Goal: Task Accomplishment & Management: Manage account settings

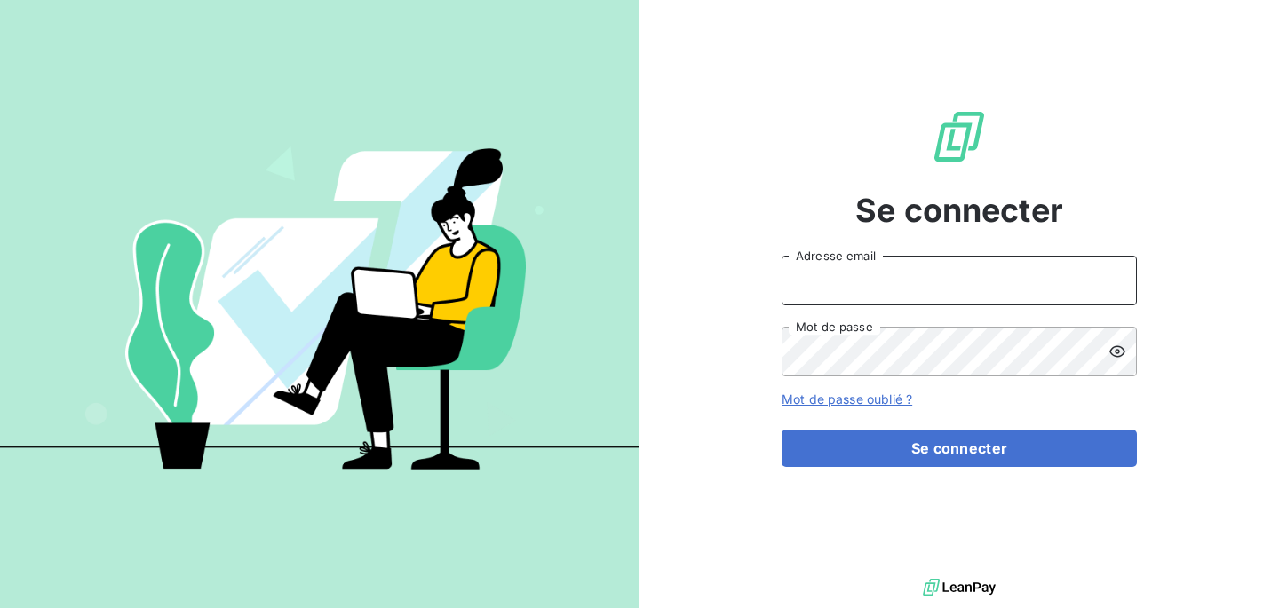
click at [835, 271] on input "Adresse email" at bounding box center [959, 281] width 355 height 50
type input "[PERSON_NAME][EMAIL_ADDRESS][DOMAIN_NAME]"
click at [782, 430] on button "Se connecter" at bounding box center [959, 448] width 355 height 37
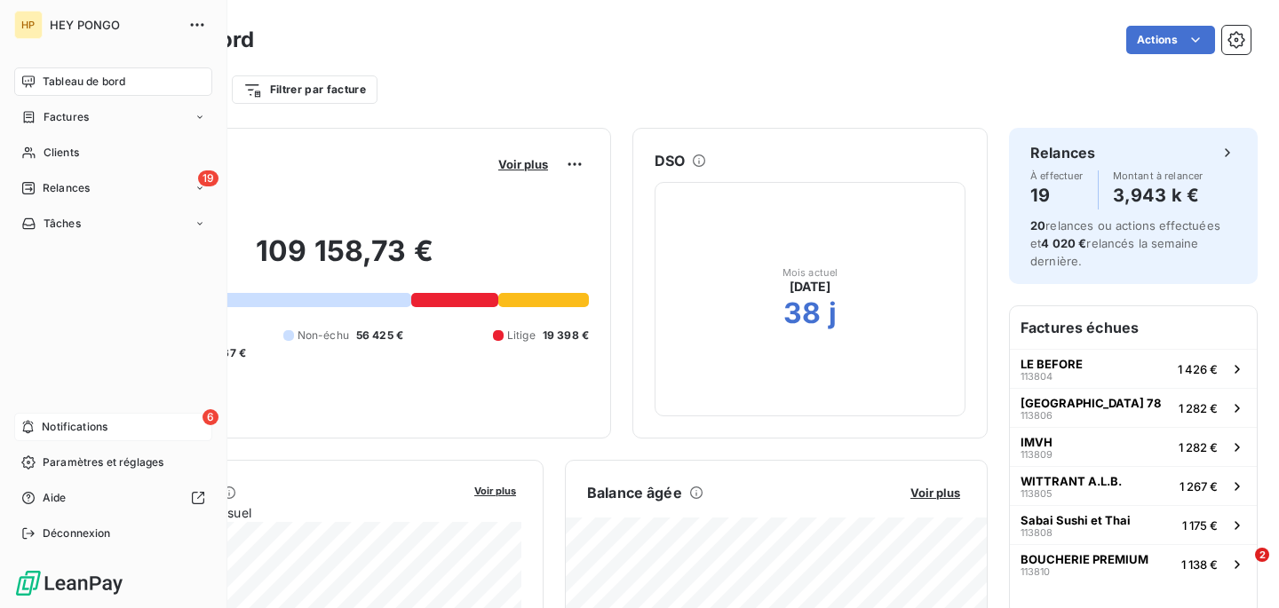
click at [100, 431] on span "Notifications" at bounding box center [75, 427] width 66 height 16
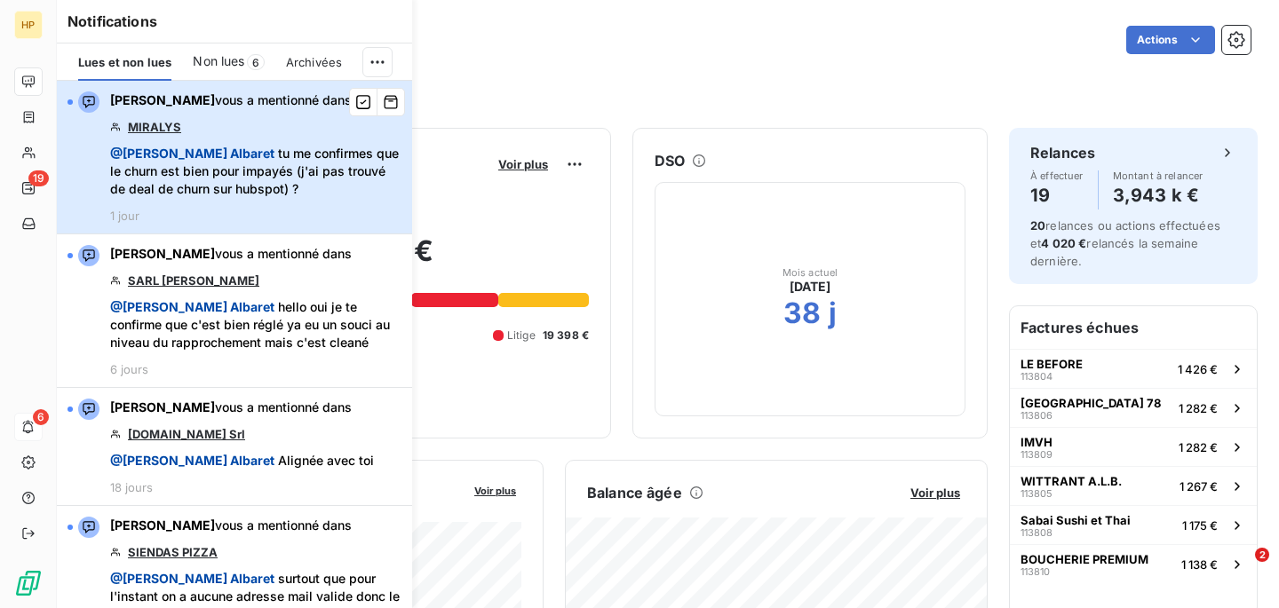
click at [267, 115] on div "[PERSON_NAME] vous a mentionné dans MIRALYS @ [PERSON_NAME] tu me confirmes que…" at bounding box center [255, 156] width 291 height 131
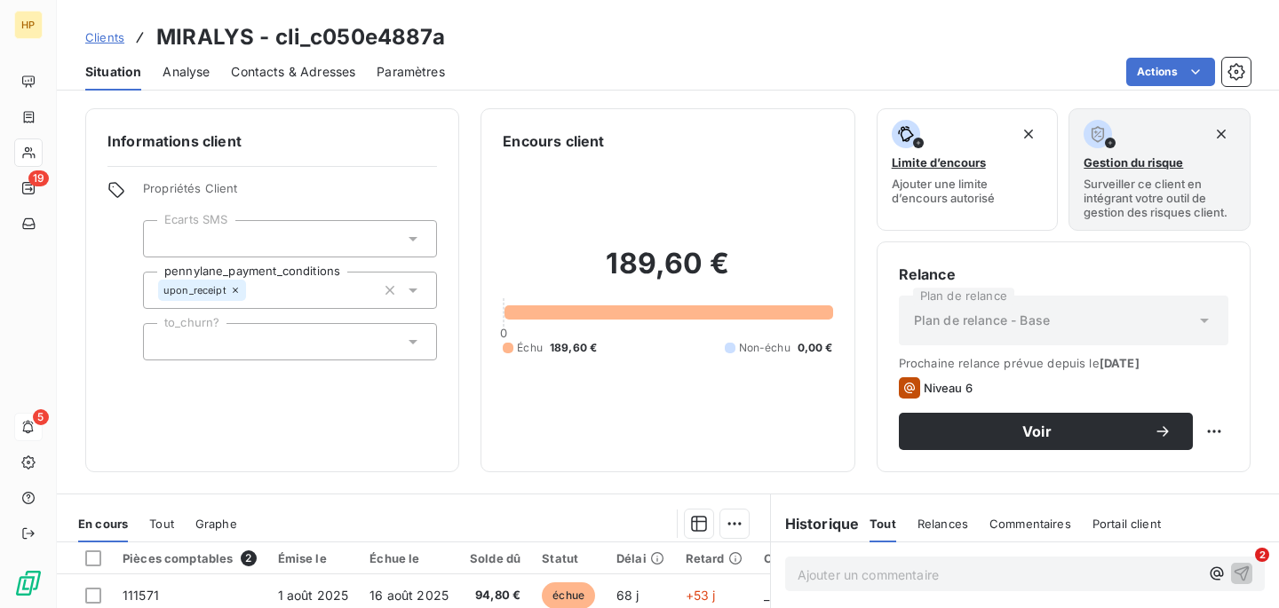
click at [282, 75] on span "Contacts & Adresses" at bounding box center [293, 72] width 124 height 18
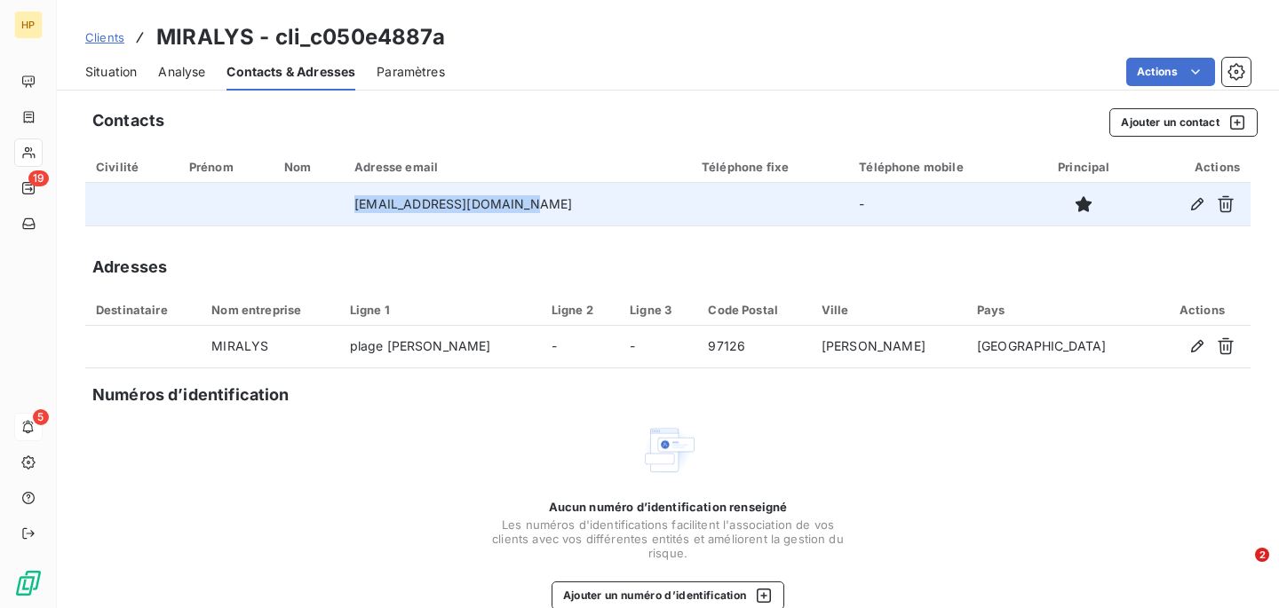
drag, startPoint x: 551, startPoint y: 214, endPoint x: 326, endPoint y: 203, distance: 225.0
click at [327, 207] on tr "[EMAIL_ADDRESS][DOMAIN_NAME] -" at bounding box center [667, 204] width 1165 height 43
copy tr "[EMAIL_ADDRESS][DOMAIN_NAME]"
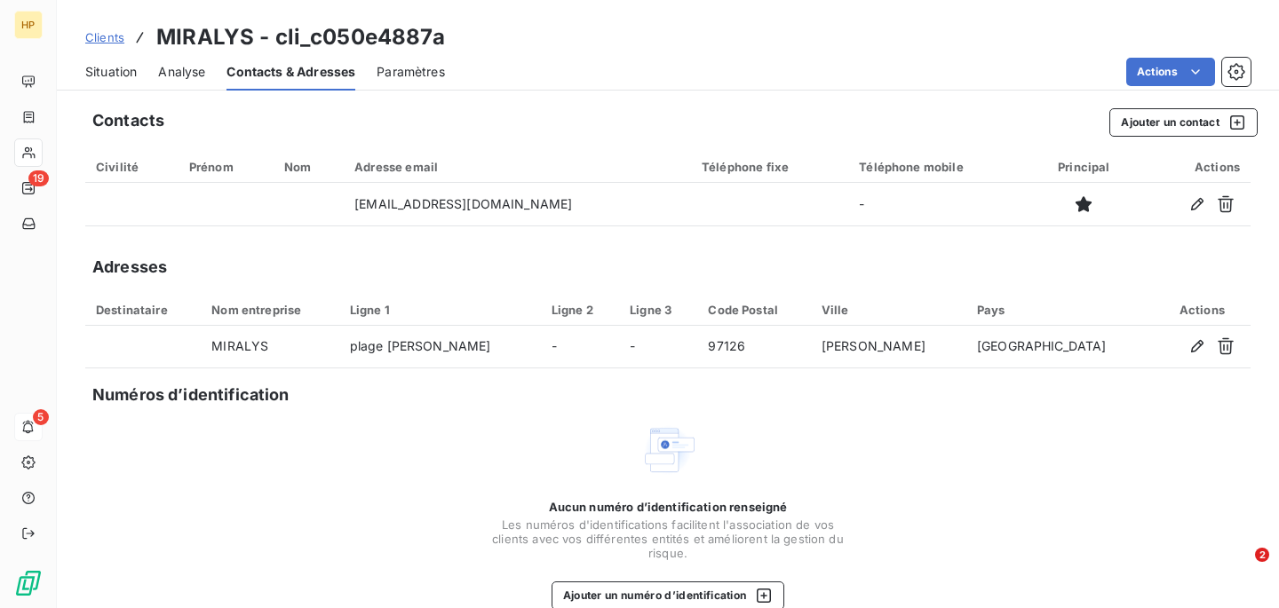
click at [90, 77] on span "Situation" at bounding box center [111, 72] width 52 height 18
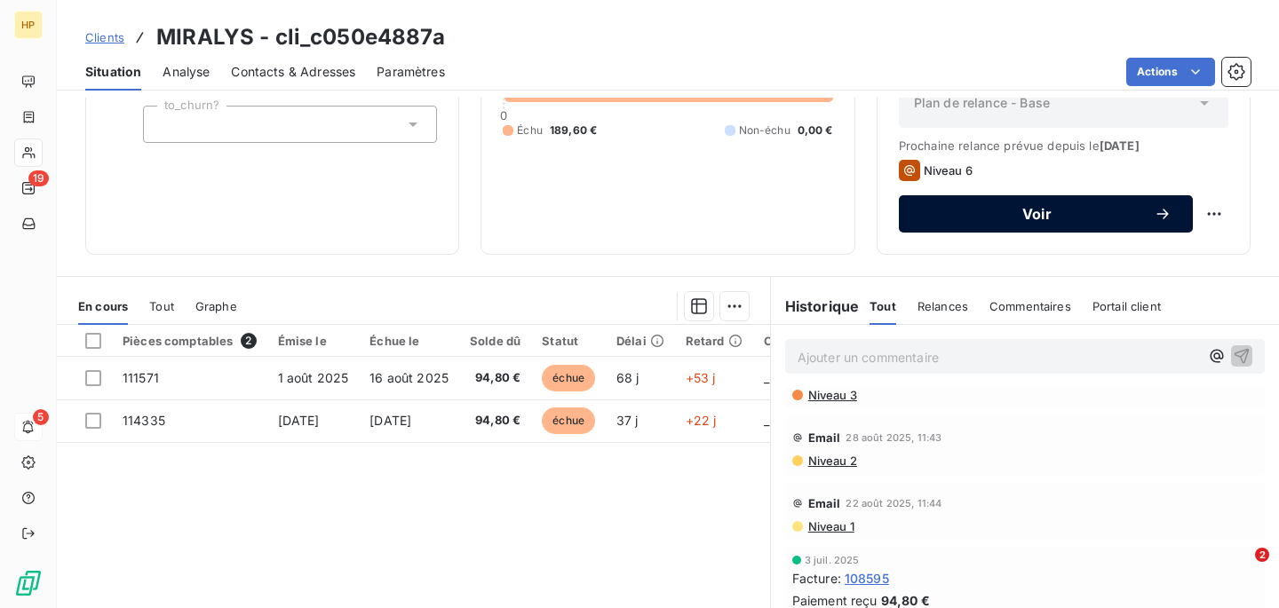
scroll to position [310, 0]
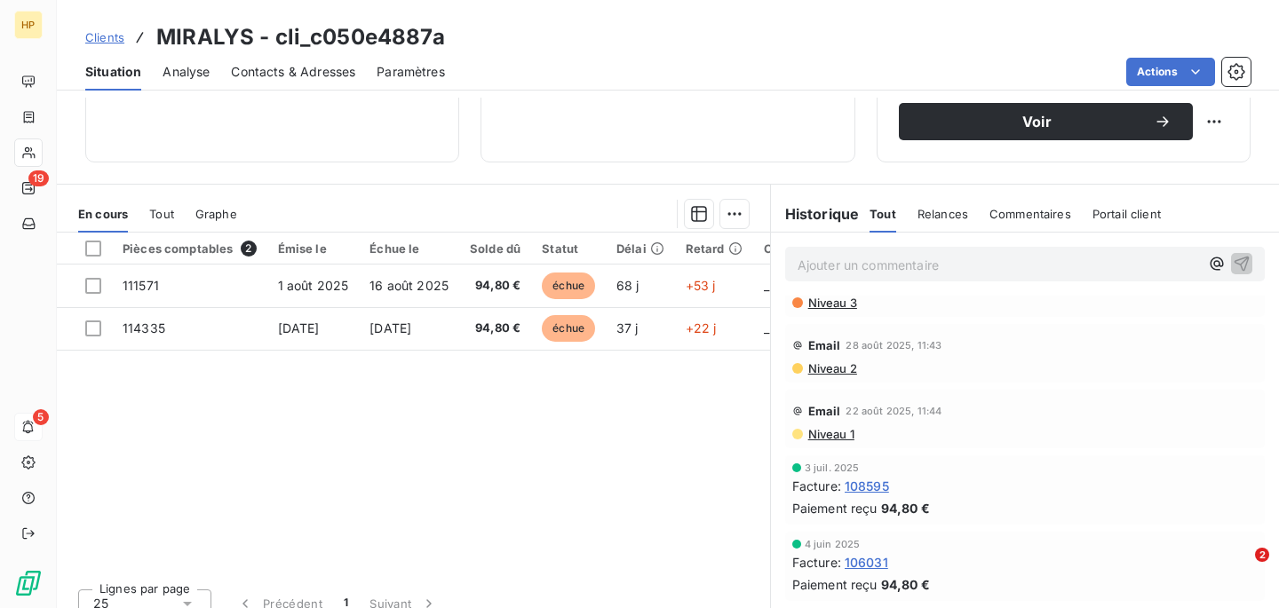
click at [838, 264] on p "Ajouter un commentaire ﻿" at bounding box center [998, 265] width 401 height 22
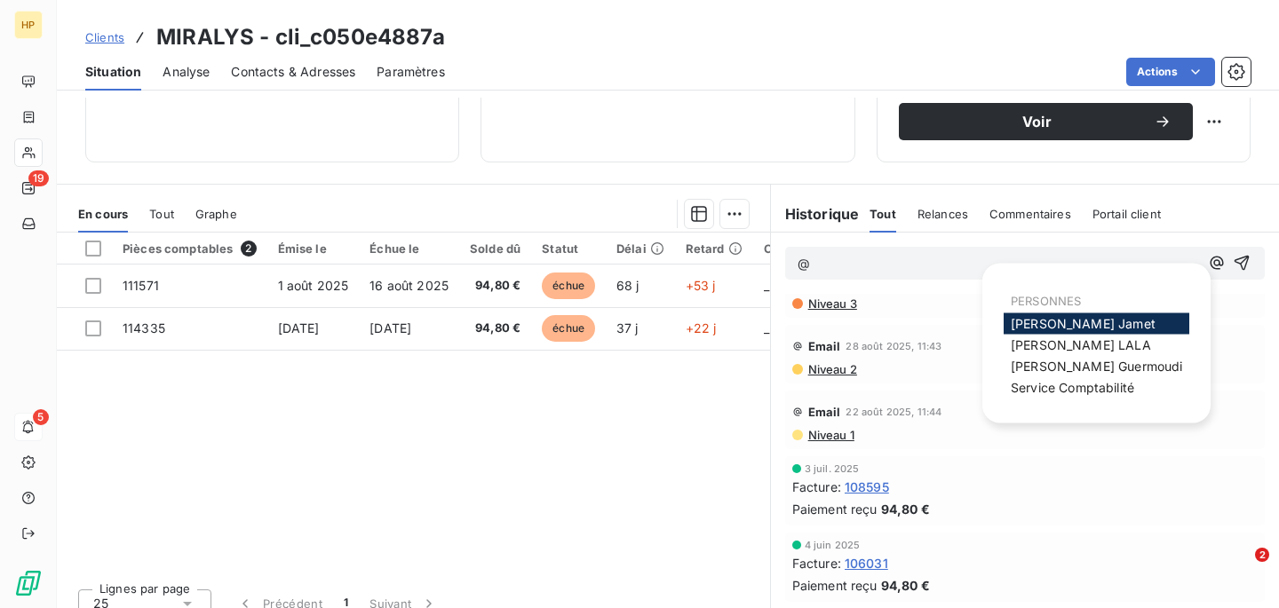
click at [1034, 341] on span "[PERSON_NAME]" at bounding box center [1081, 345] width 140 height 15
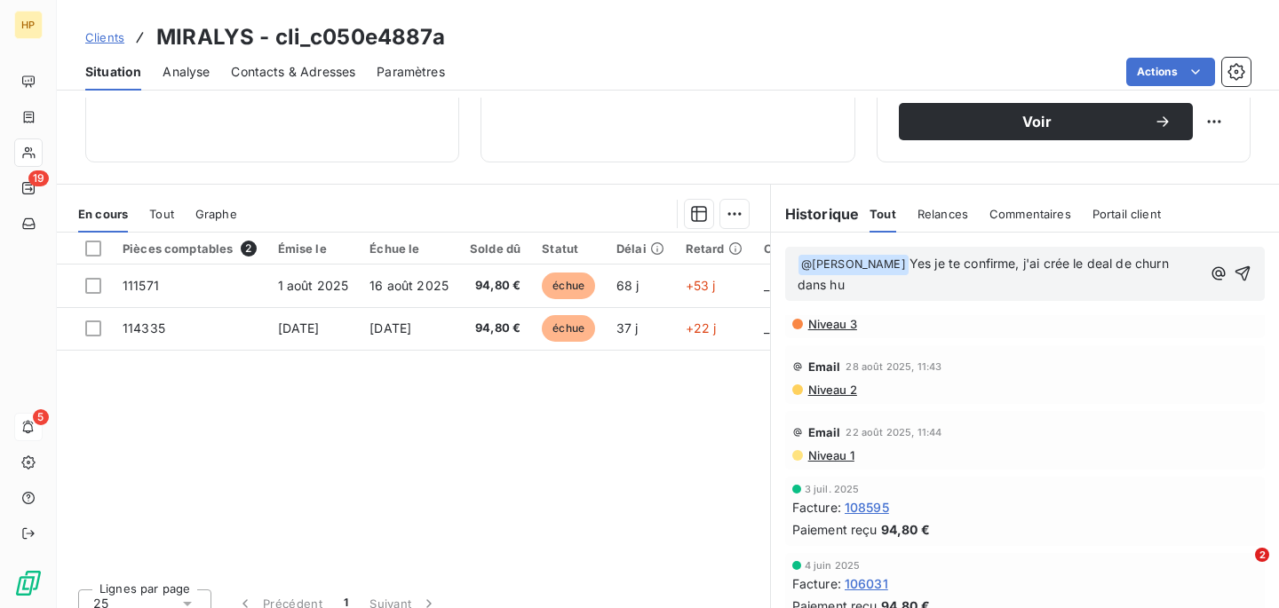
scroll to position [275, 0]
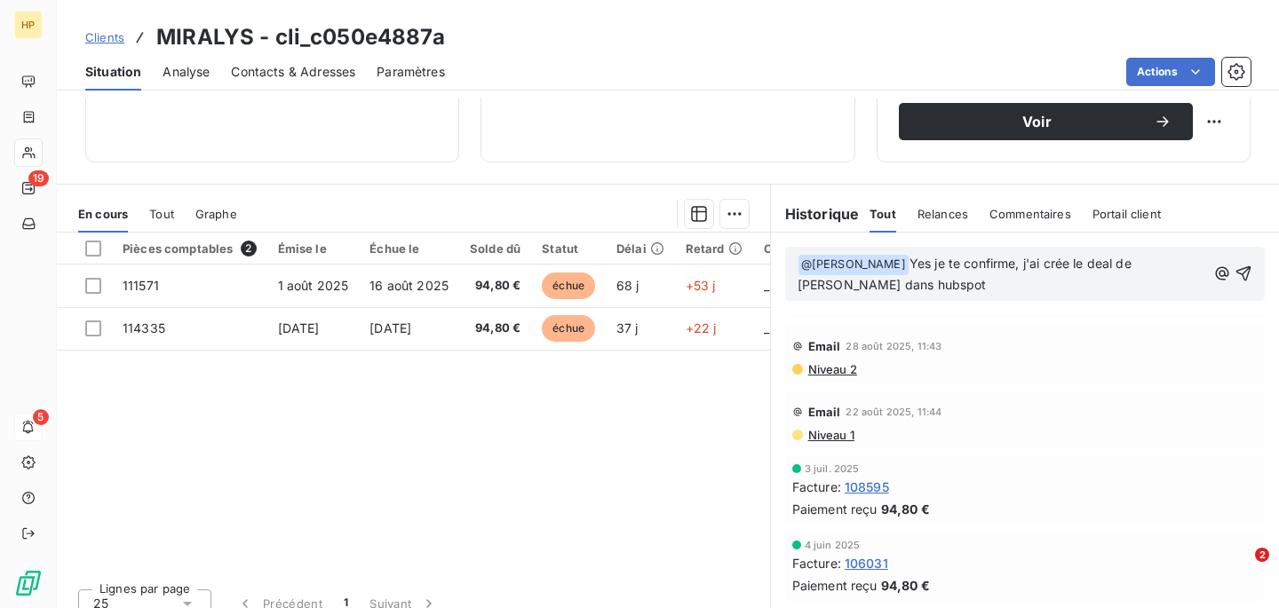
click at [1049, 263] on span "Yes je te confirme, j'ai crée le deal de [PERSON_NAME] dans hubspot" at bounding box center [967, 274] width 338 height 36
click at [1239, 274] on icon "button" at bounding box center [1243, 274] width 18 height 18
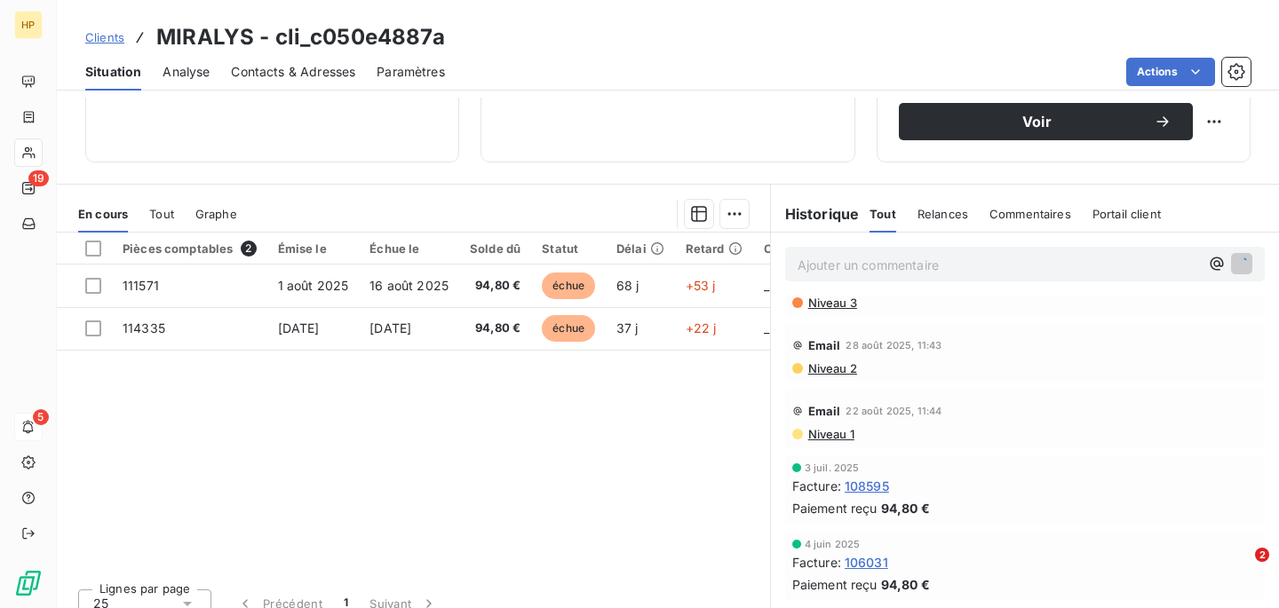
scroll to position [320, 0]
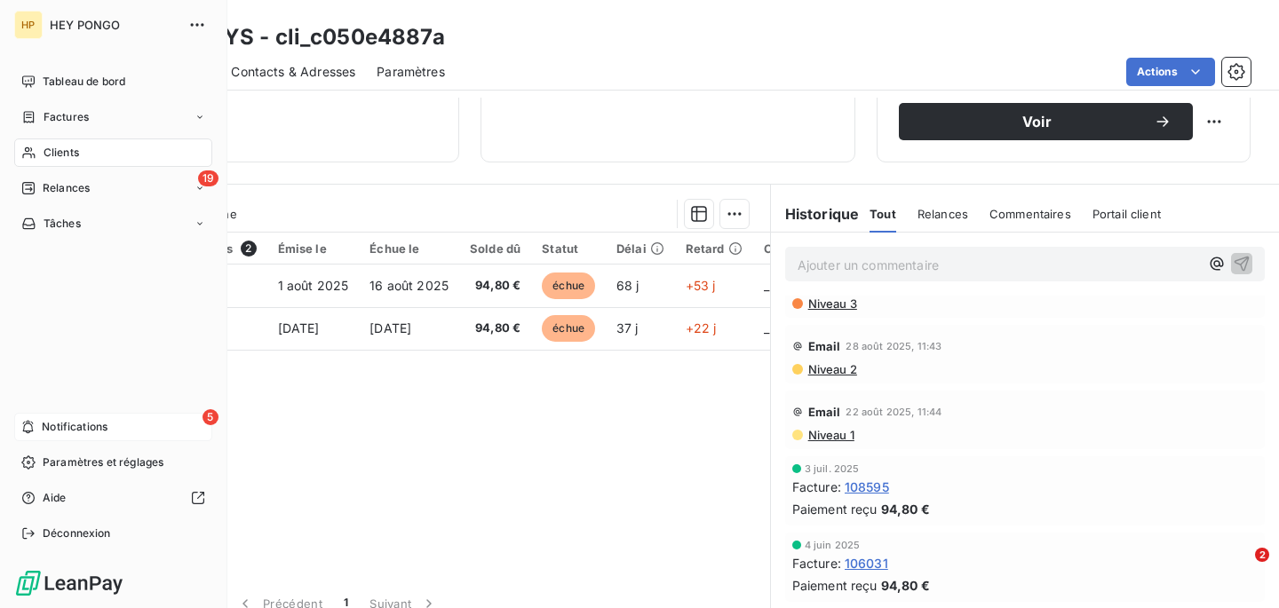
click at [46, 432] on span "Notifications" at bounding box center [75, 427] width 66 height 16
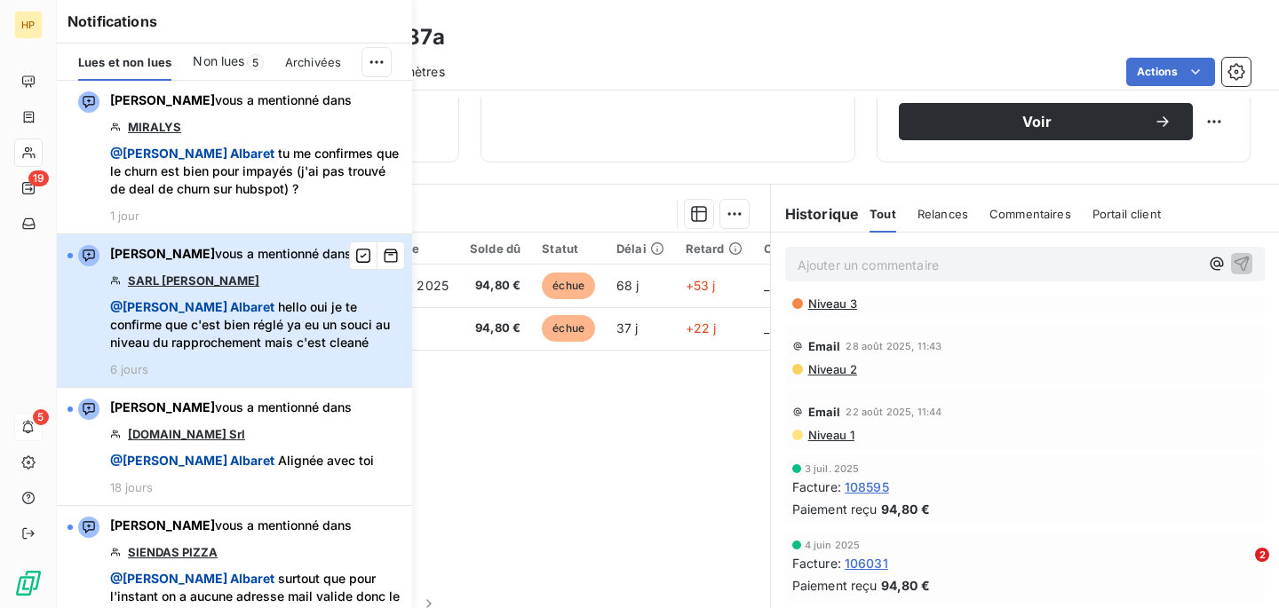
click at [209, 308] on span "@ [PERSON_NAME]" at bounding box center [192, 306] width 164 height 15
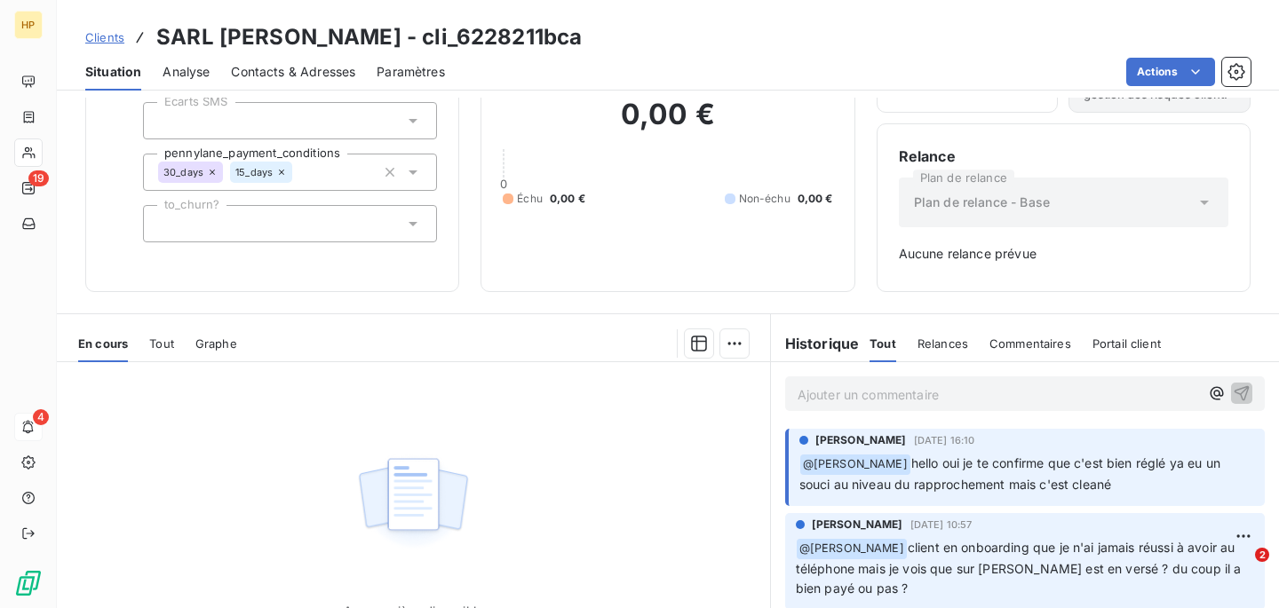
scroll to position [49, 0]
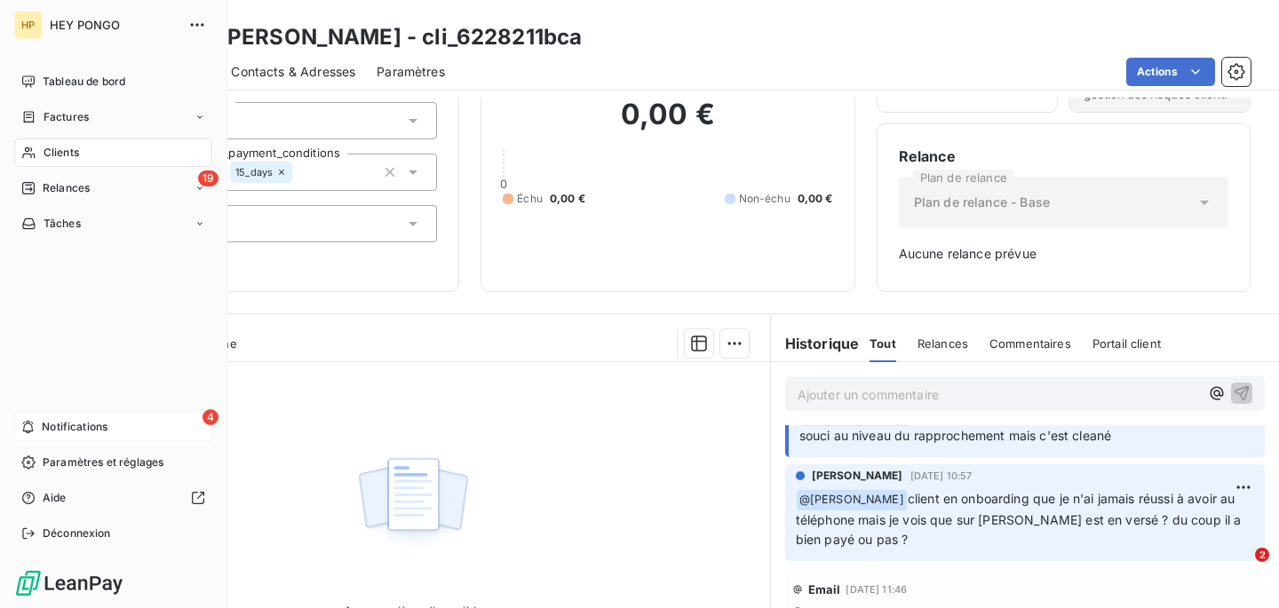
click at [68, 434] on span "Notifications" at bounding box center [75, 427] width 66 height 16
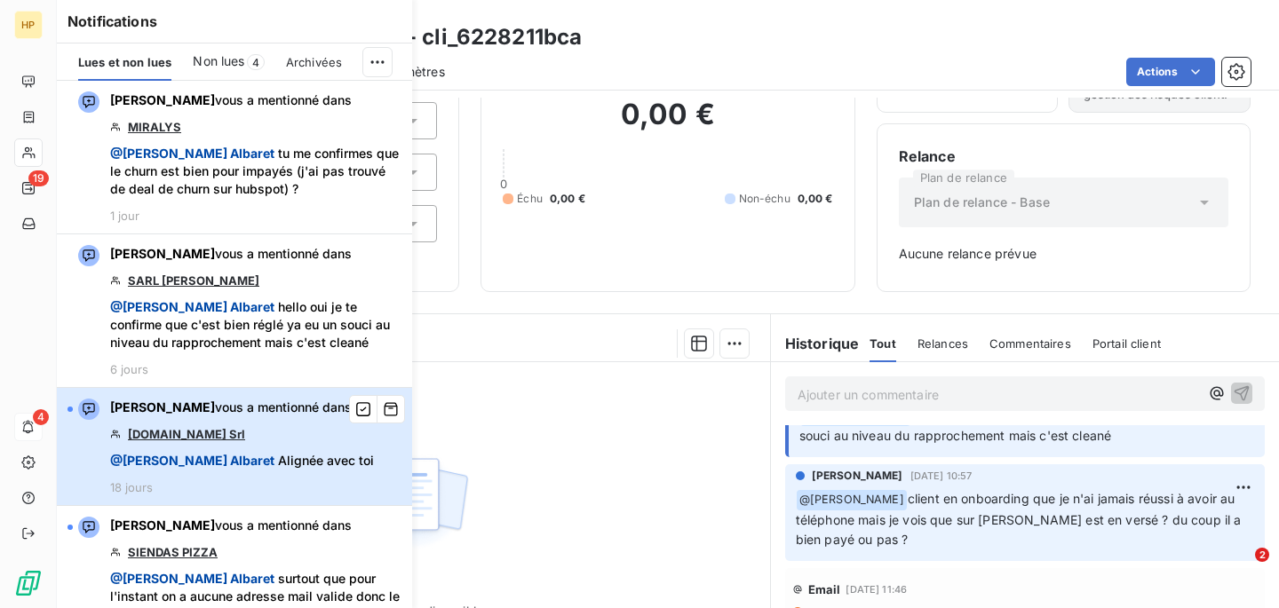
click at [284, 430] on div "[PERSON_NAME] vous a mentionné dans [DOMAIN_NAME] Srl @ [PERSON_NAME] avec toi …" at bounding box center [242, 447] width 264 height 96
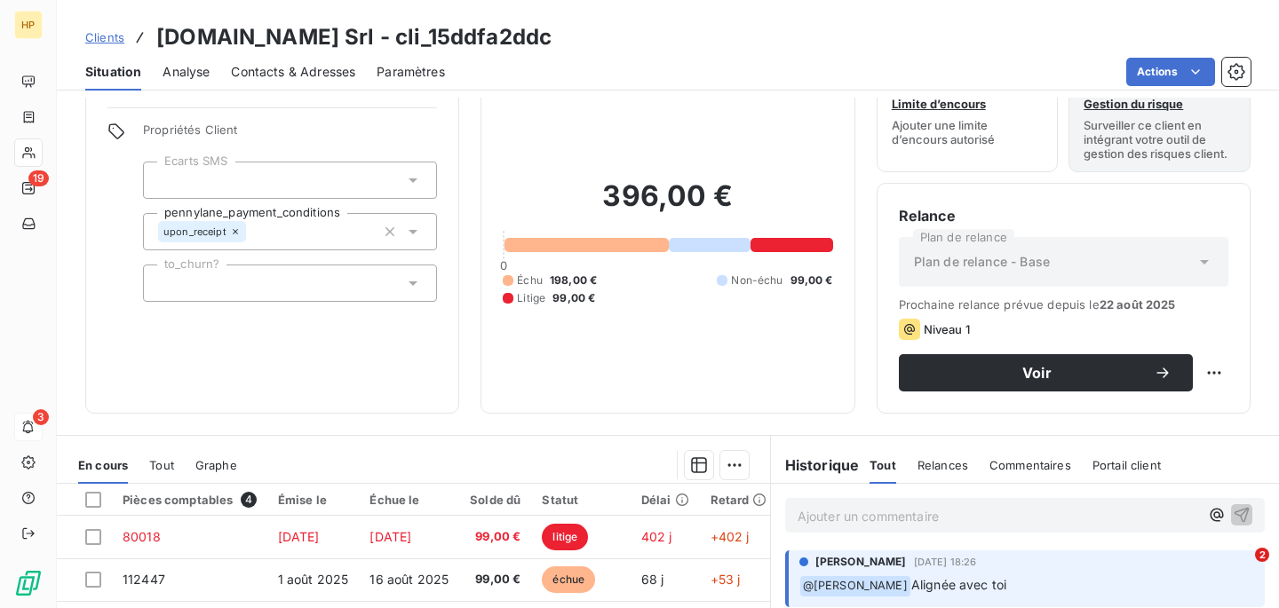
scroll to position [165, 0]
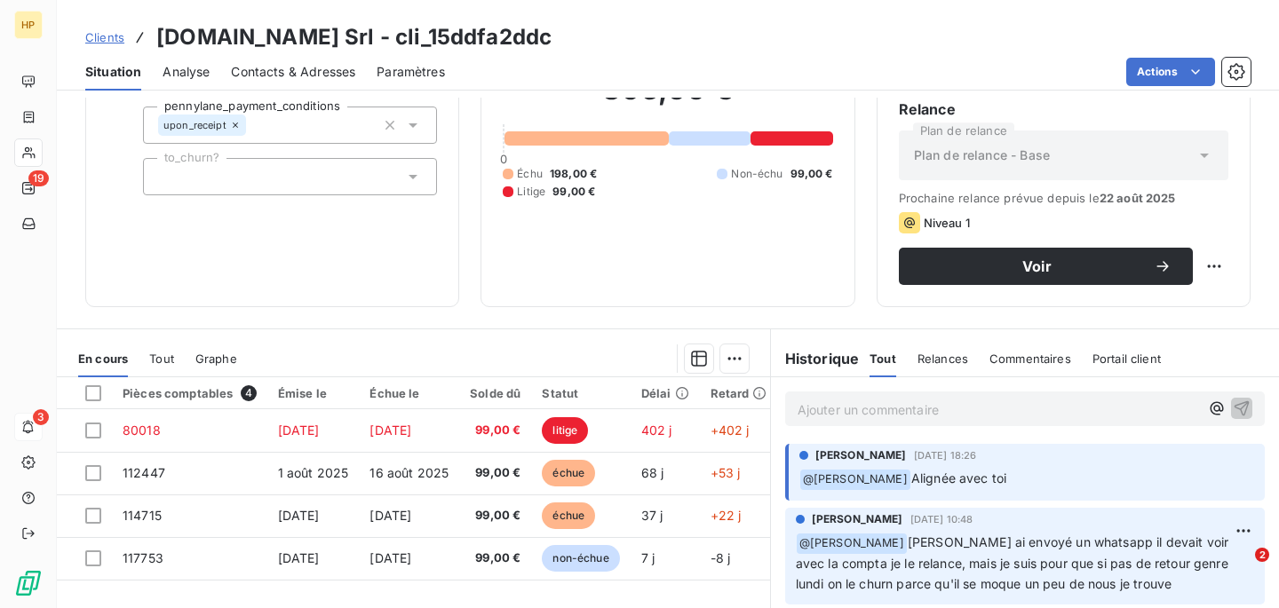
click at [844, 421] on p "Ajouter un commentaire ﻿" at bounding box center [998, 410] width 401 height 22
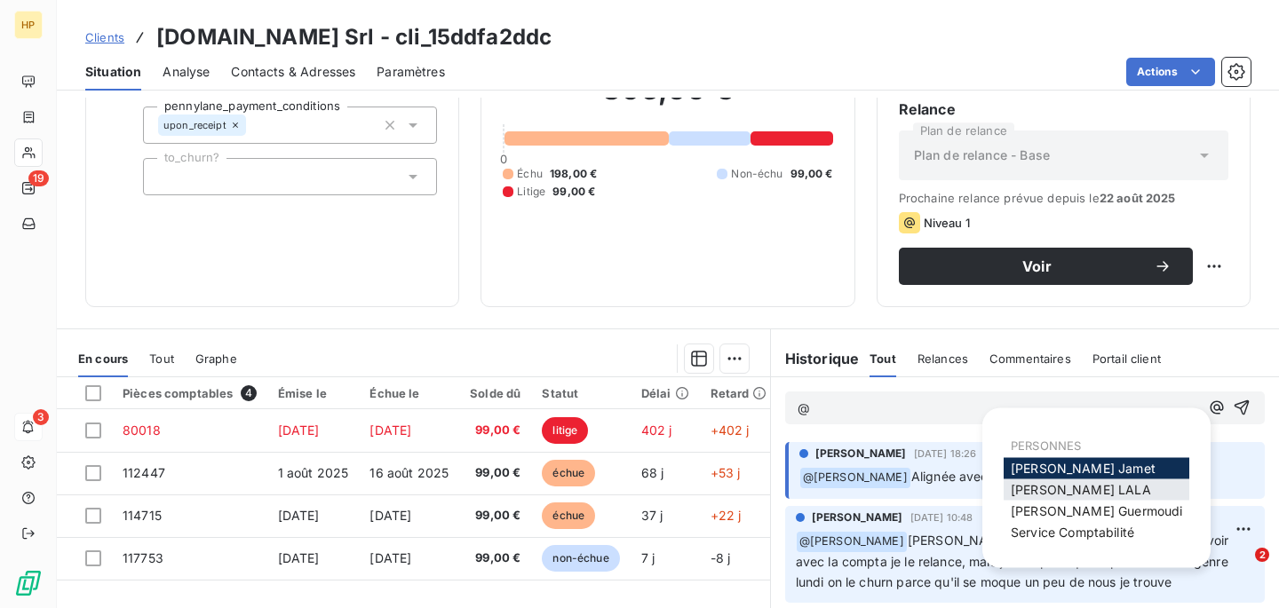
click at [1061, 487] on span "[PERSON_NAME]" at bounding box center [1081, 489] width 140 height 15
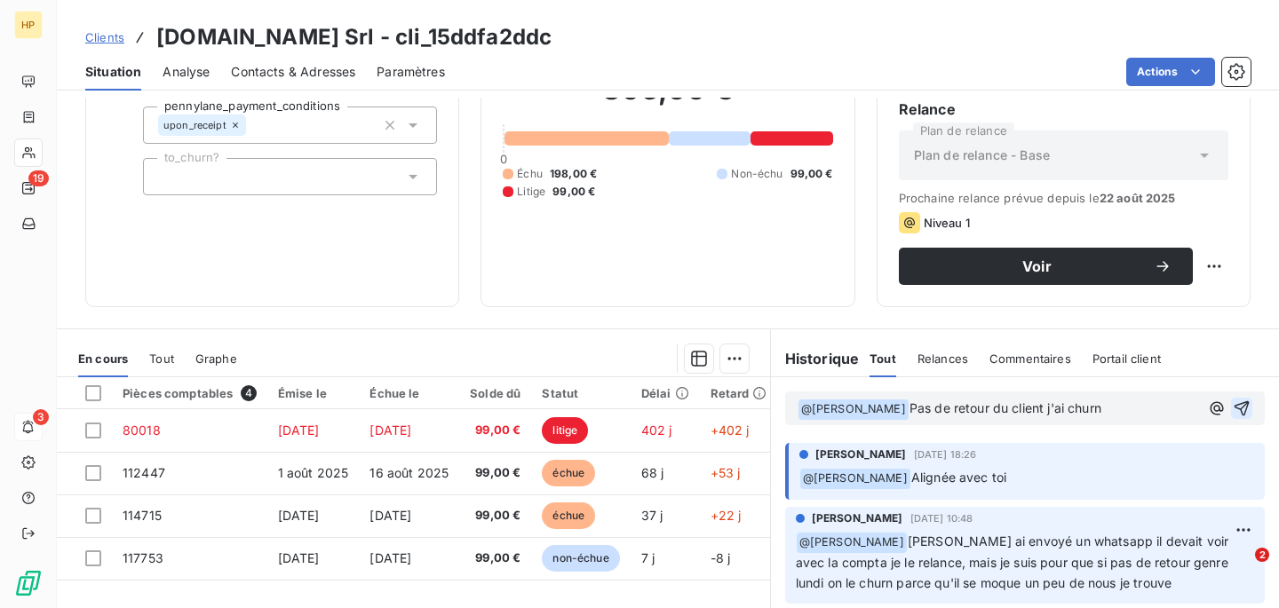
click at [1242, 405] on icon "button" at bounding box center [1242, 409] width 18 height 18
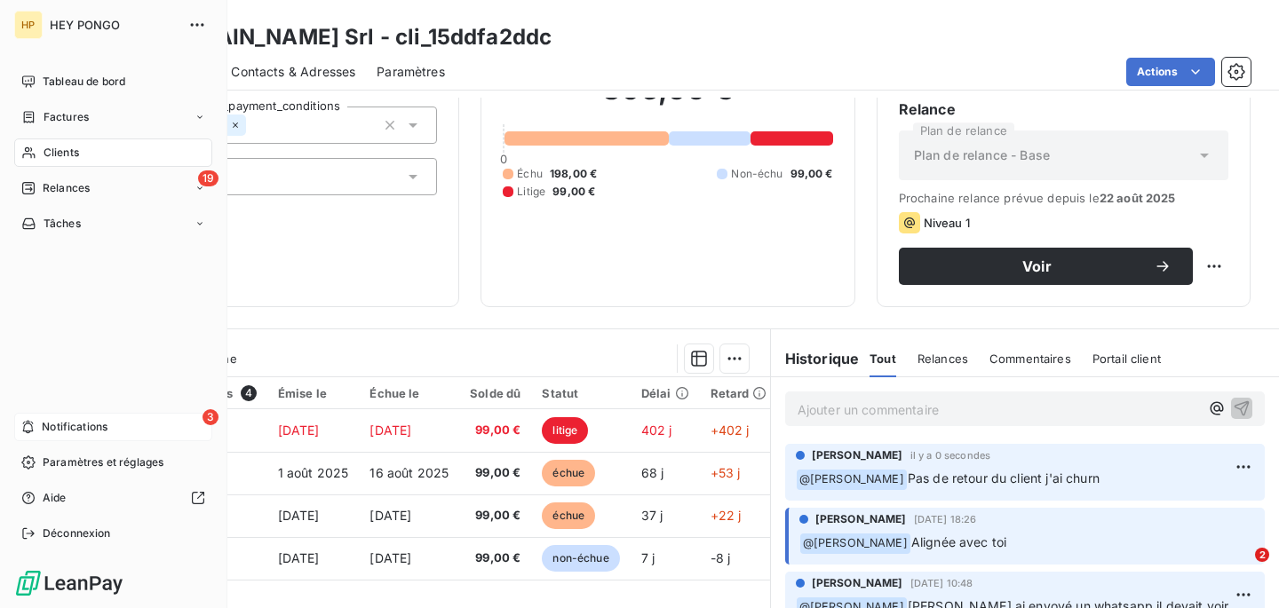
click at [99, 420] on span "Notifications" at bounding box center [75, 427] width 66 height 16
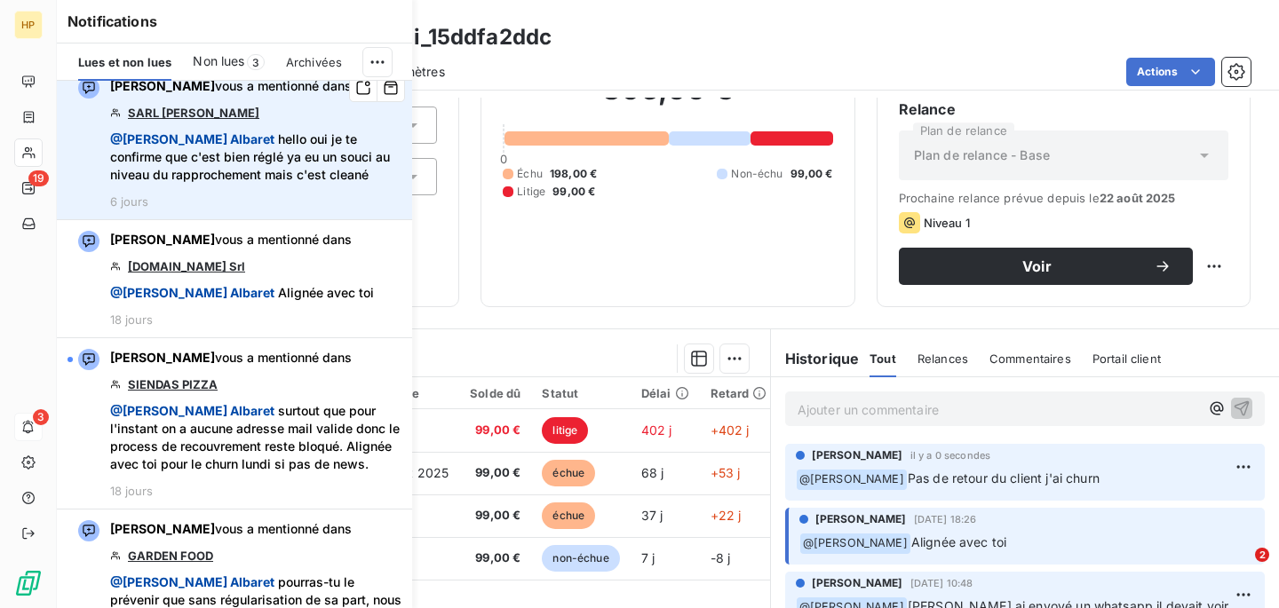
scroll to position [199, 0]
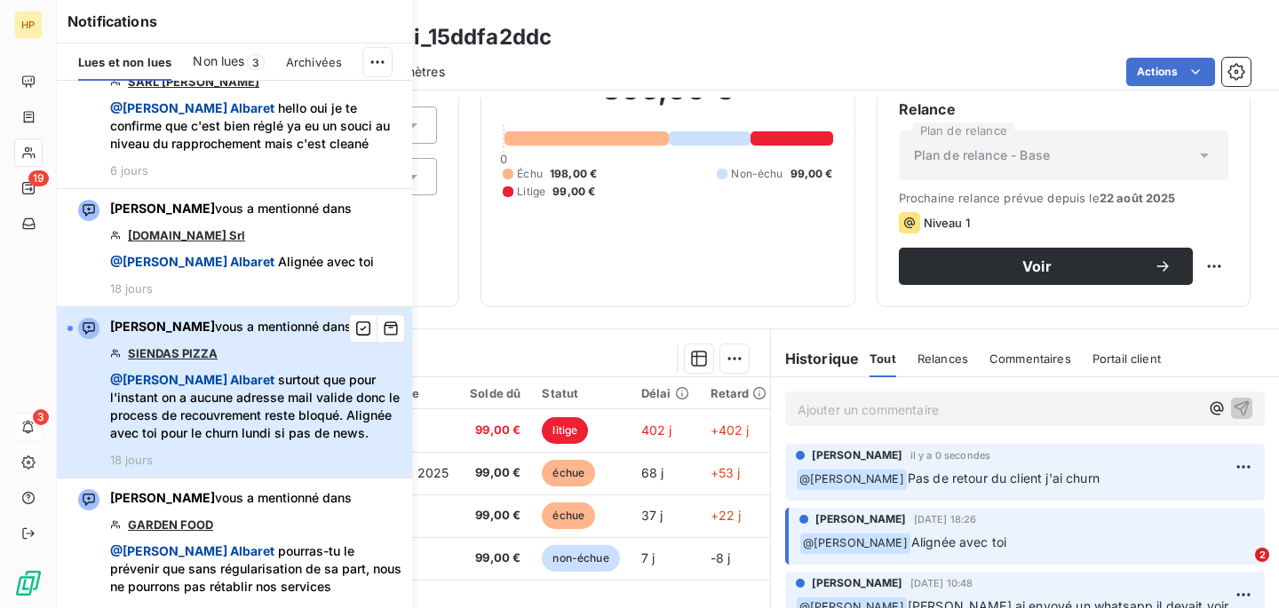
click at [222, 415] on span "@ [PERSON_NAME] surtout que pour l'instant on a aucune adresse mail valide donc…" at bounding box center [255, 406] width 291 height 71
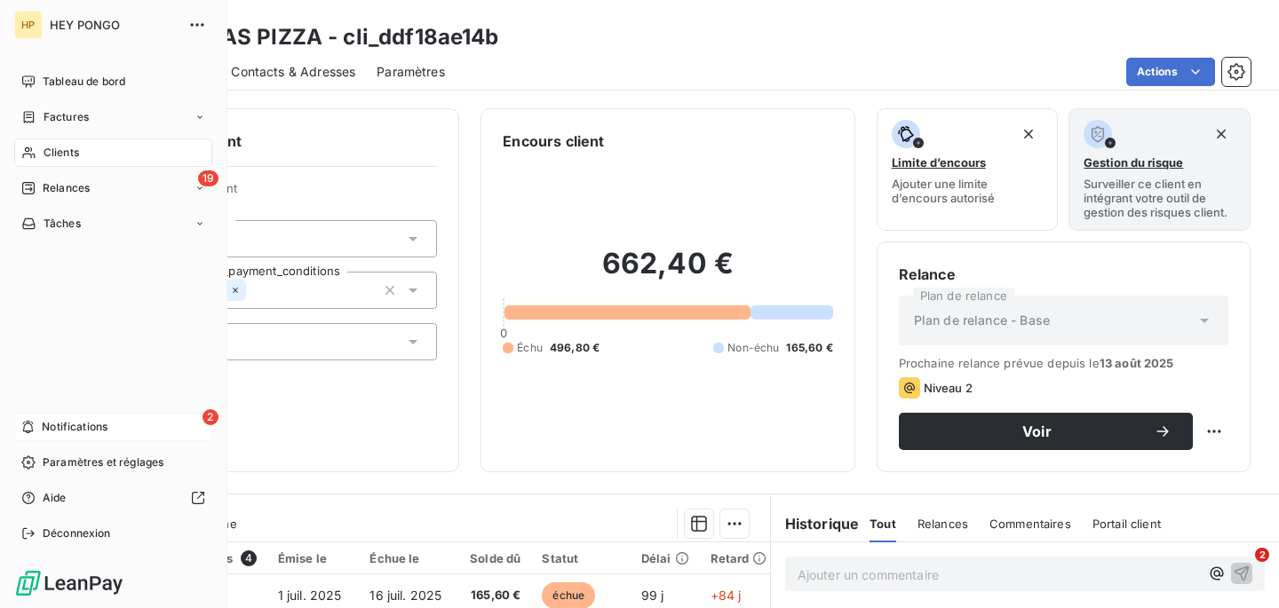
click at [32, 423] on icon at bounding box center [28, 427] width 11 height 13
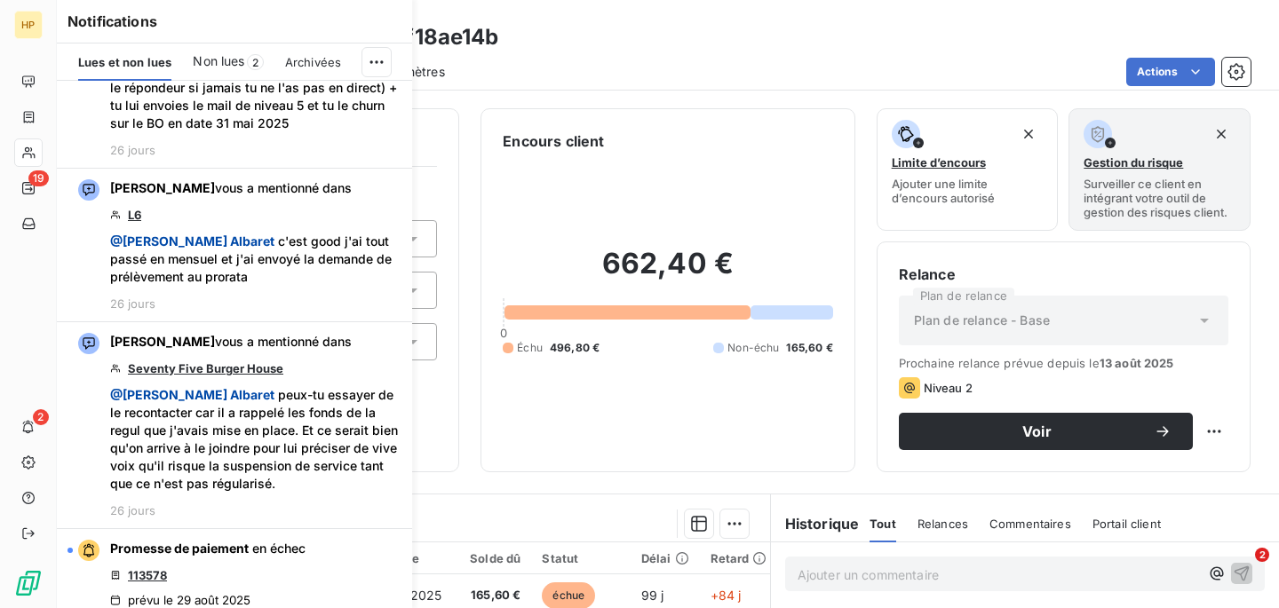
scroll to position [1136, 0]
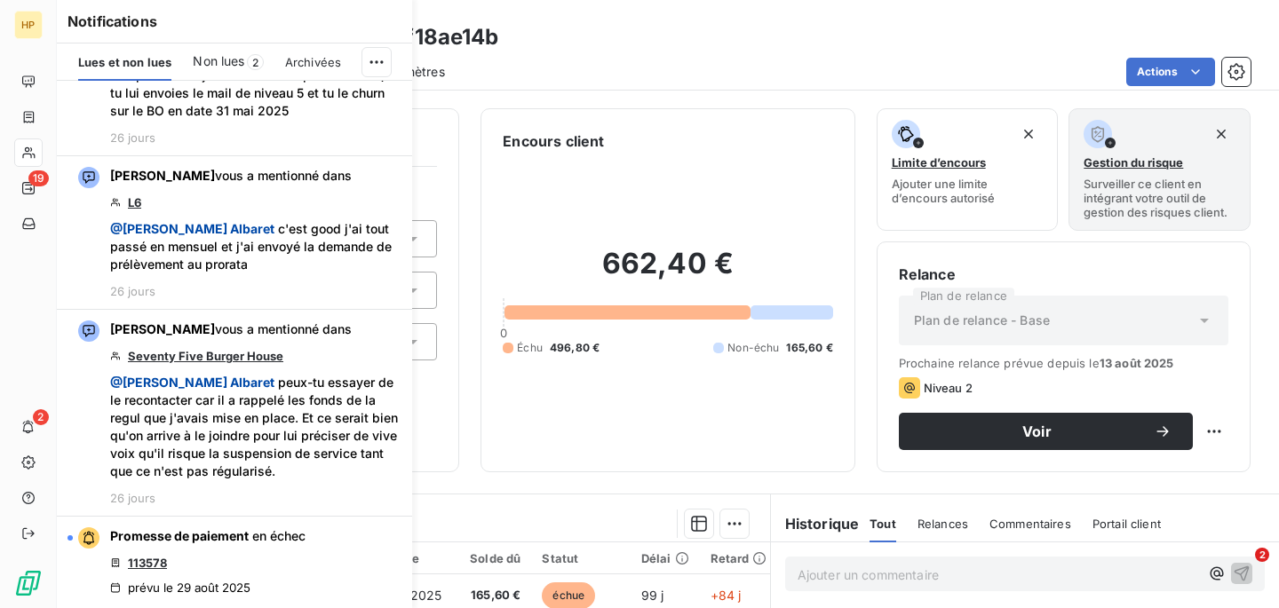
click at [228, 61] on span "Non lues" at bounding box center [219, 61] width 52 height 18
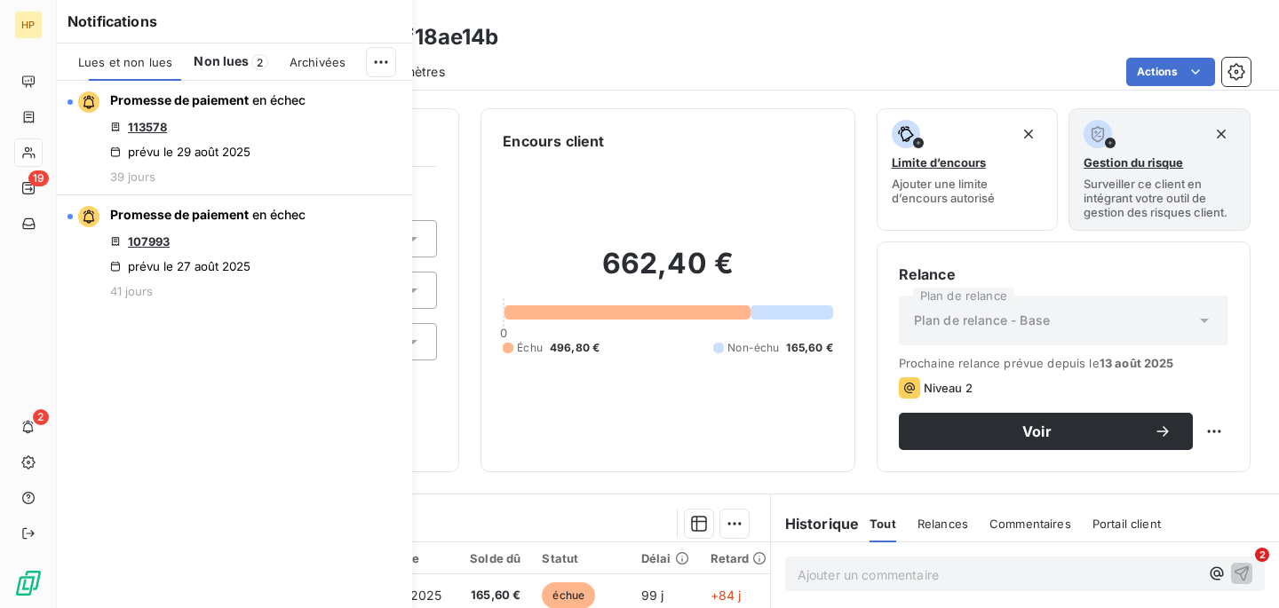
scroll to position [0, 0]
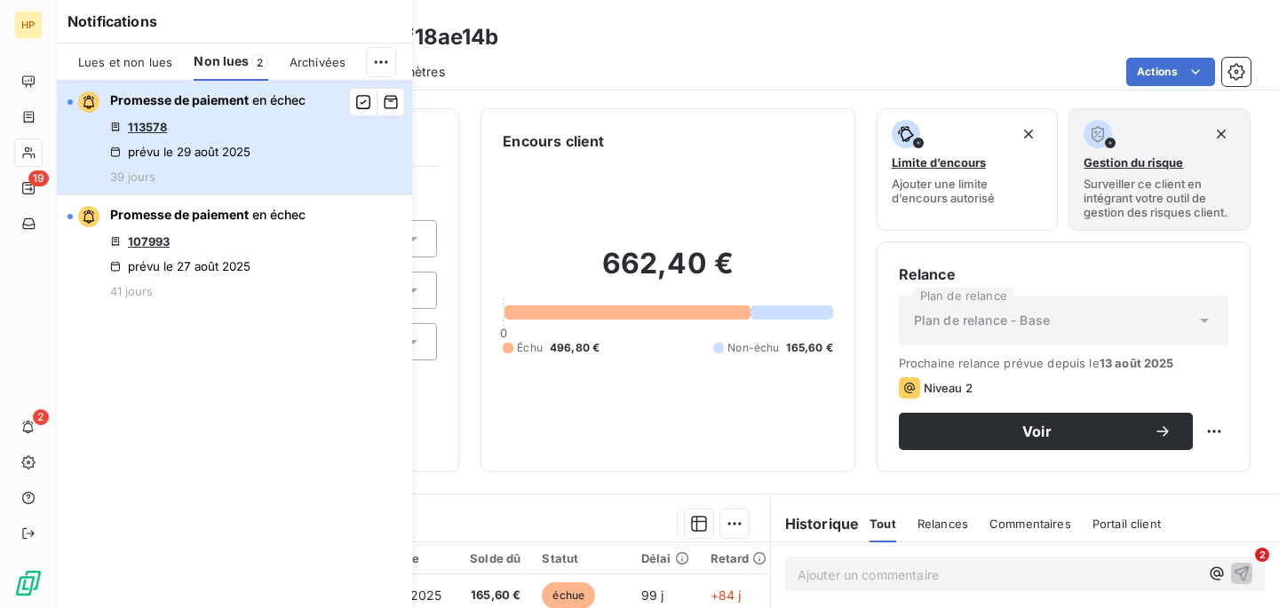
click at [226, 152] on div "prévu le 29 août 2025" at bounding box center [180, 152] width 140 height 14
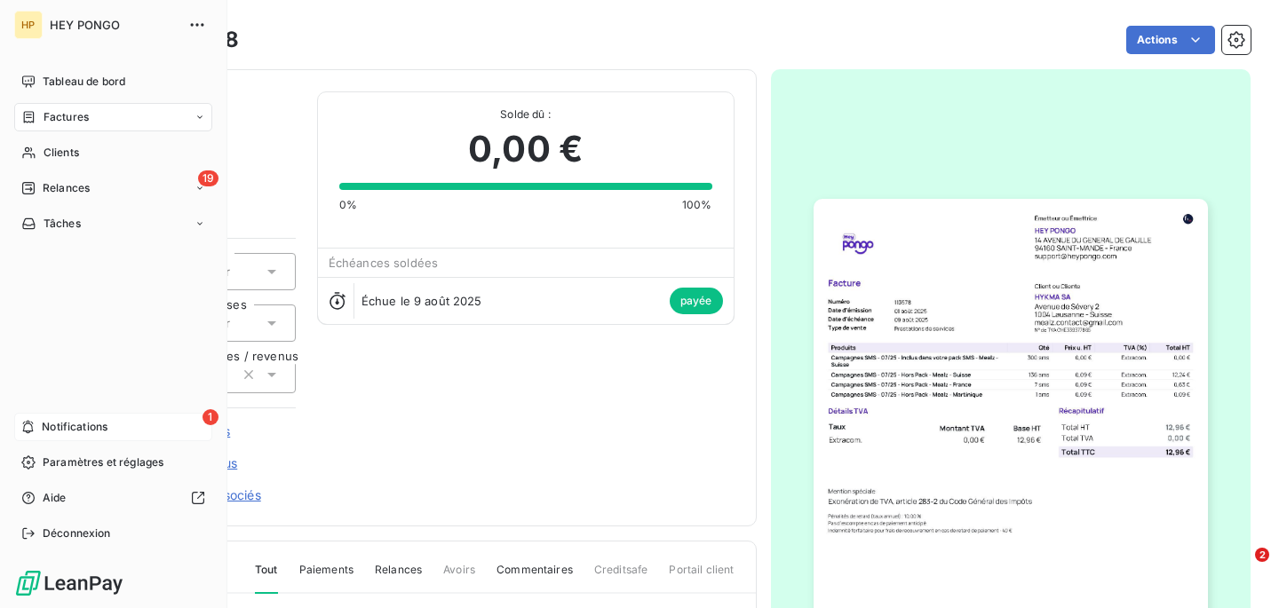
click at [47, 425] on span "Notifications" at bounding box center [75, 427] width 66 height 16
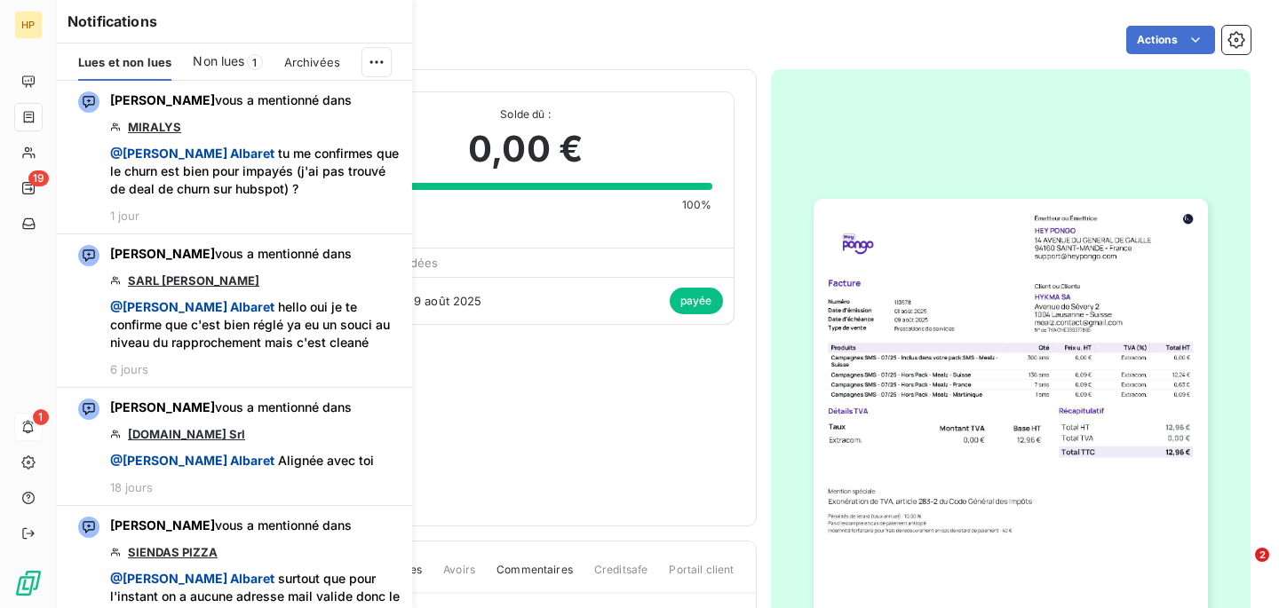
click at [217, 68] on span "Non lues" at bounding box center [219, 61] width 52 height 18
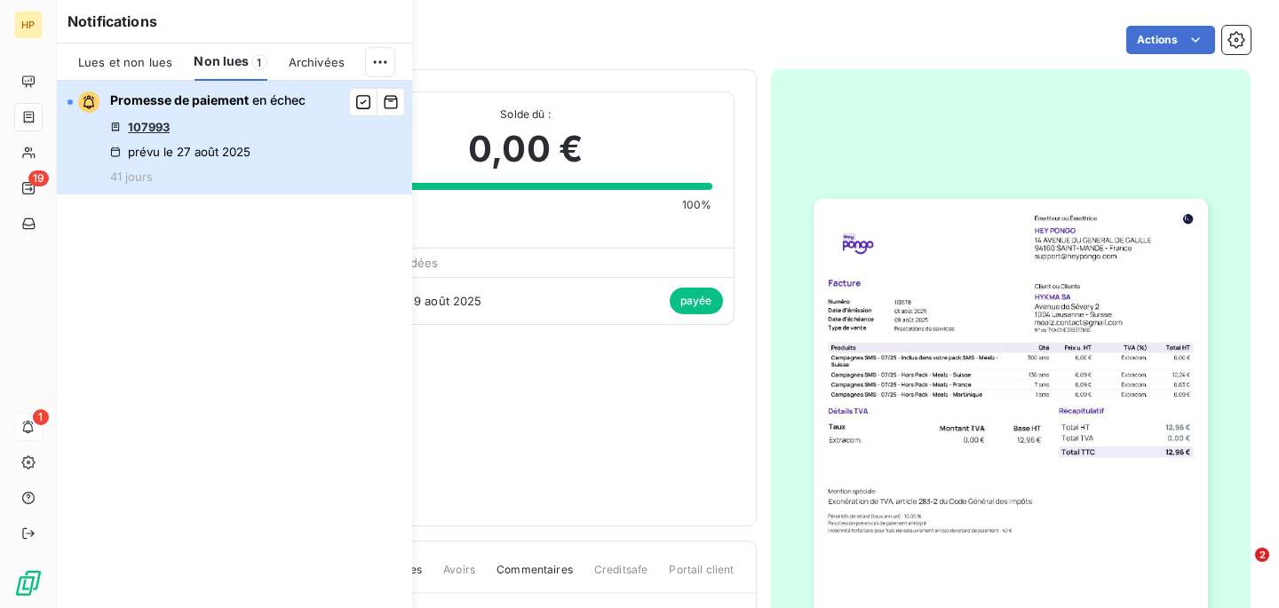
click at [217, 153] on div "prévu le 27 août 2025" at bounding box center [180, 152] width 140 height 14
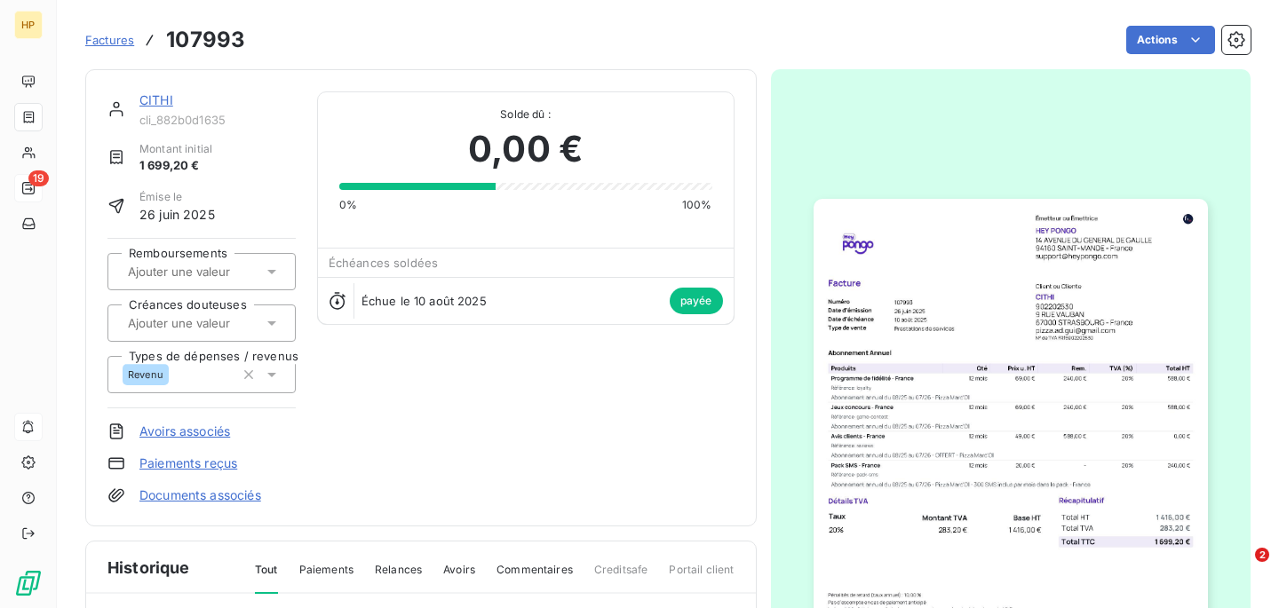
click at [20, 186] on div "19" at bounding box center [28, 188] width 28 height 28
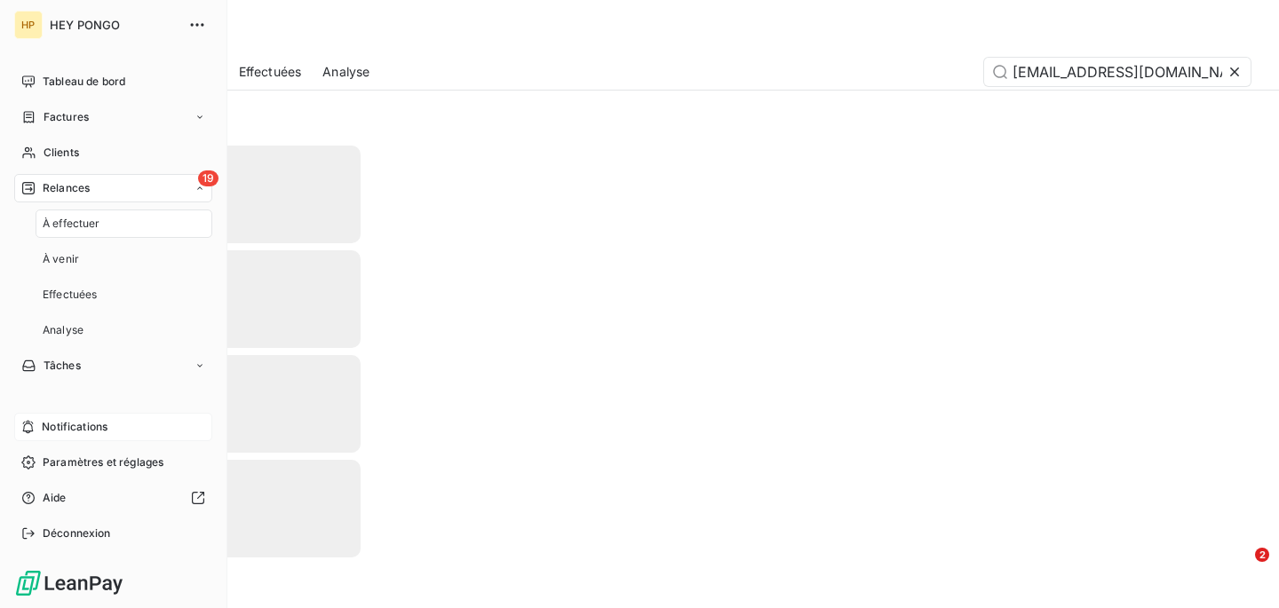
scroll to position [0, 3]
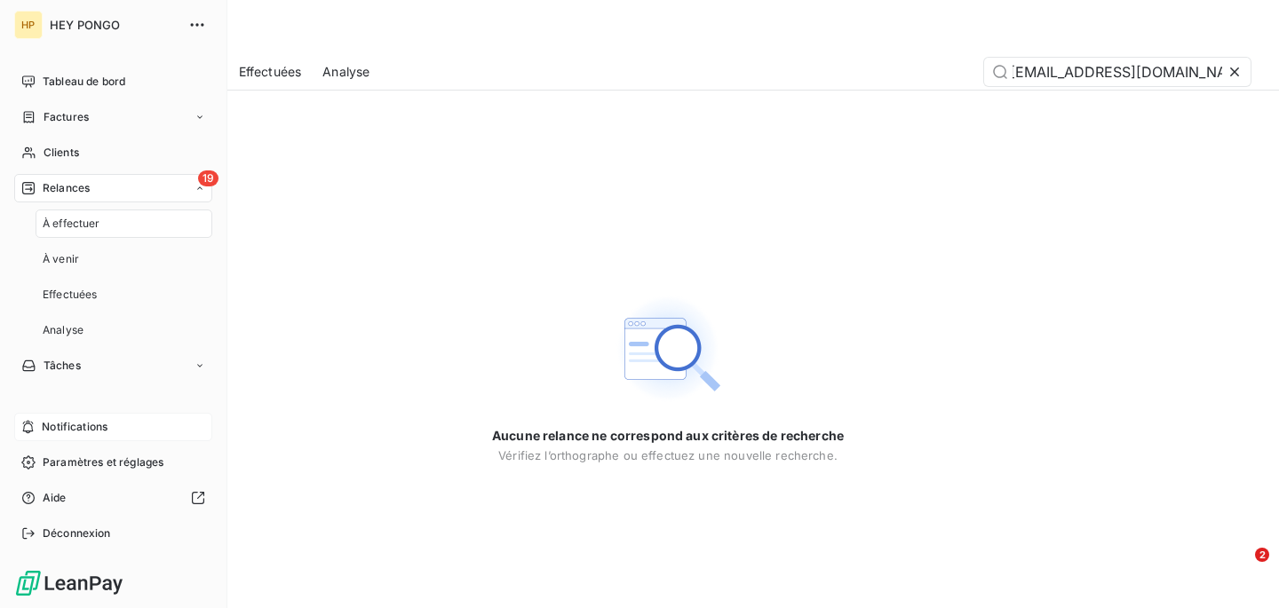
click at [91, 226] on span "À effectuer" at bounding box center [72, 224] width 58 height 16
click at [112, 180] on div "19 Relances" at bounding box center [113, 188] width 198 height 28
click at [116, 191] on div "19 Relances" at bounding box center [113, 188] width 198 height 28
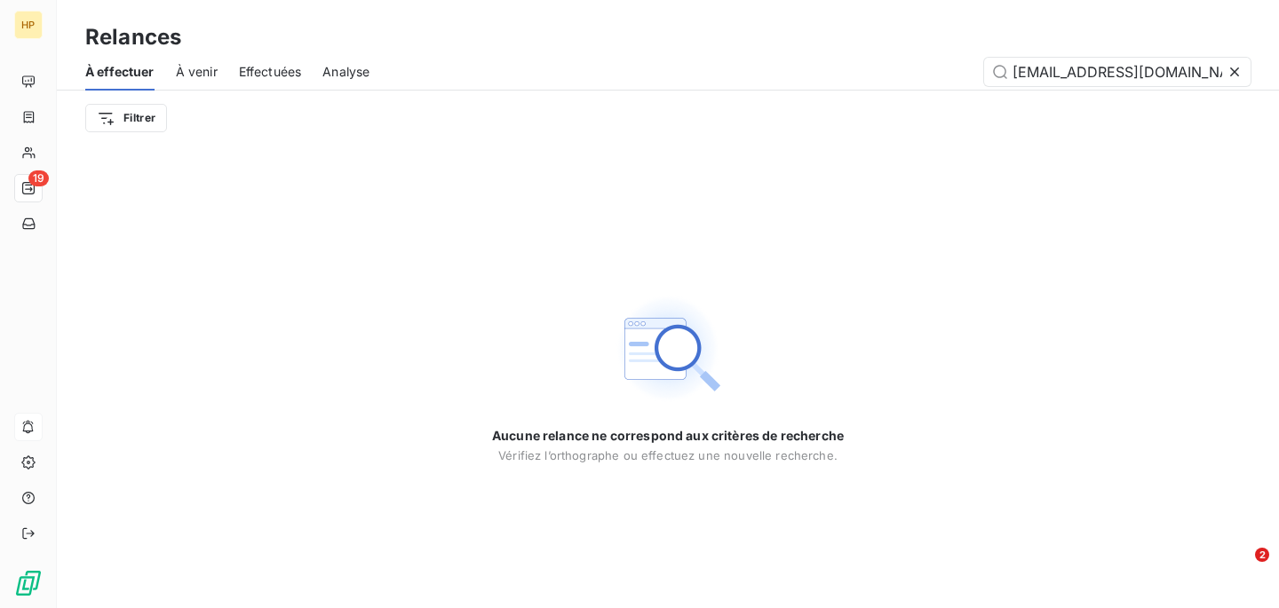
click at [185, 71] on span "À venir" at bounding box center [197, 72] width 42 height 18
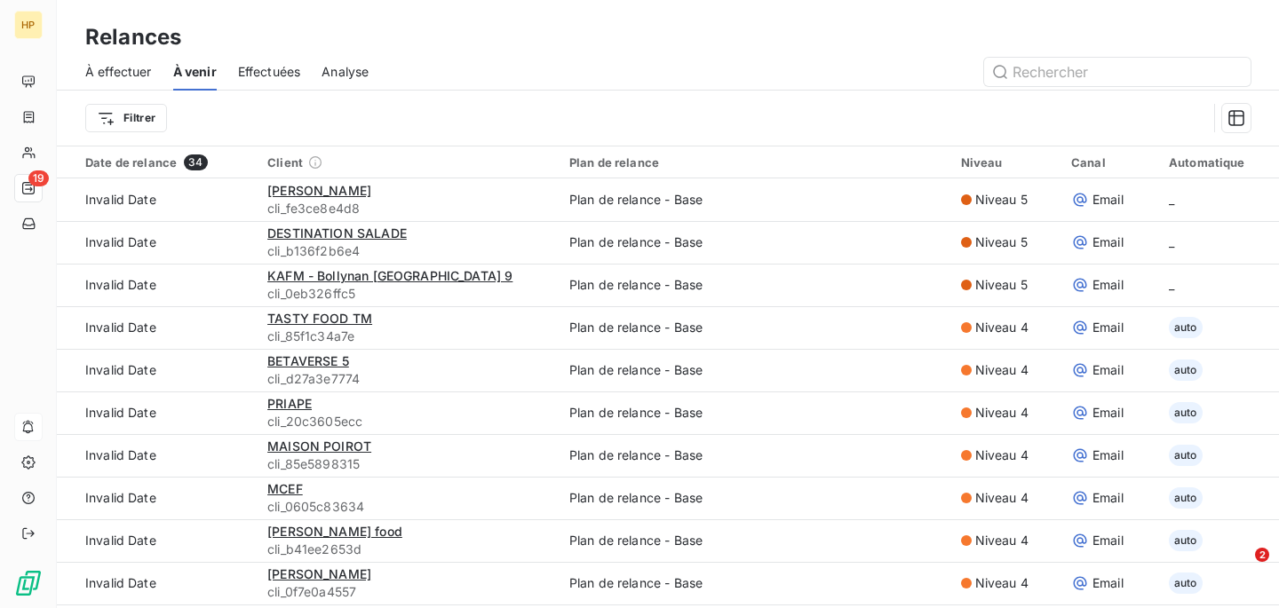
click at [258, 77] on span "Effectuées" at bounding box center [269, 72] width 63 height 18
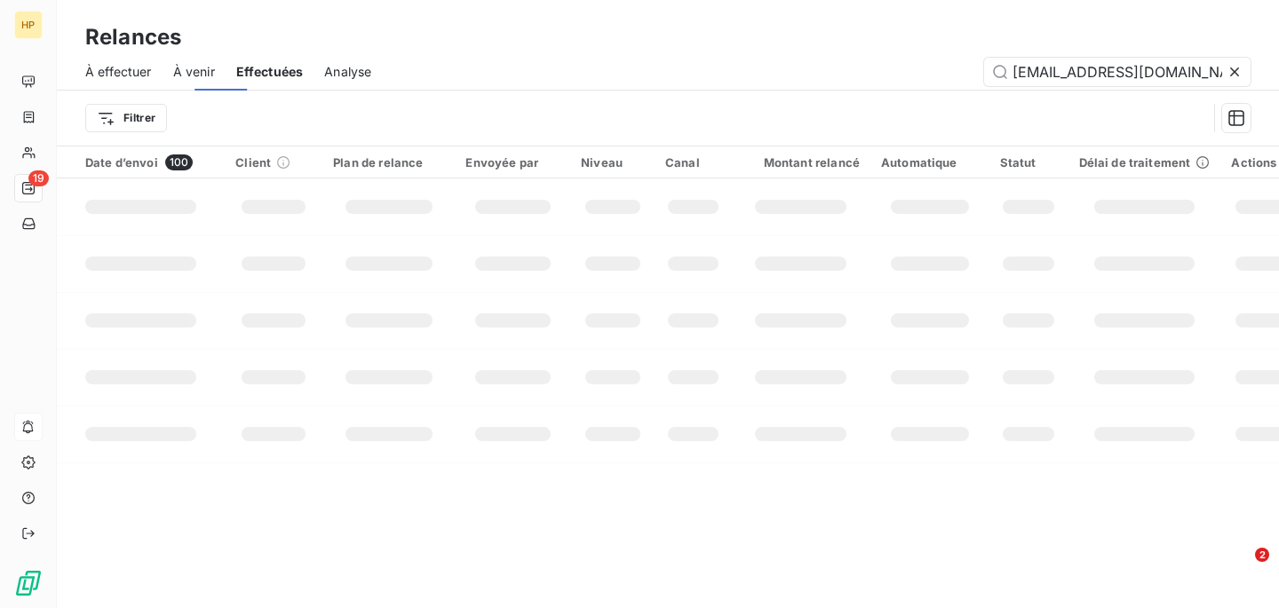
scroll to position [0, 3]
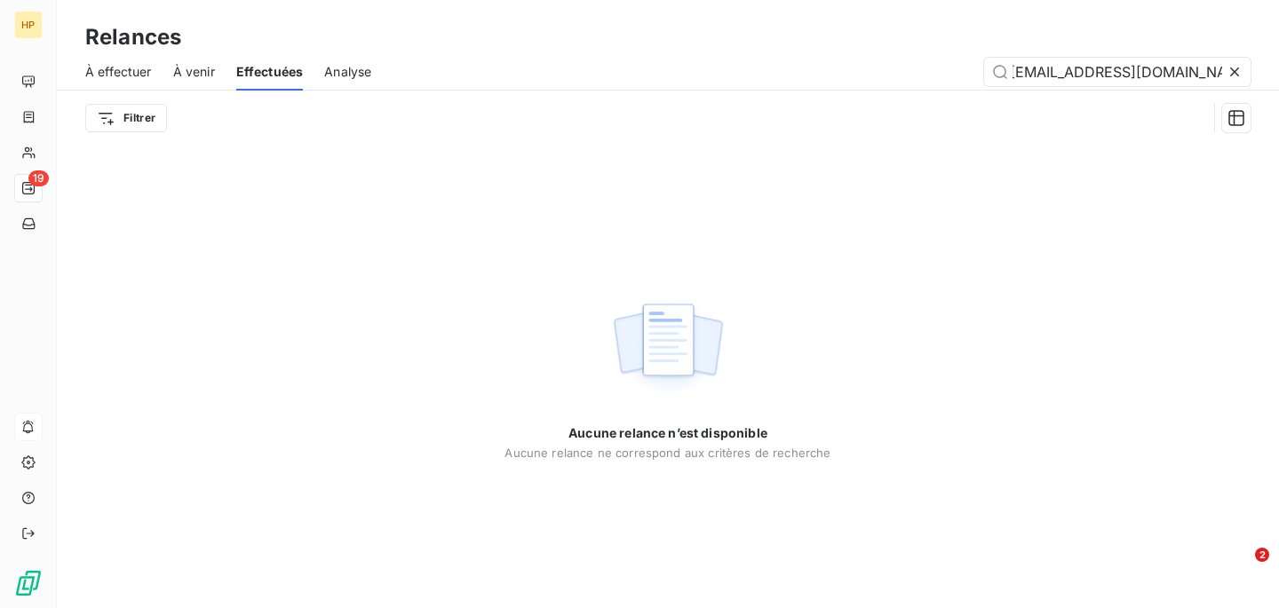
click at [335, 76] on span "Analyse" at bounding box center [347, 72] width 47 height 18
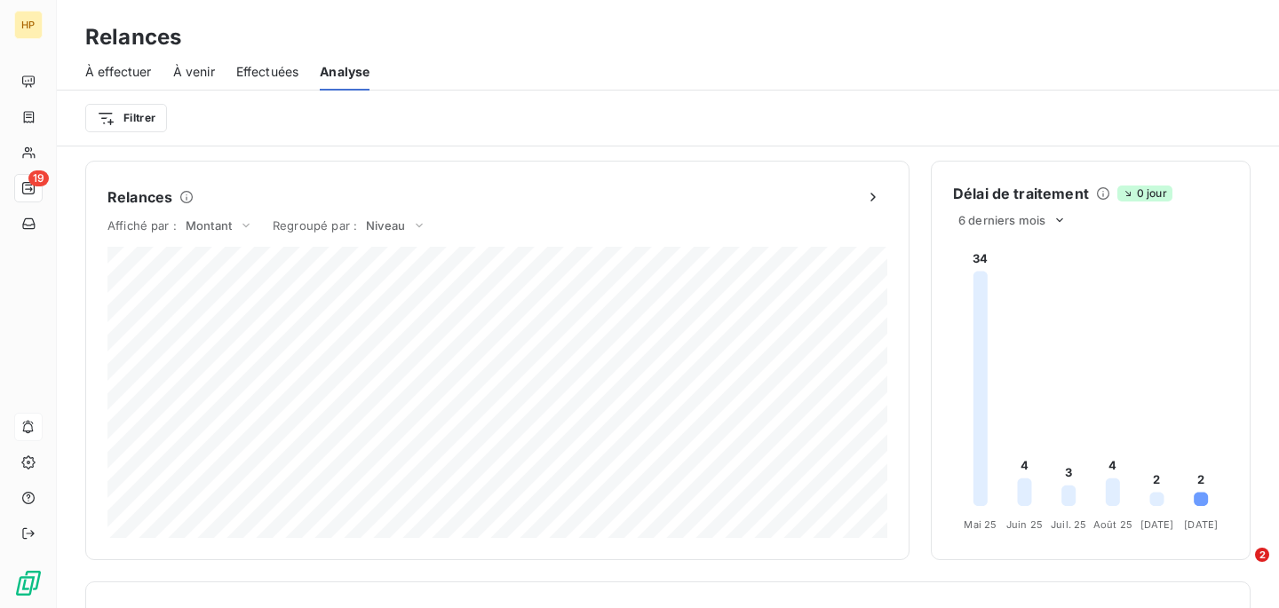
click at [123, 63] on span "À effectuer" at bounding box center [118, 72] width 67 height 18
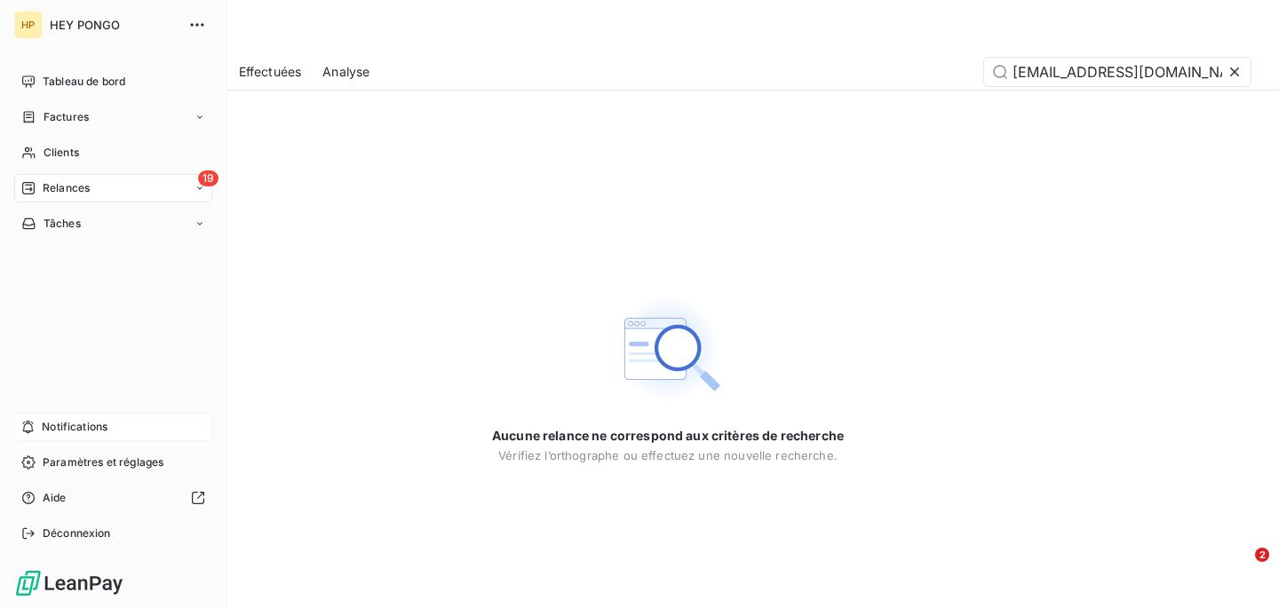
click at [42, 179] on div "19 Relances" at bounding box center [113, 188] width 198 height 28
click at [74, 183] on span "Relances" at bounding box center [66, 188] width 47 height 16
click at [210, 179] on span "19" at bounding box center [208, 179] width 20 height 16
click at [97, 260] on div "À venir" at bounding box center [124, 259] width 177 height 28
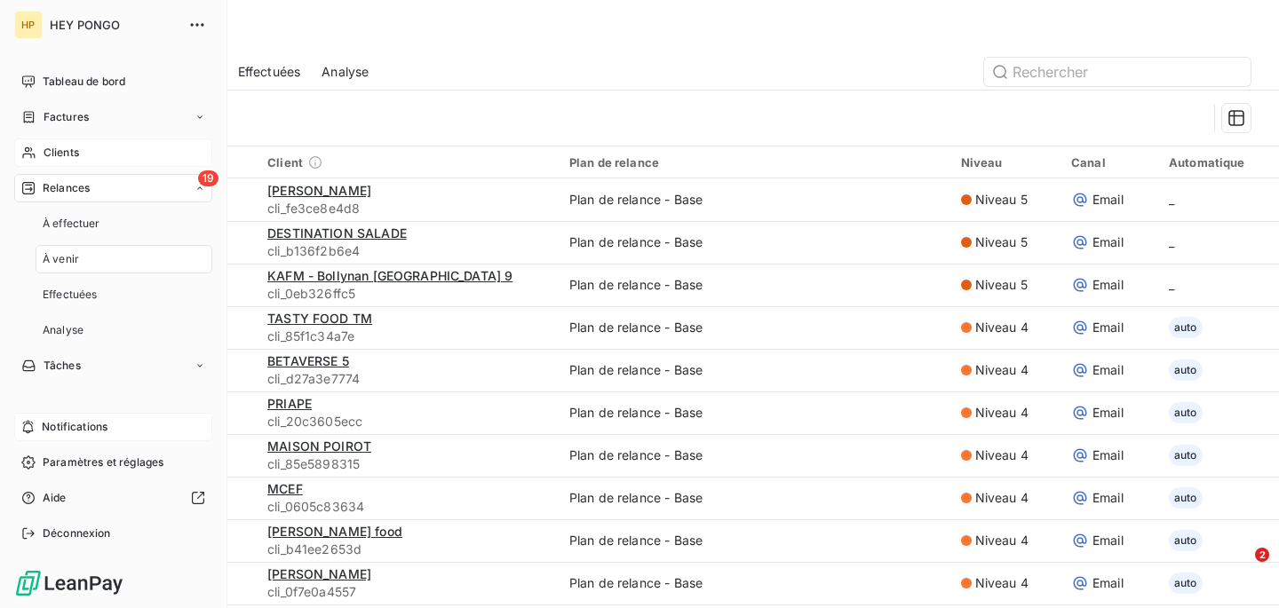
click at [129, 144] on div "Clients" at bounding box center [113, 153] width 198 height 28
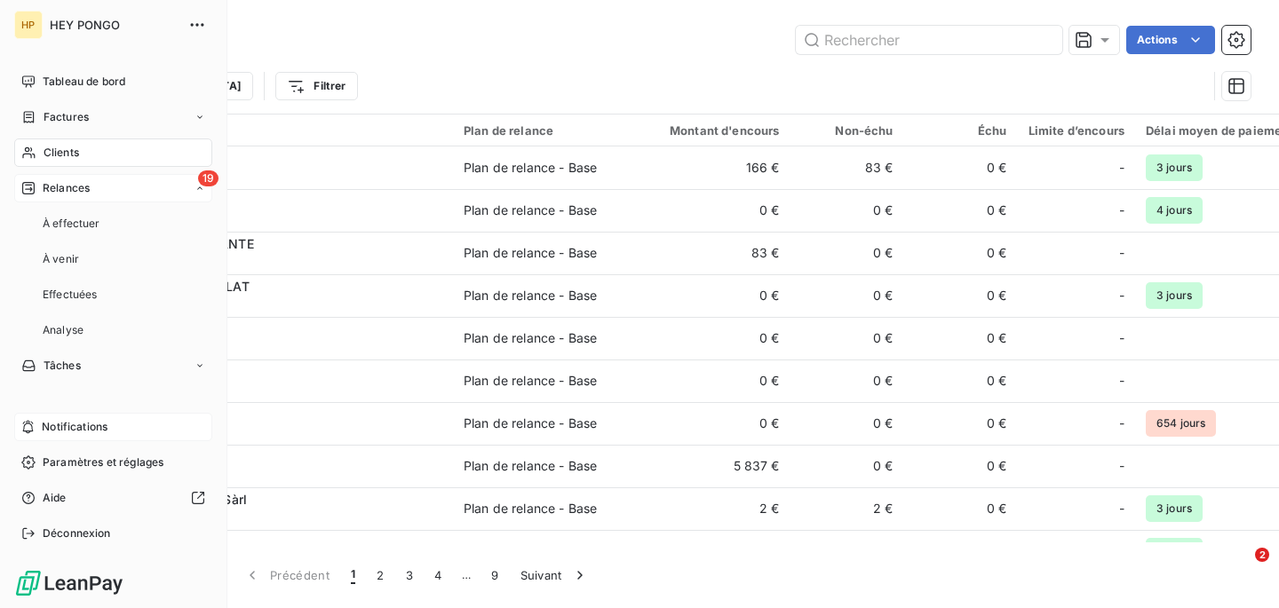
click at [103, 194] on div "19 Relances" at bounding box center [113, 188] width 198 height 28
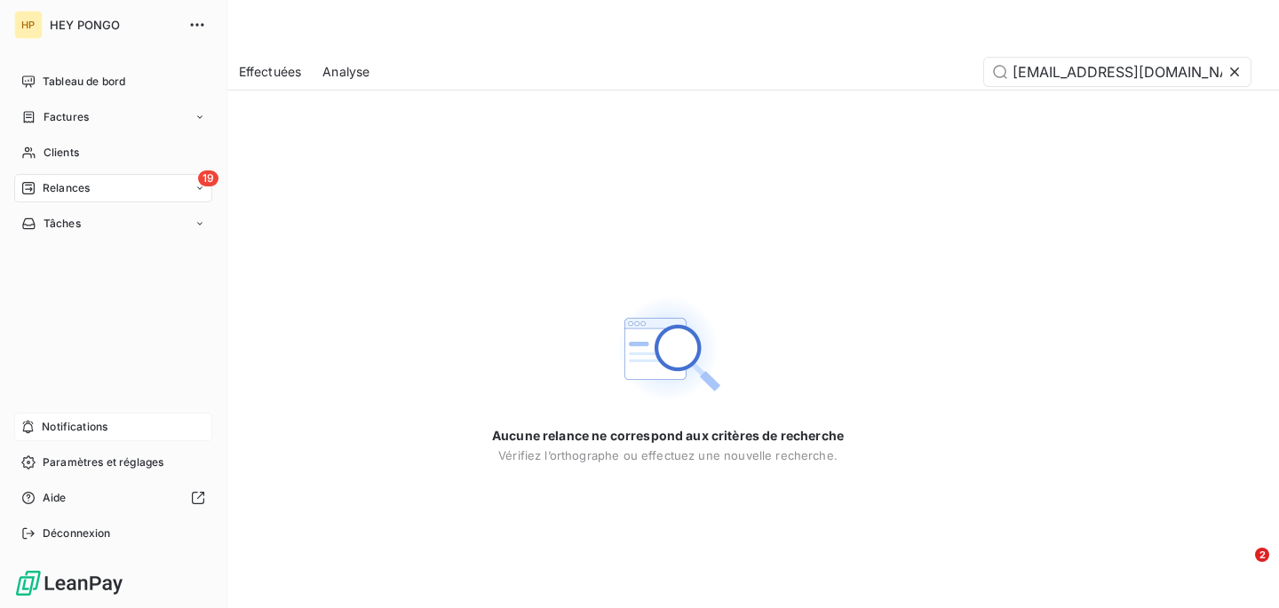
click at [86, 198] on div "19 Relances" at bounding box center [113, 188] width 198 height 28
click at [65, 325] on span "Analyse" at bounding box center [63, 330] width 41 height 16
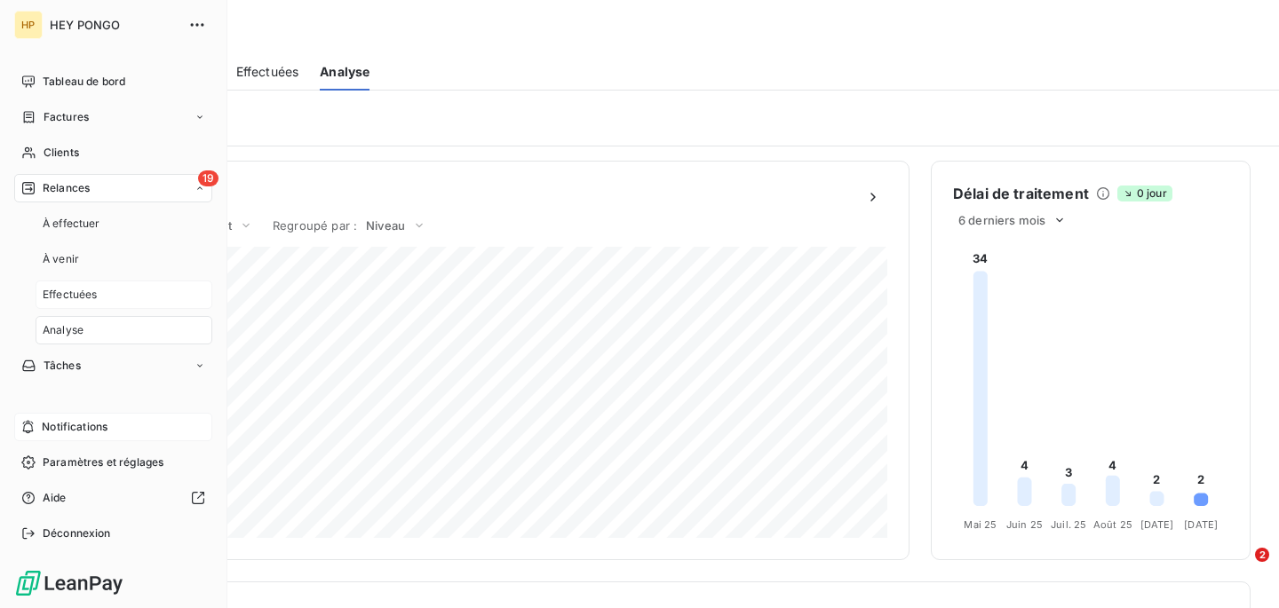
click at [70, 293] on span "Effectuées" at bounding box center [70, 295] width 55 height 16
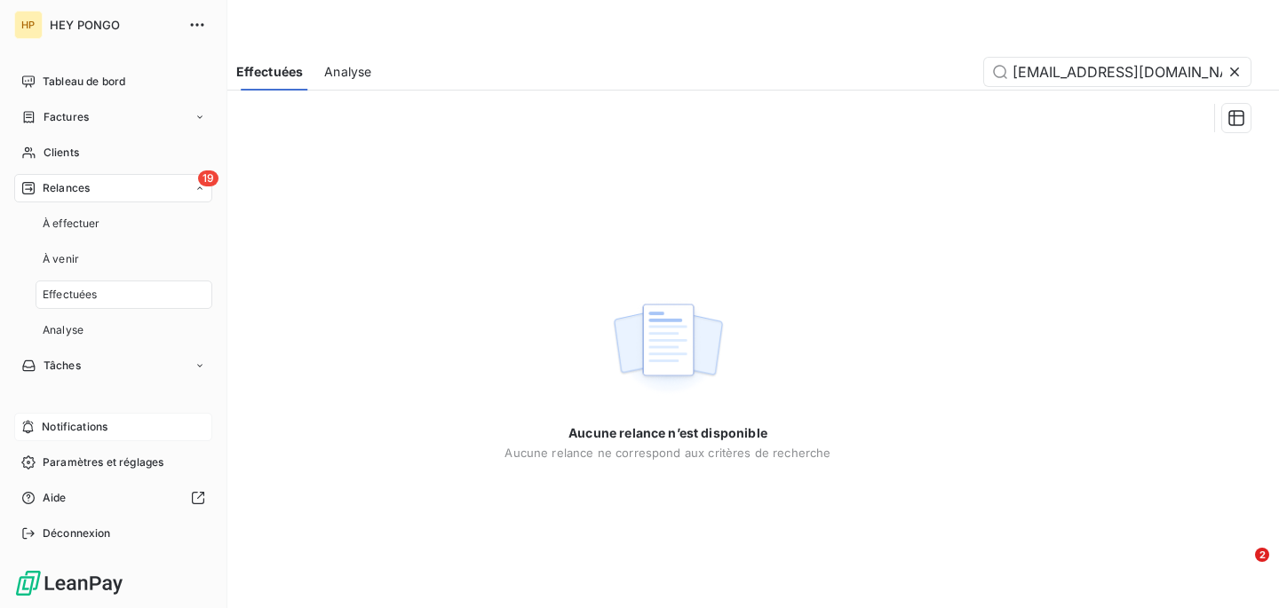
scroll to position [0, 3]
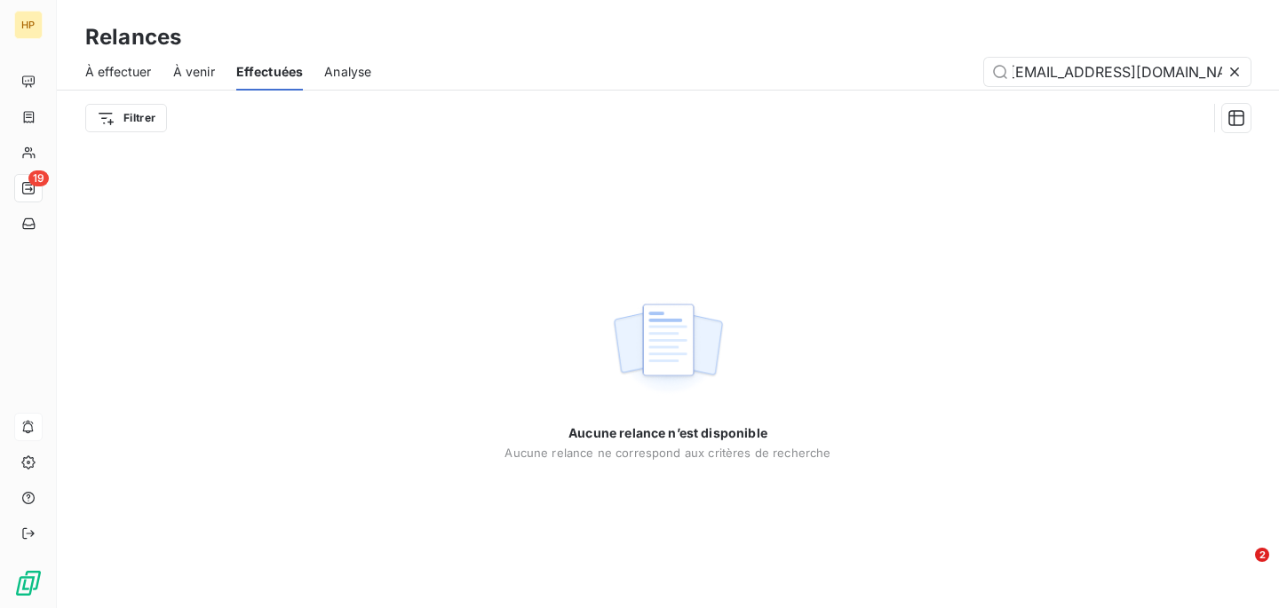
click at [1237, 71] on icon at bounding box center [1235, 72] width 18 height 18
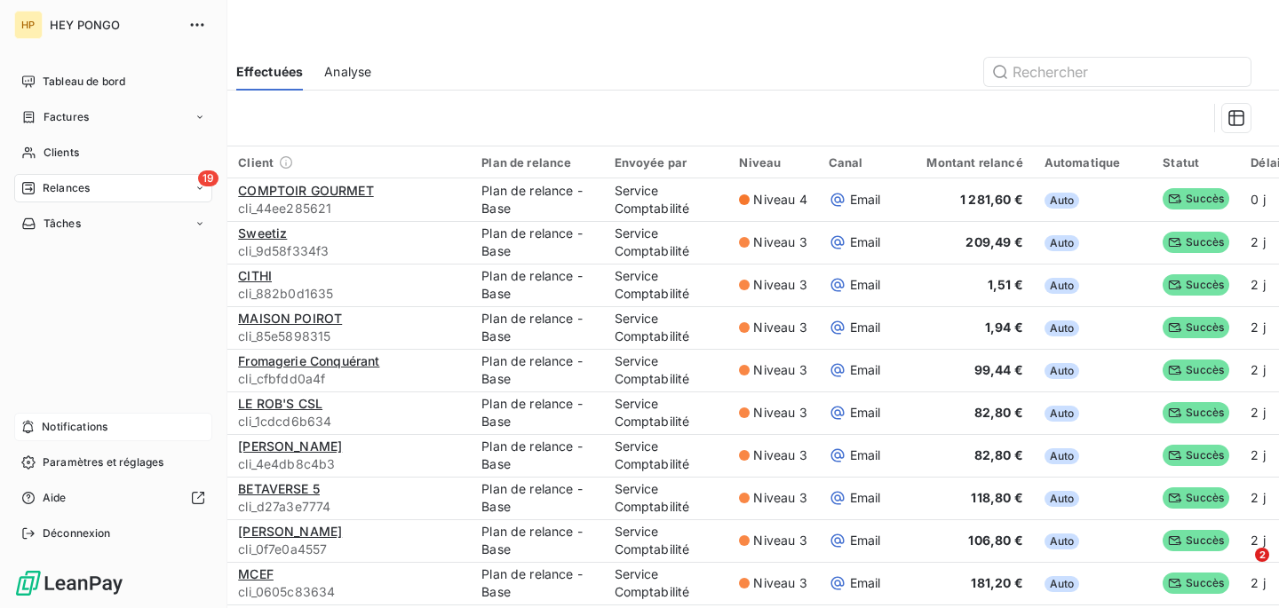
click at [86, 173] on nav "Tableau de bord Factures Clients 19 Relances Tâches" at bounding box center [113, 153] width 198 height 171
click at [86, 186] on span "Relances" at bounding box center [66, 188] width 47 height 16
click at [82, 229] on span "À effectuer" at bounding box center [72, 224] width 58 height 16
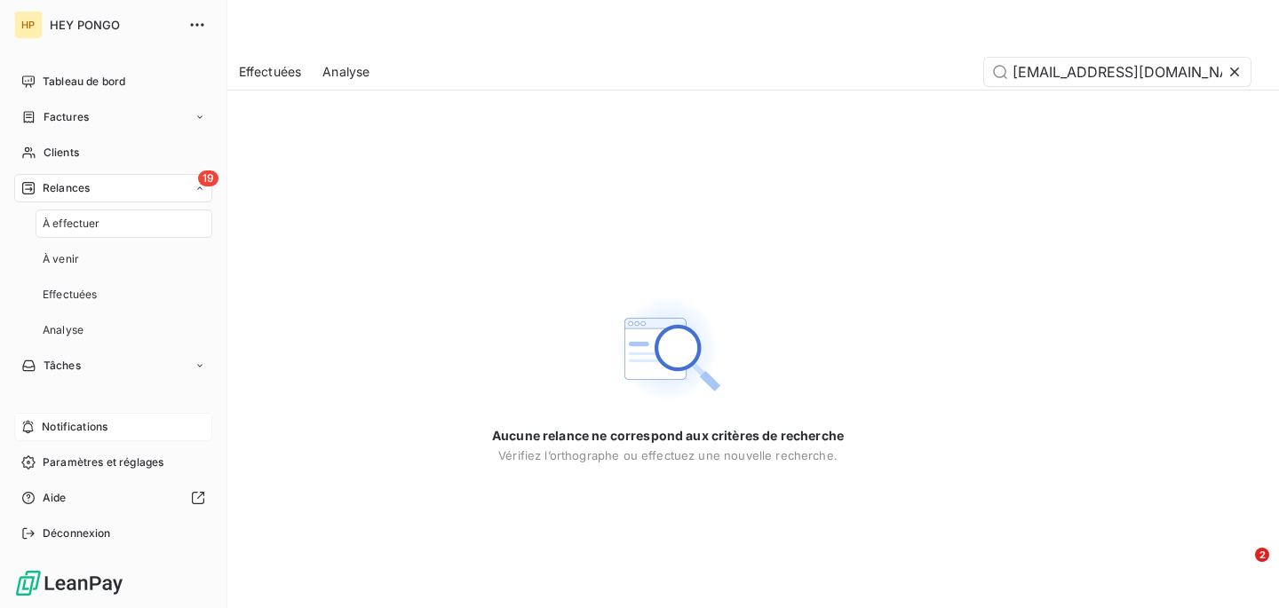
scroll to position [0, 3]
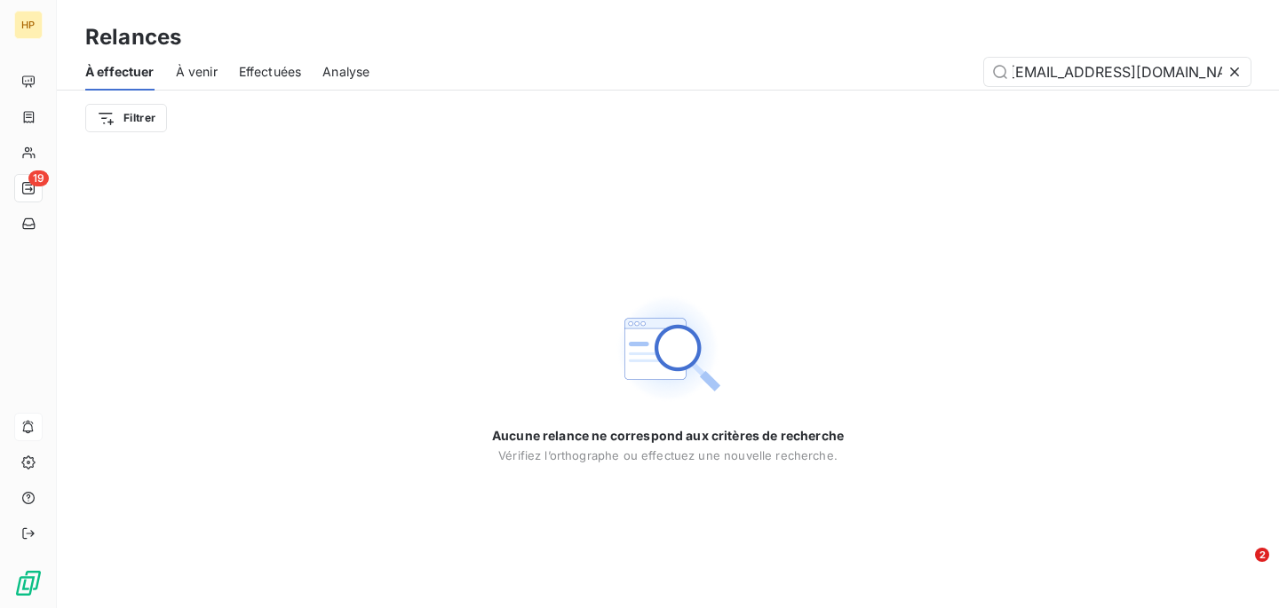
click at [1238, 69] on icon at bounding box center [1235, 72] width 18 height 18
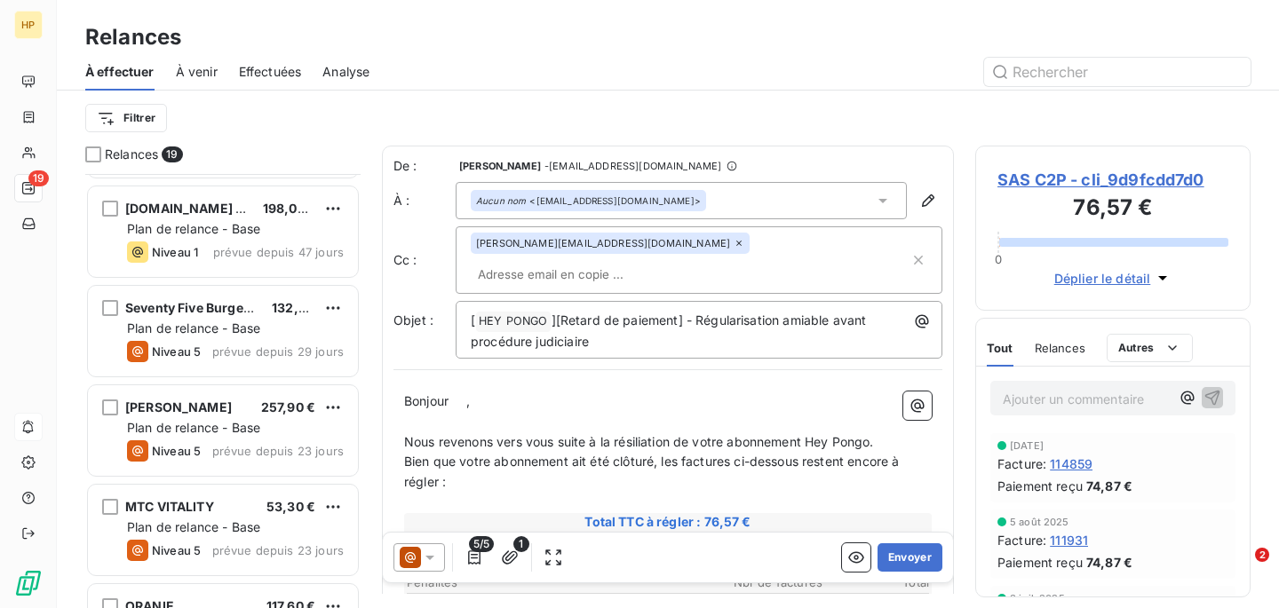
scroll to position [408, 0]
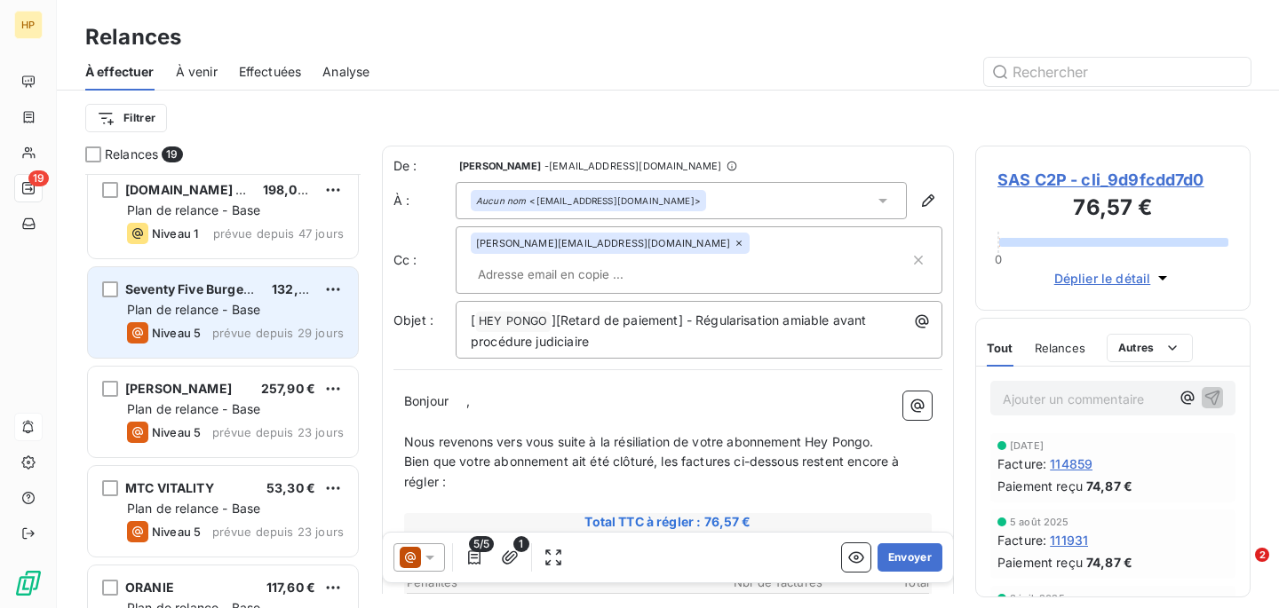
click at [251, 320] on div "Seventy Five Burger House 132,00 € Plan de relance - Base Niveau 5 prévue depui…" at bounding box center [223, 312] width 270 height 91
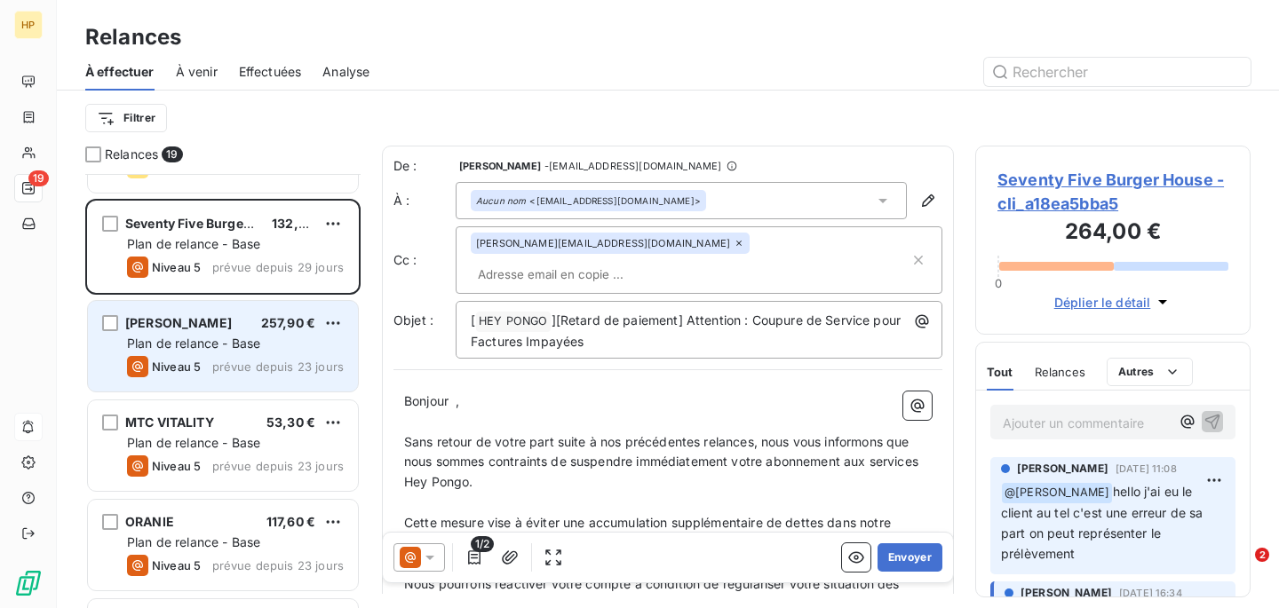
scroll to position [474, 0]
click at [286, 339] on div "Plan de relance - Base" at bounding box center [235, 343] width 217 height 18
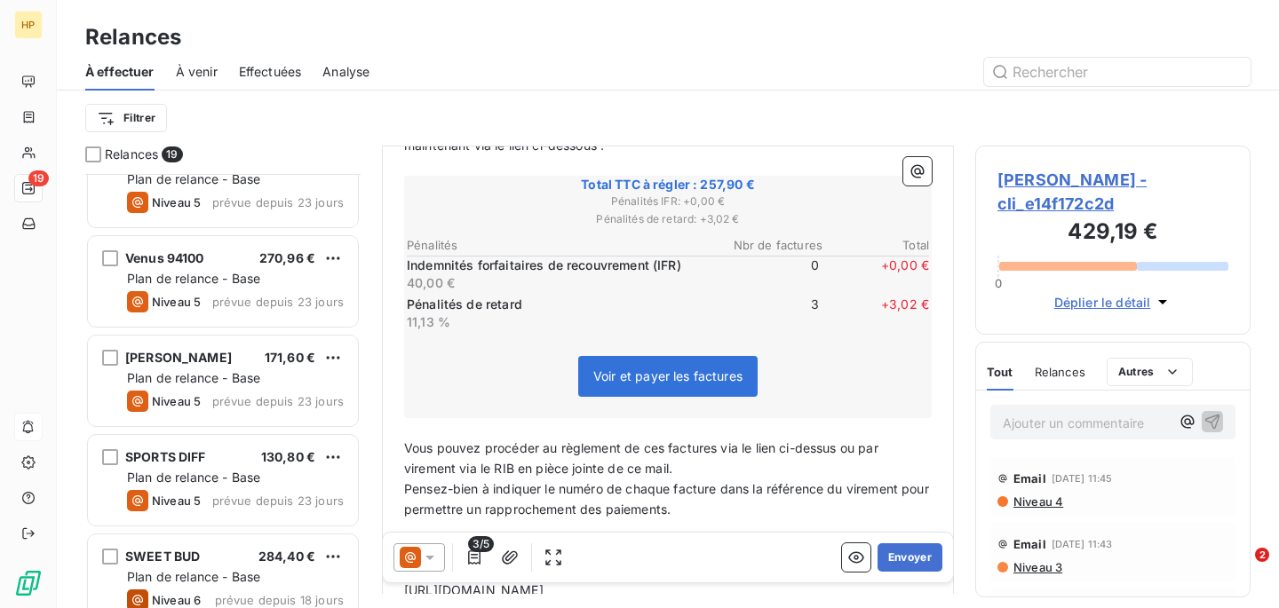
scroll to position [806, 0]
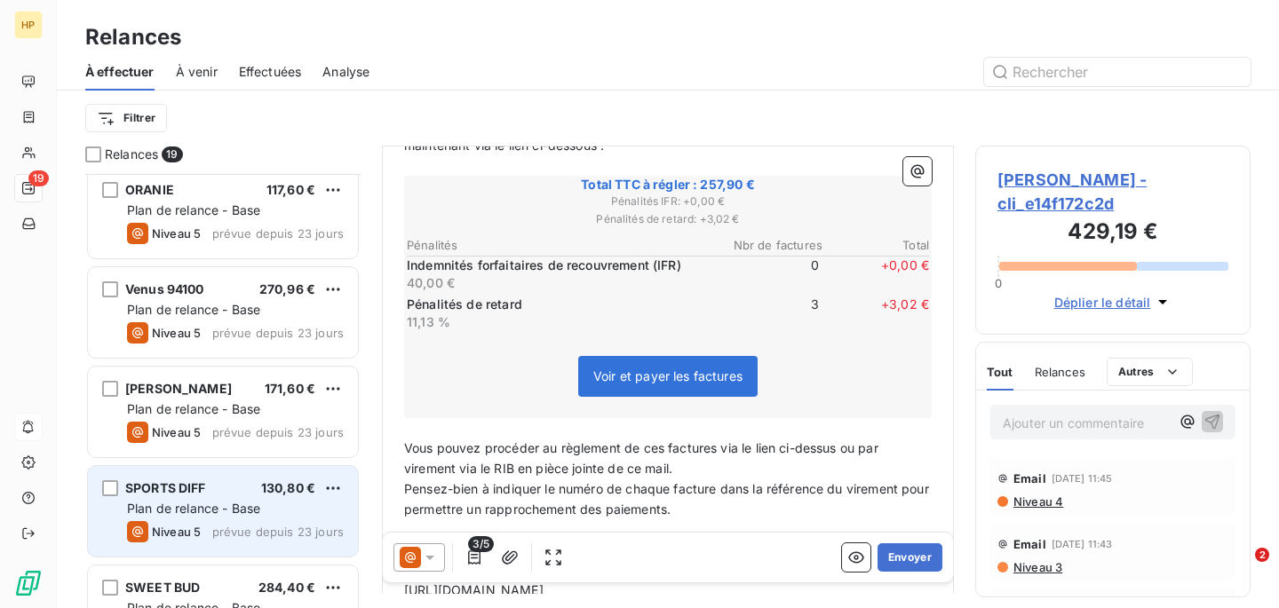
click at [236, 497] on div "SPORTS DIFF 130,80 € Plan de relance - Base Niveau 5 prévue depuis 23 jours" at bounding box center [223, 511] width 270 height 91
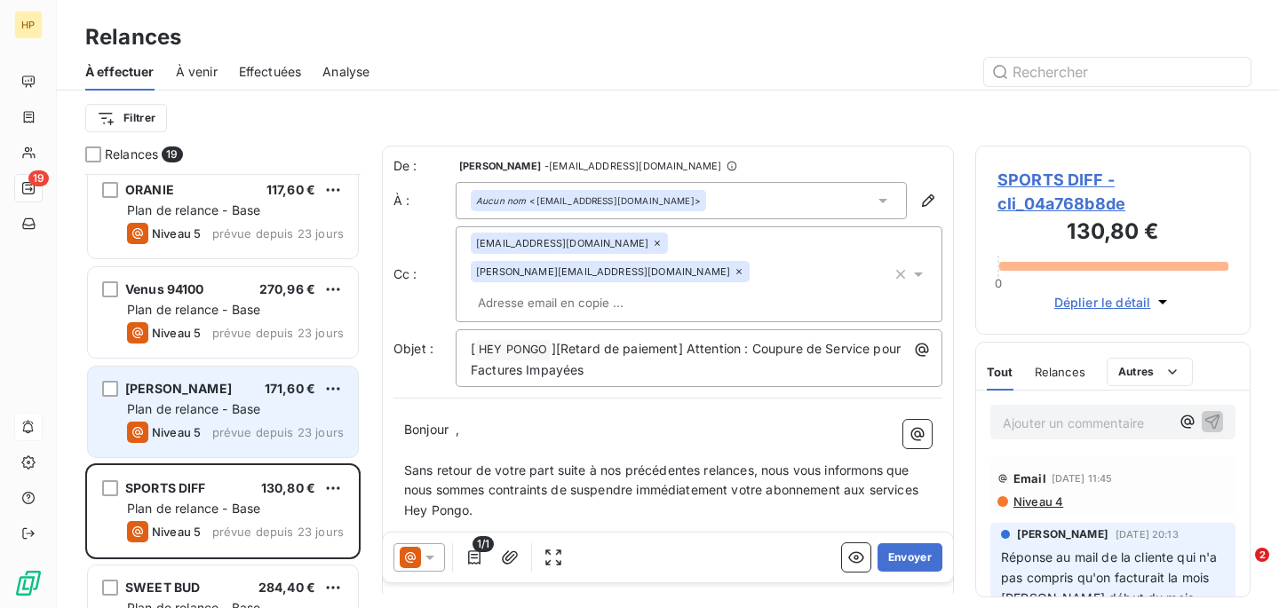
click at [292, 434] on span "prévue depuis 23 jours" at bounding box center [277, 432] width 131 height 14
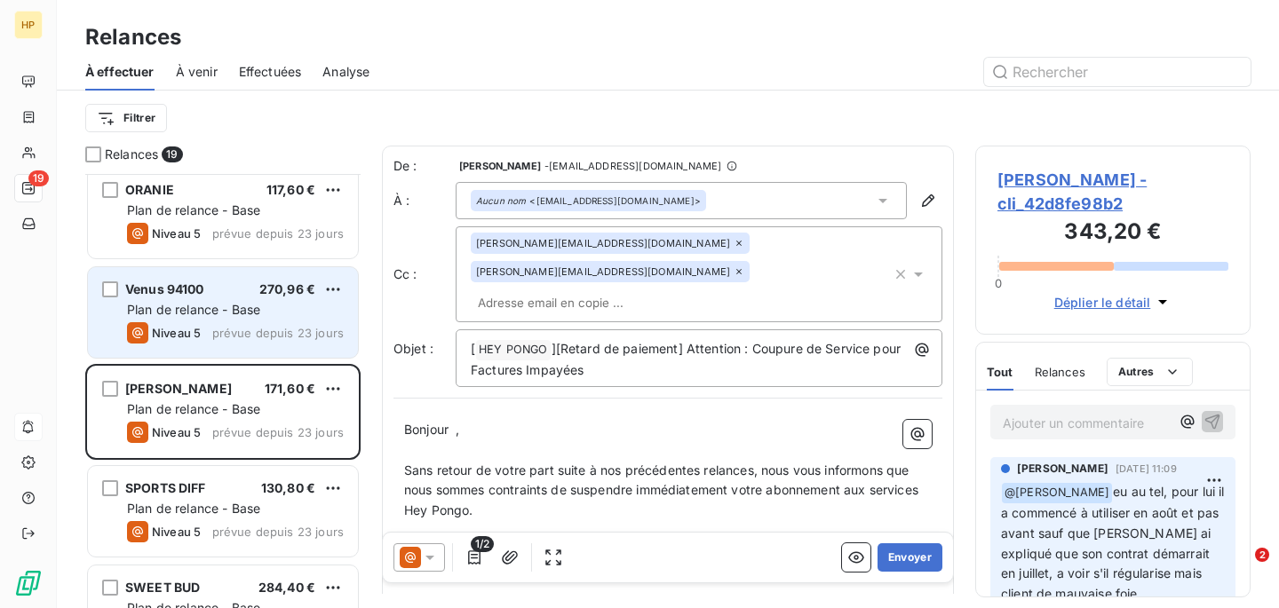
click at [271, 318] on div "Plan de relance - Base" at bounding box center [235, 310] width 217 height 18
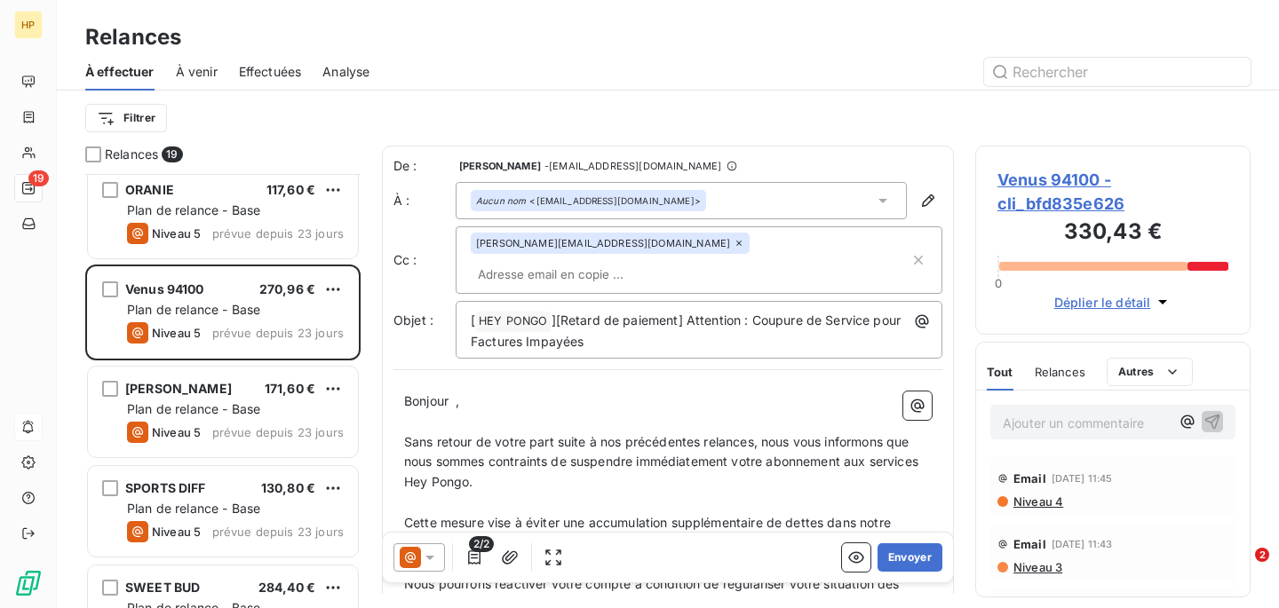
click at [1039, 198] on span "Venus 94100 - cli_bfd835e626" at bounding box center [1112, 192] width 231 height 48
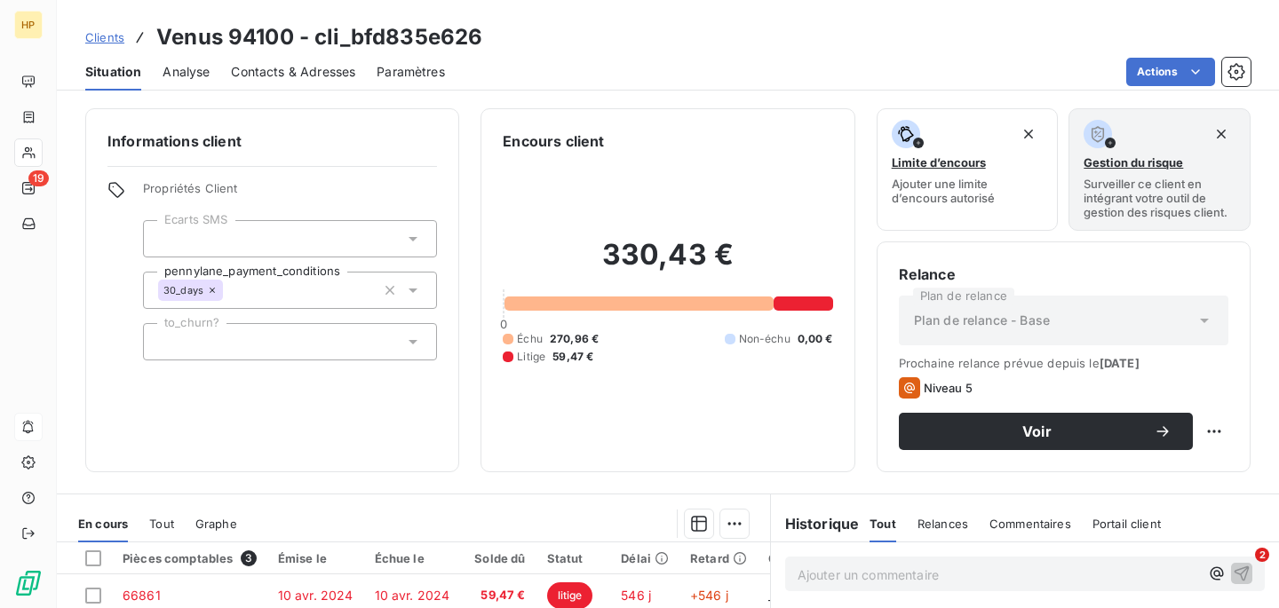
click at [299, 75] on span "Contacts & Adresses" at bounding box center [293, 72] width 124 height 18
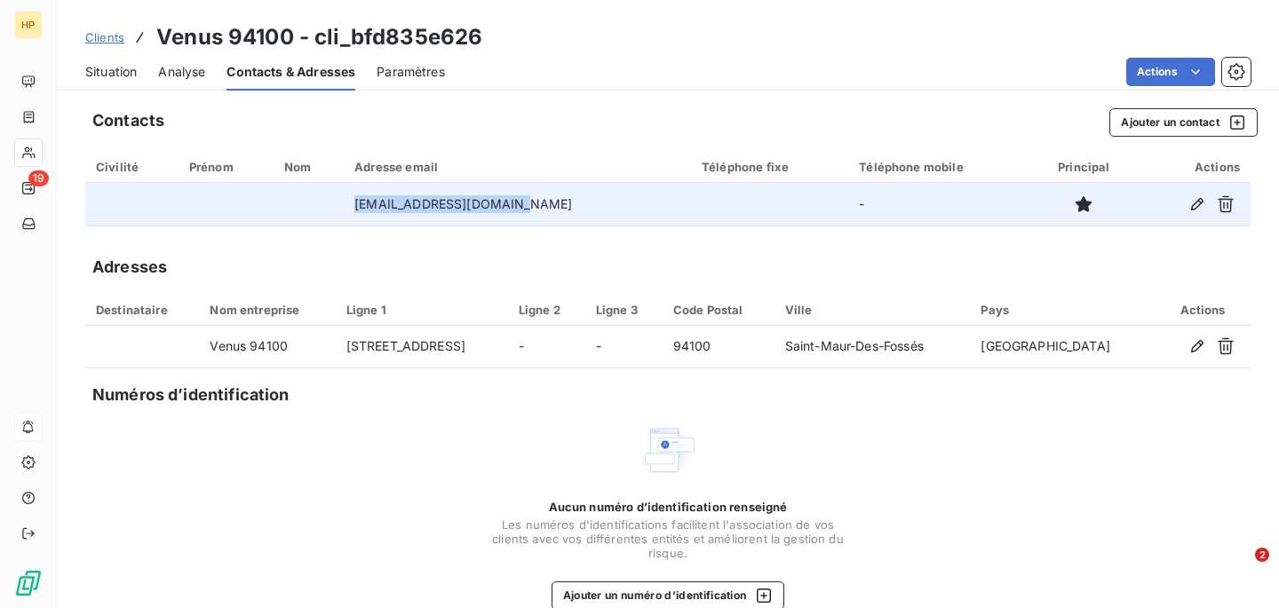
drag, startPoint x: 570, startPoint y: 205, endPoint x: 338, endPoint y: 205, distance: 231.8
click at [338, 205] on tr "[EMAIL_ADDRESS][DOMAIN_NAME] -" at bounding box center [667, 204] width 1165 height 43
copy tr "[EMAIL_ADDRESS][DOMAIN_NAME]"
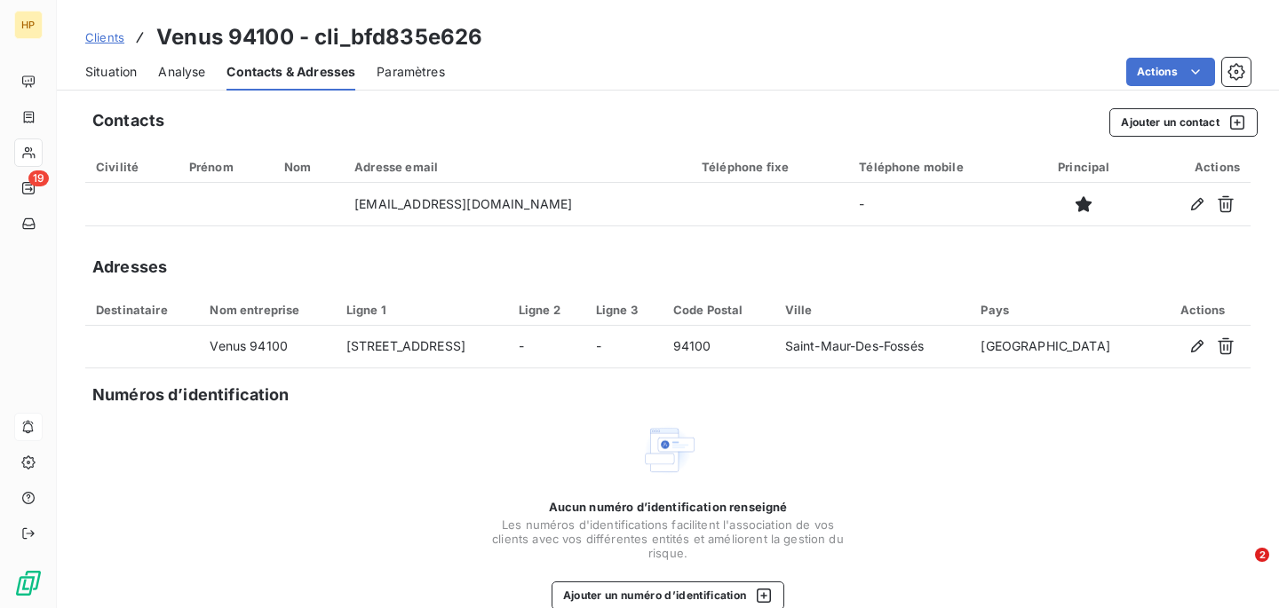
click at [126, 73] on span "Situation" at bounding box center [111, 72] width 52 height 18
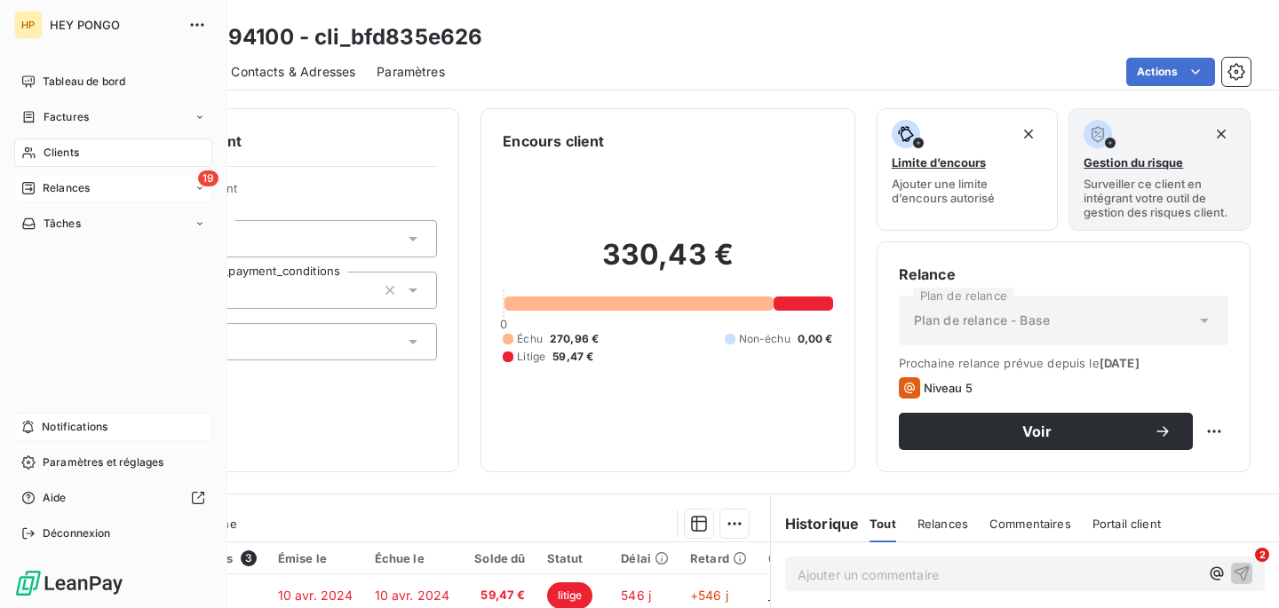
click at [48, 189] on span "Relances" at bounding box center [66, 188] width 47 height 16
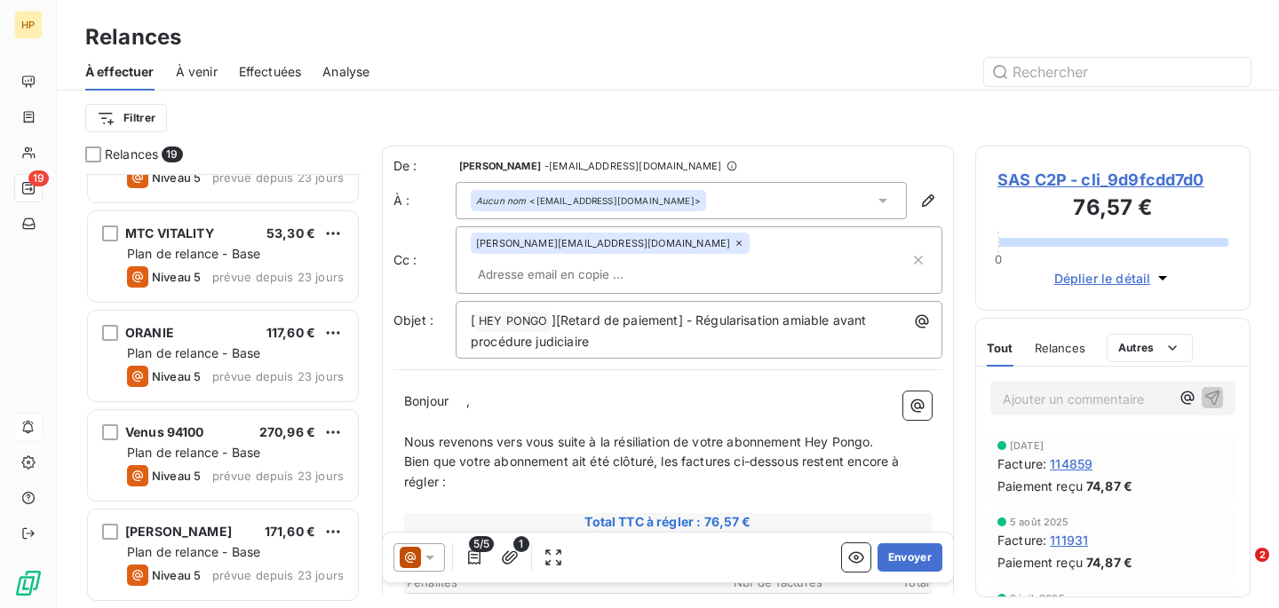
scroll to position [616, 0]
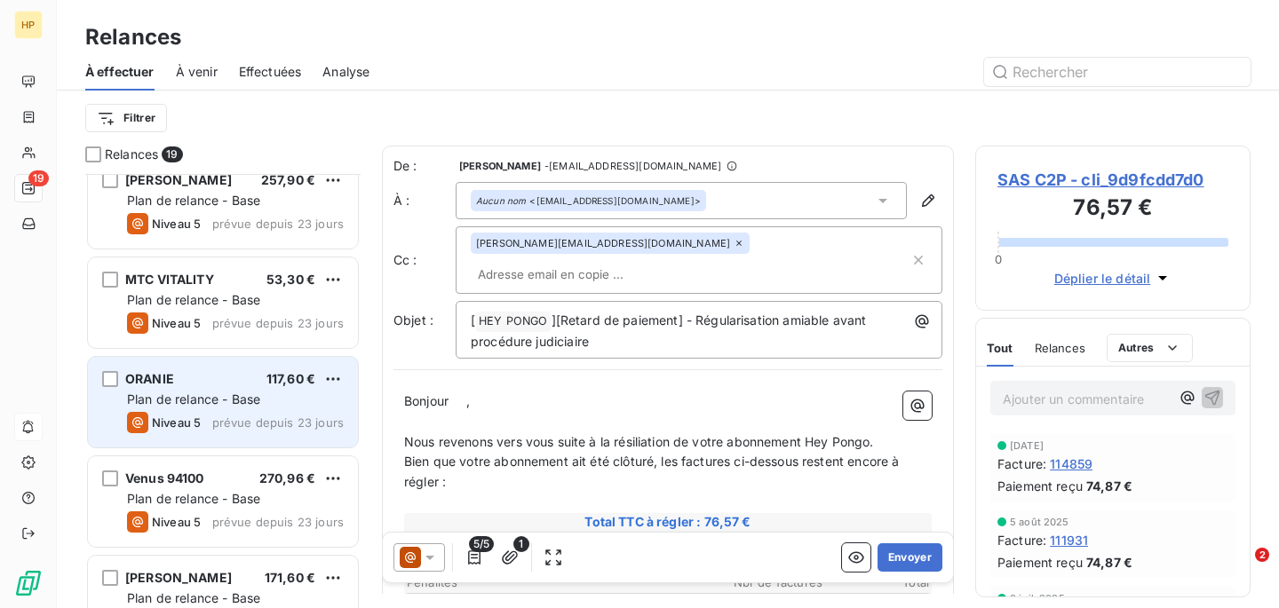
click at [237, 416] on span "prévue depuis 23 jours" at bounding box center [277, 423] width 131 height 14
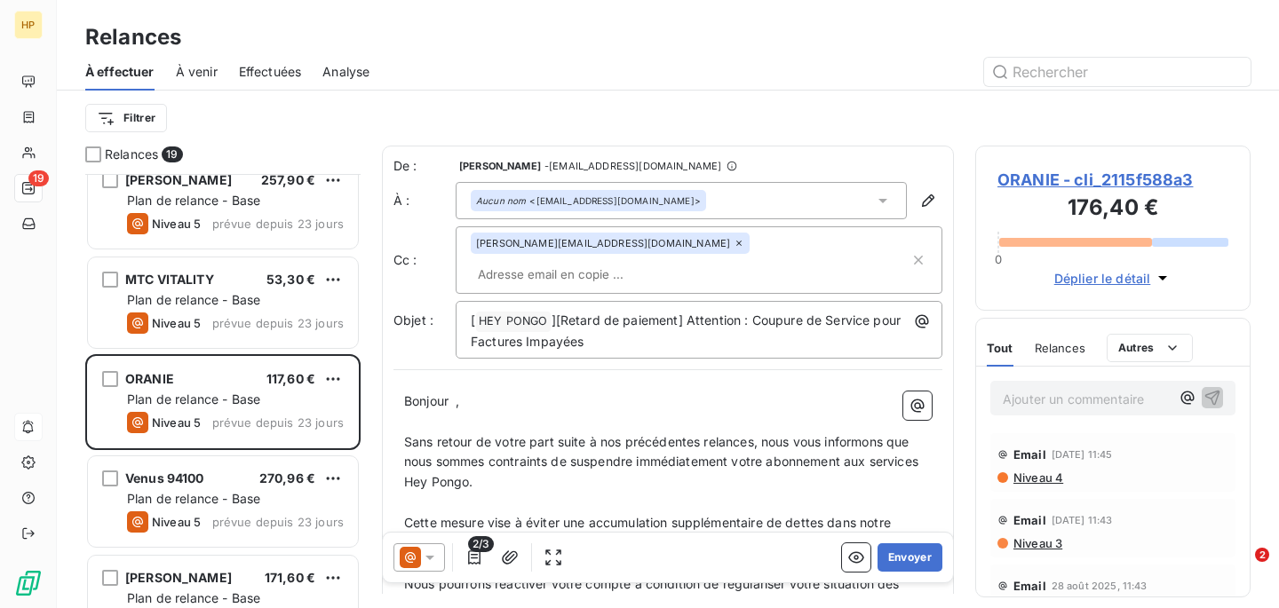
click at [1065, 182] on span "ORANIE - cli_2115f588a3" at bounding box center [1112, 180] width 231 height 24
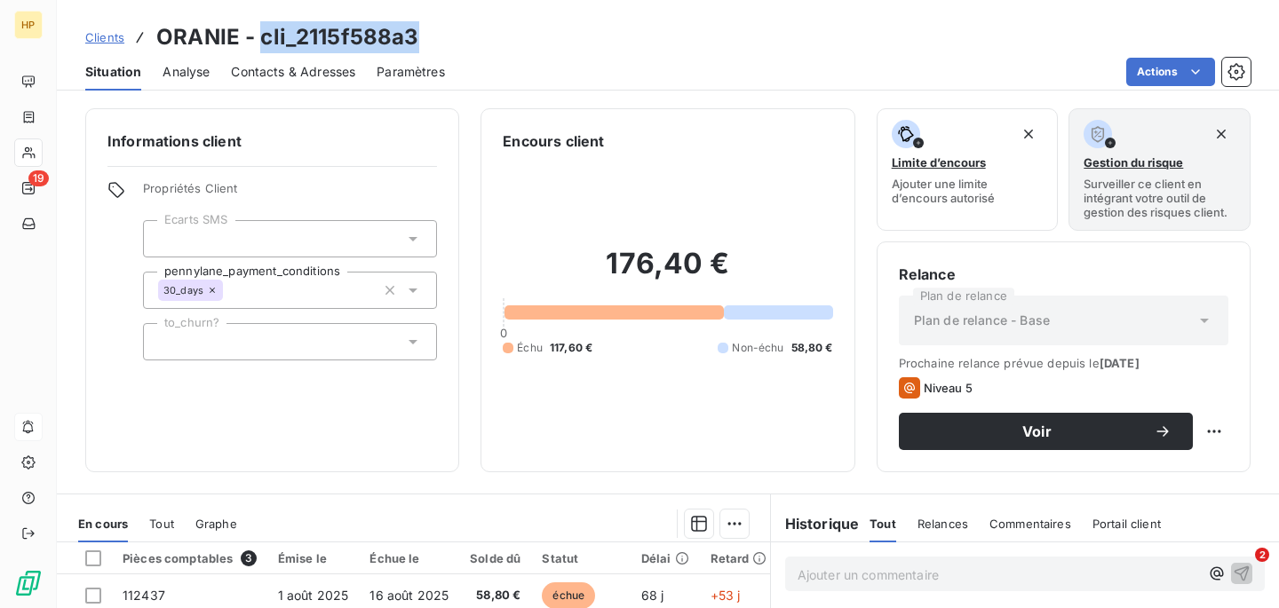
drag, startPoint x: 423, startPoint y: 32, endPoint x: 263, endPoint y: 36, distance: 159.9
click at [263, 36] on div "Clients ORANIE - cli_2115f588a3" at bounding box center [668, 37] width 1222 height 32
click at [331, 64] on span "Contacts & Adresses" at bounding box center [293, 72] width 124 height 18
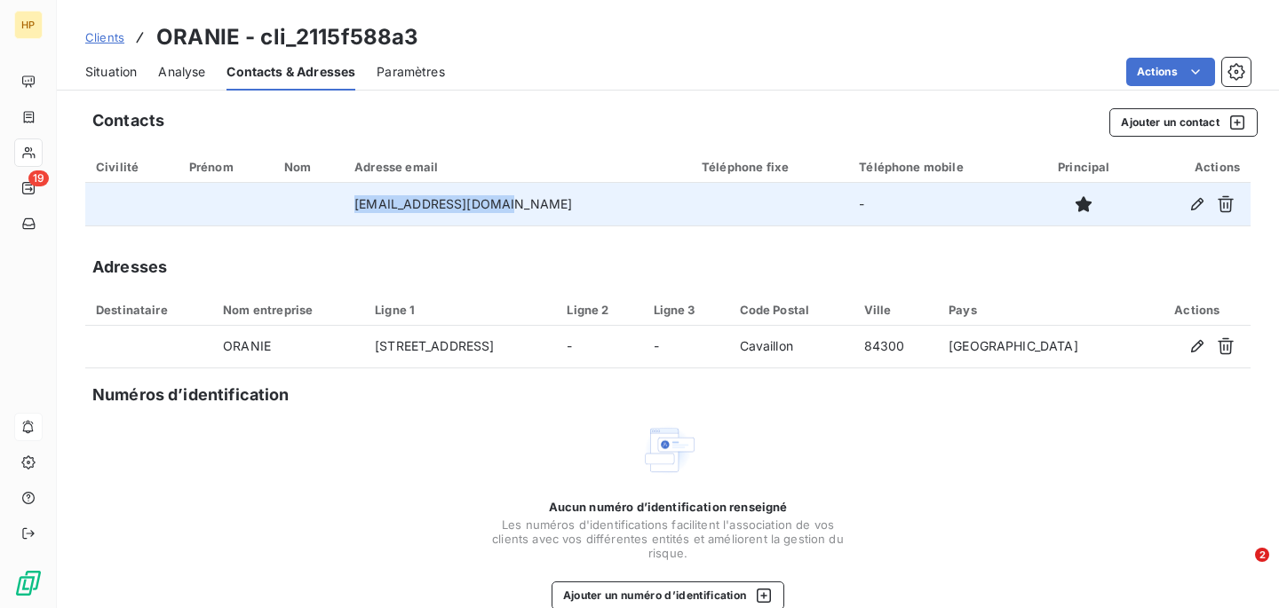
drag, startPoint x: 559, startPoint y: 211, endPoint x: 357, endPoint y: 199, distance: 202.0
click at [358, 203] on tr "[EMAIL_ADDRESS][DOMAIN_NAME] -" at bounding box center [667, 204] width 1165 height 43
copy tr "[EMAIL_ADDRESS][DOMAIN_NAME]"
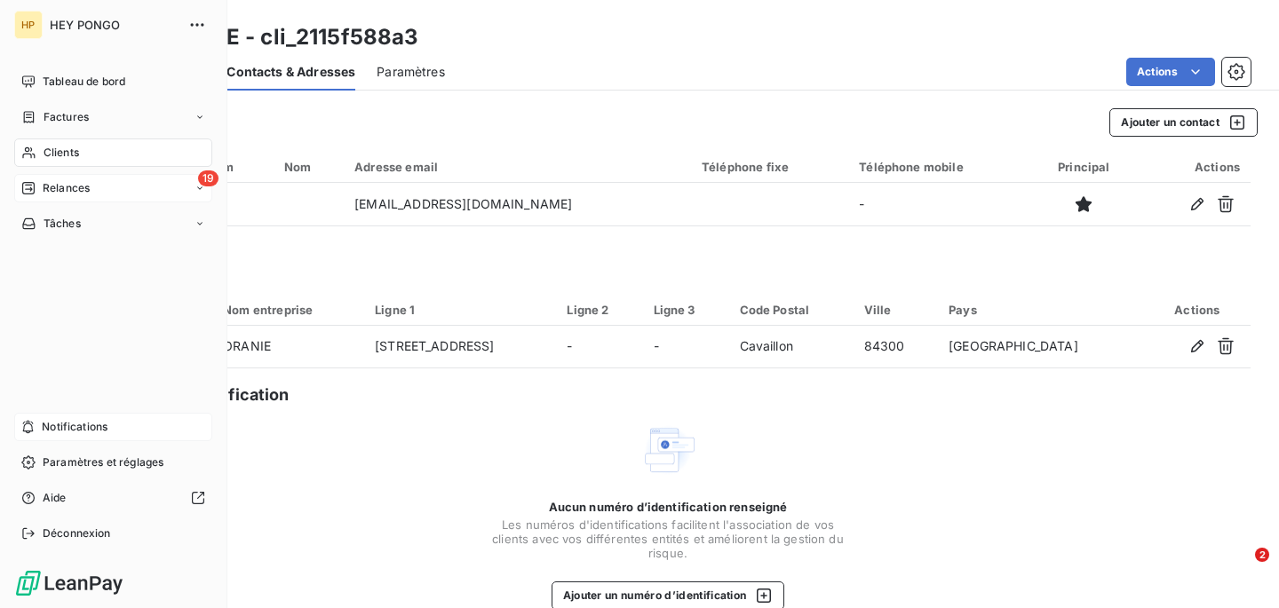
click at [44, 183] on span "Relances" at bounding box center [66, 188] width 47 height 16
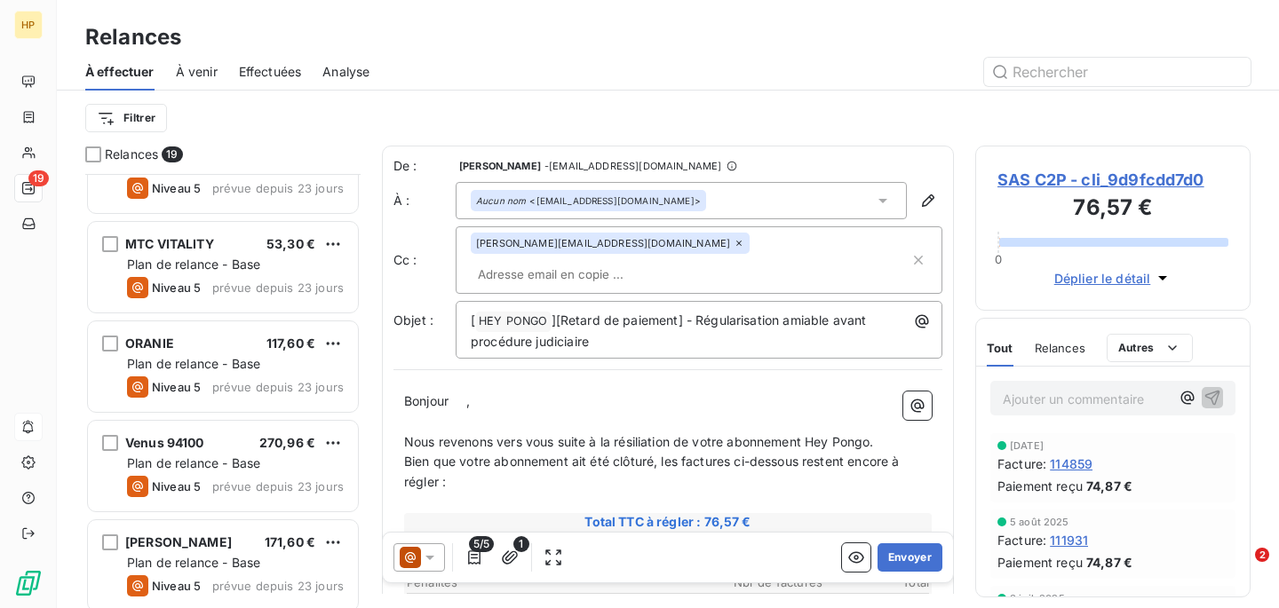
scroll to position [621, 0]
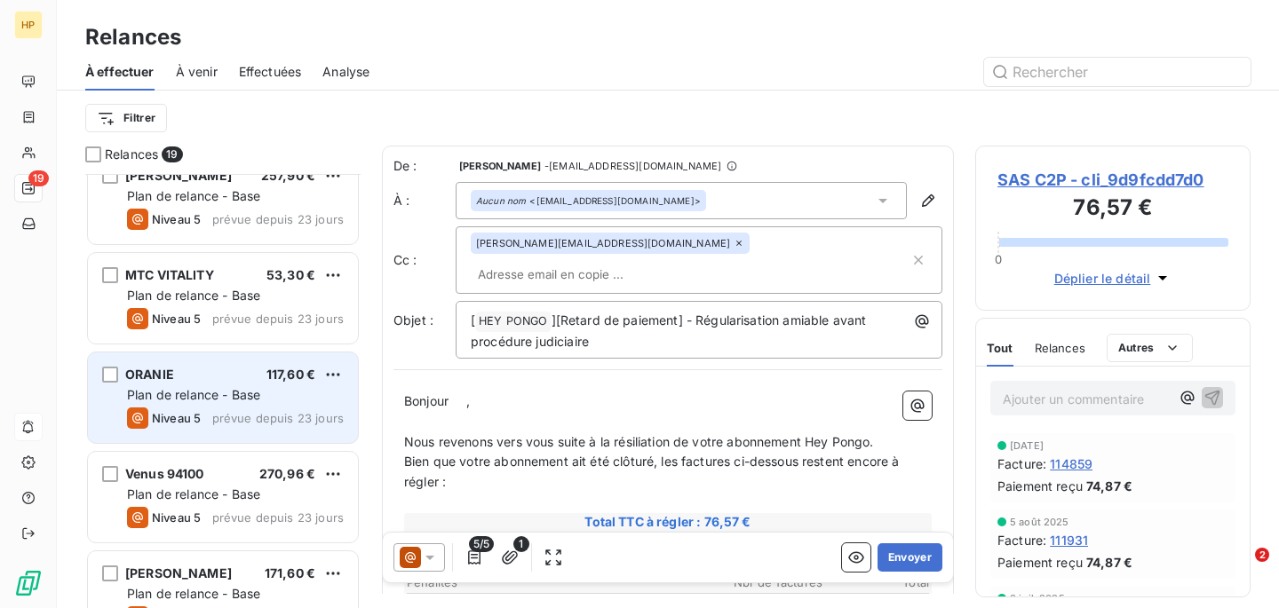
click at [252, 399] on span "Plan de relance - Base" at bounding box center [193, 394] width 133 height 15
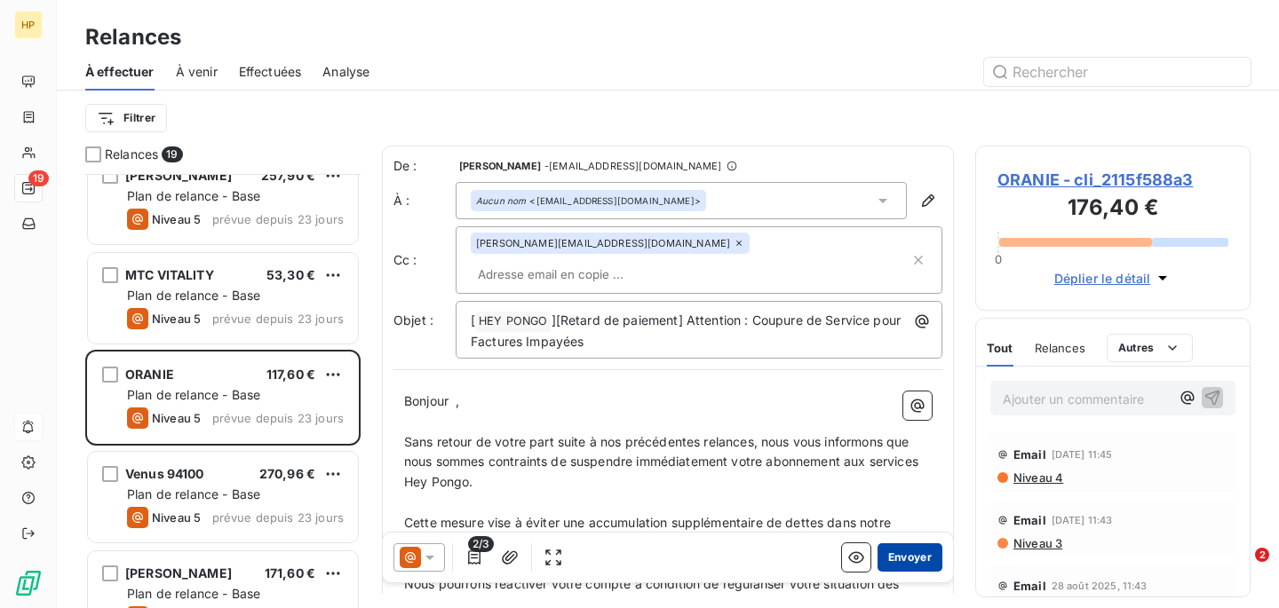
click at [907, 564] on button "Envoyer" at bounding box center [910, 558] width 65 height 28
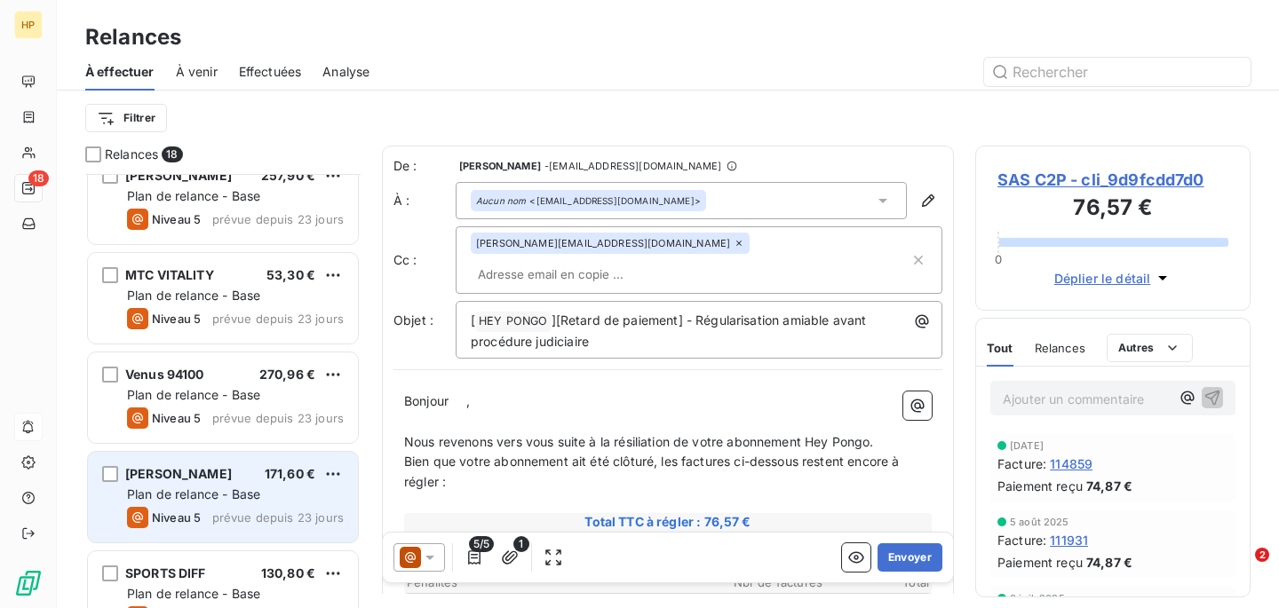
click at [216, 495] on span "Plan de relance - Base" at bounding box center [193, 494] width 133 height 15
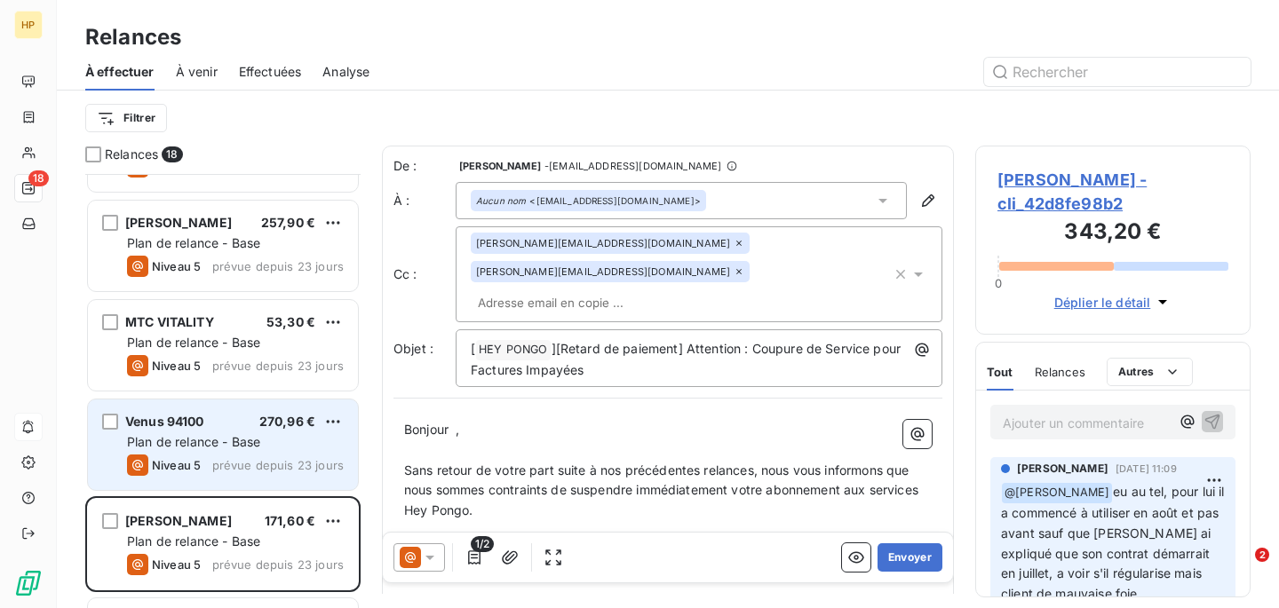
scroll to position [566, 0]
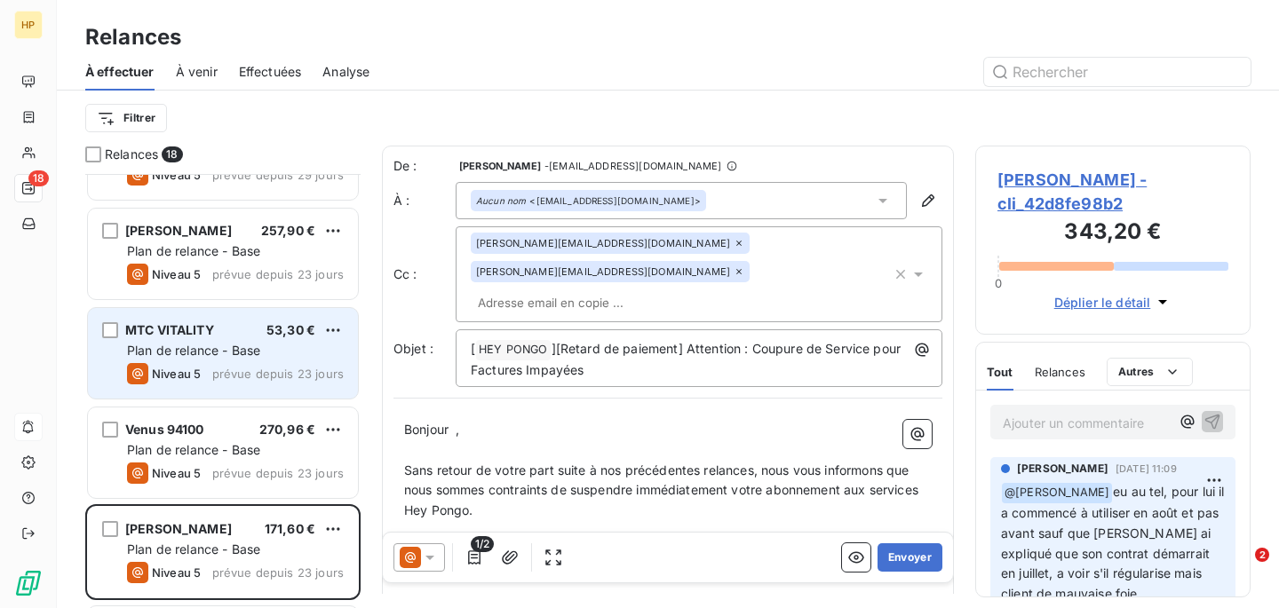
click at [264, 368] on span "prévue depuis 23 jours" at bounding box center [277, 374] width 131 height 14
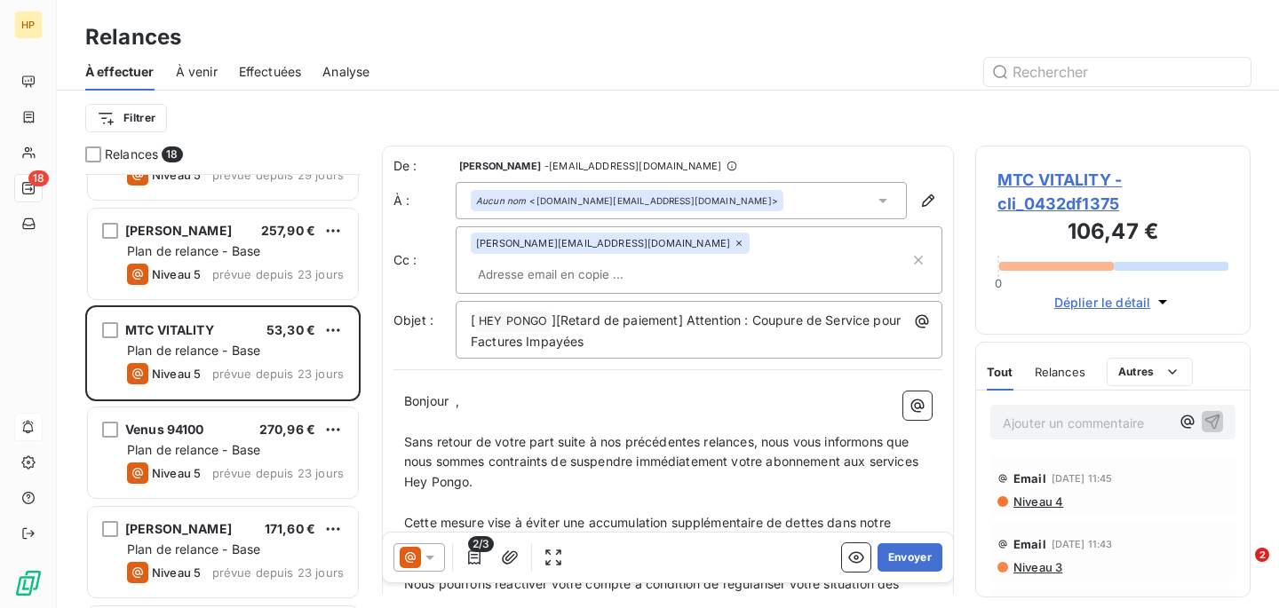
click at [1047, 185] on span "MTC VITALITY - cli_0432df1375" at bounding box center [1112, 192] width 231 height 48
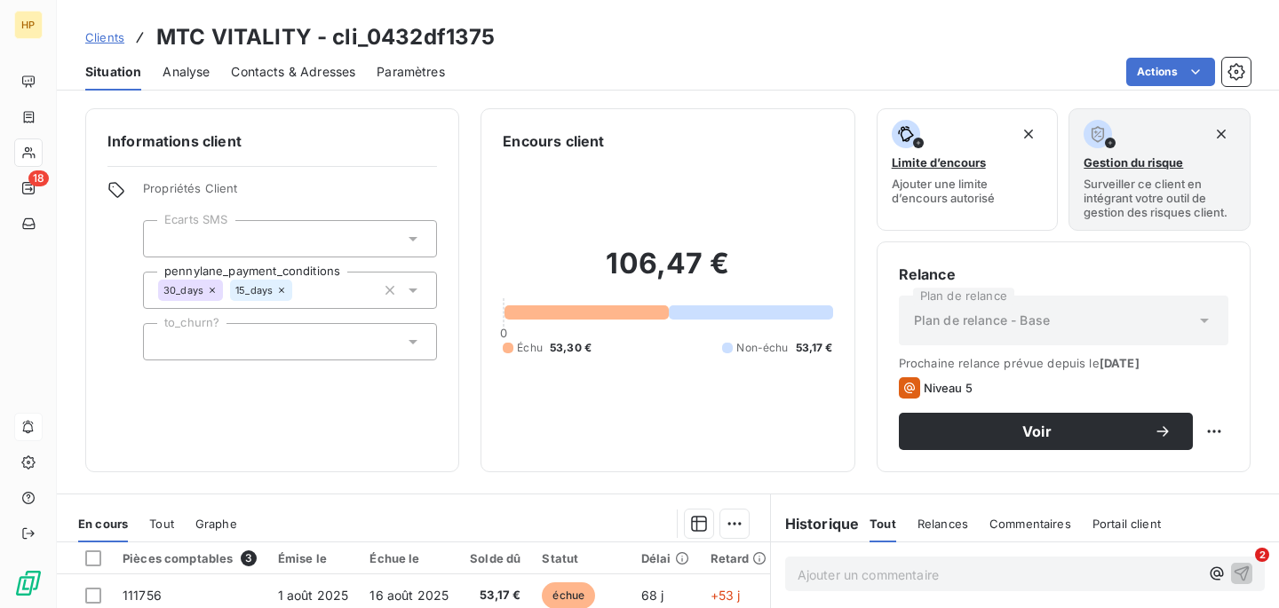
click at [302, 76] on span "Contacts & Adresses" at bounding box center [293, 72] width 124 height 18
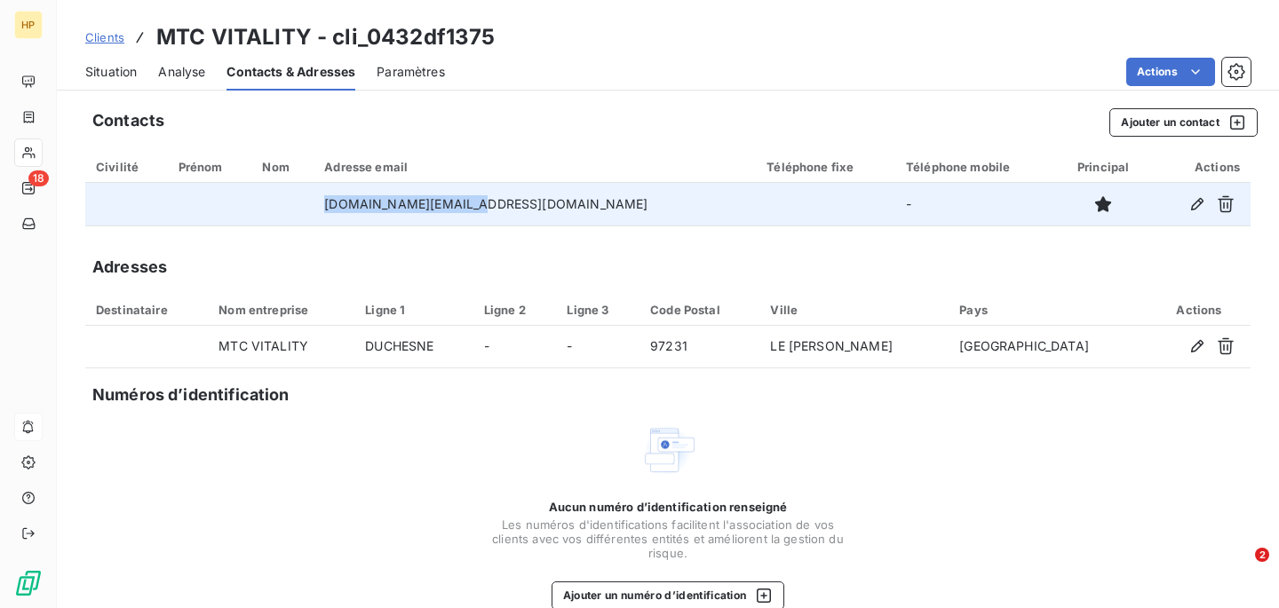
drag, startPoint x: 522, startPoint y: 208, endPoint x: 373, endPoint y: 204, distance: 149.3
click at [377, 207] on td "[DOMAIN_NAME][EMAIL_ADDRESS][DOMAIN_NAME]" at bounding box center [535, 204] width 442 height 43
copy td "[DOMAIN_NAME][EMAIL_ADDRESS][DOMAIN_NAME]"
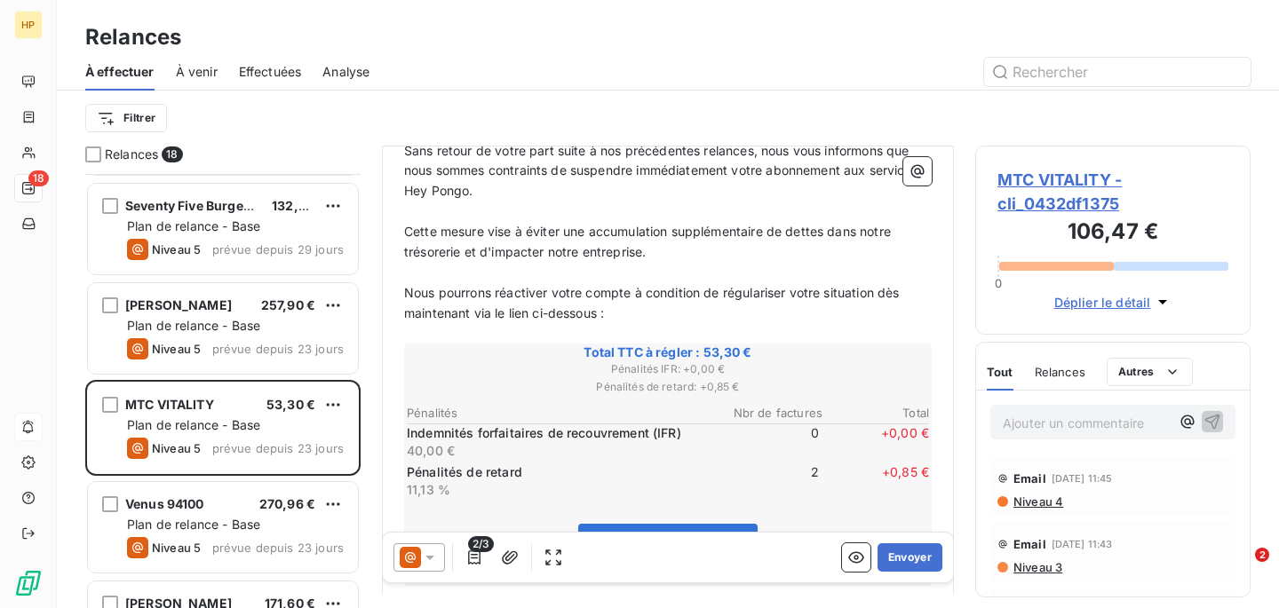
scroll to position [343, 0]
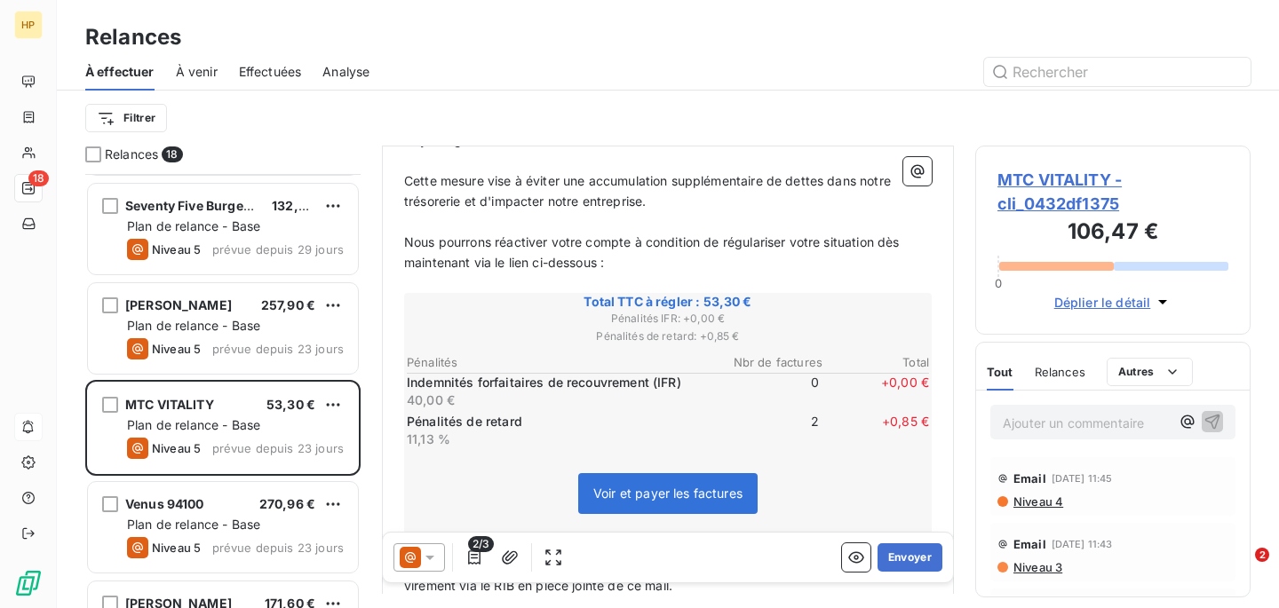
click at [1115, 296] on span "Déplier le détail" at bounding box center [1102, 302] width 97 height 19
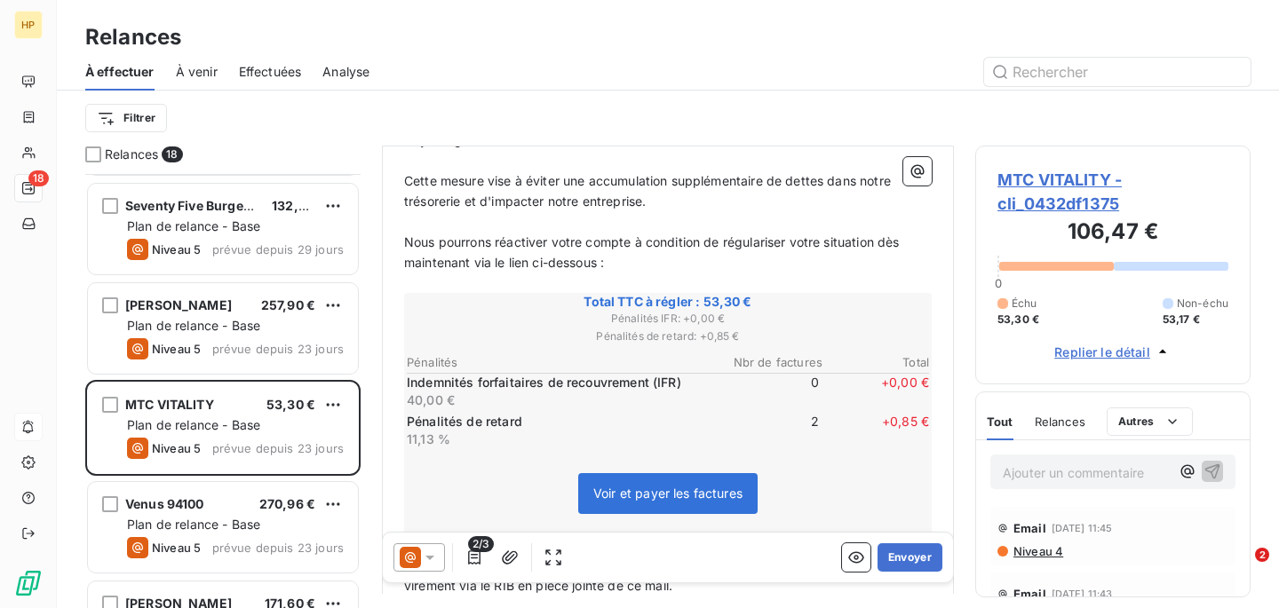
click at [1090, 266] on div at bounding box center [1056, 266] width 115 height 9
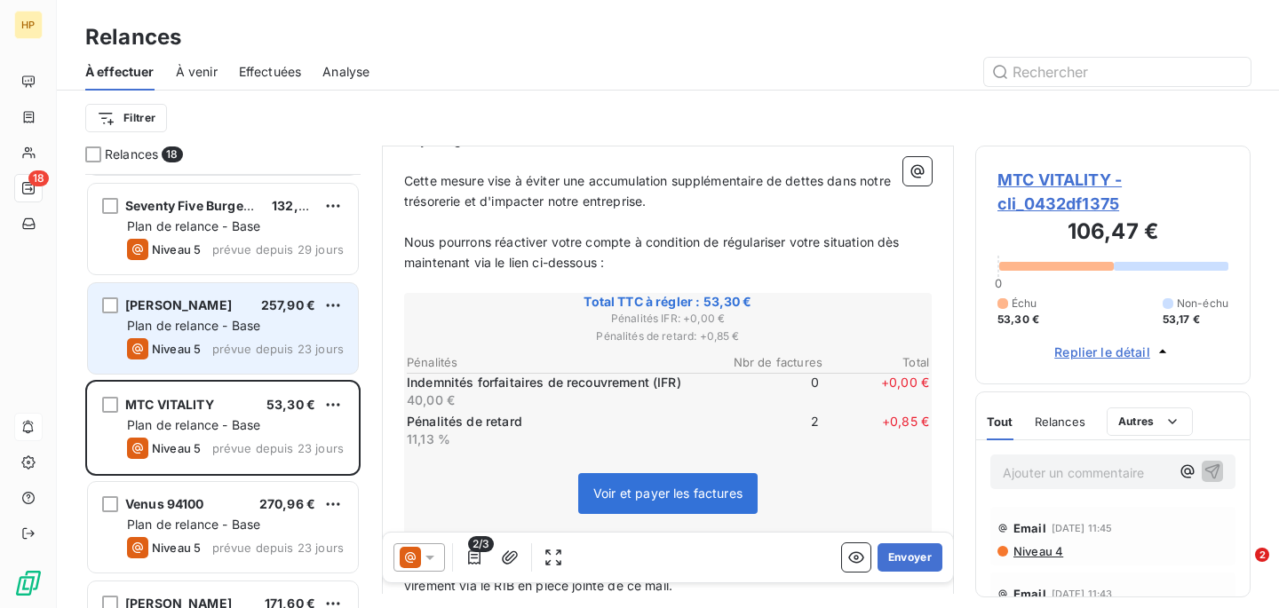
click at [264, 335] on div "[PERSON_NAME] 257,90 € Plan de relance - Base Niveau 5 prévue depuis 23 jours" at bounding box center [223, 328] width 270 height 91
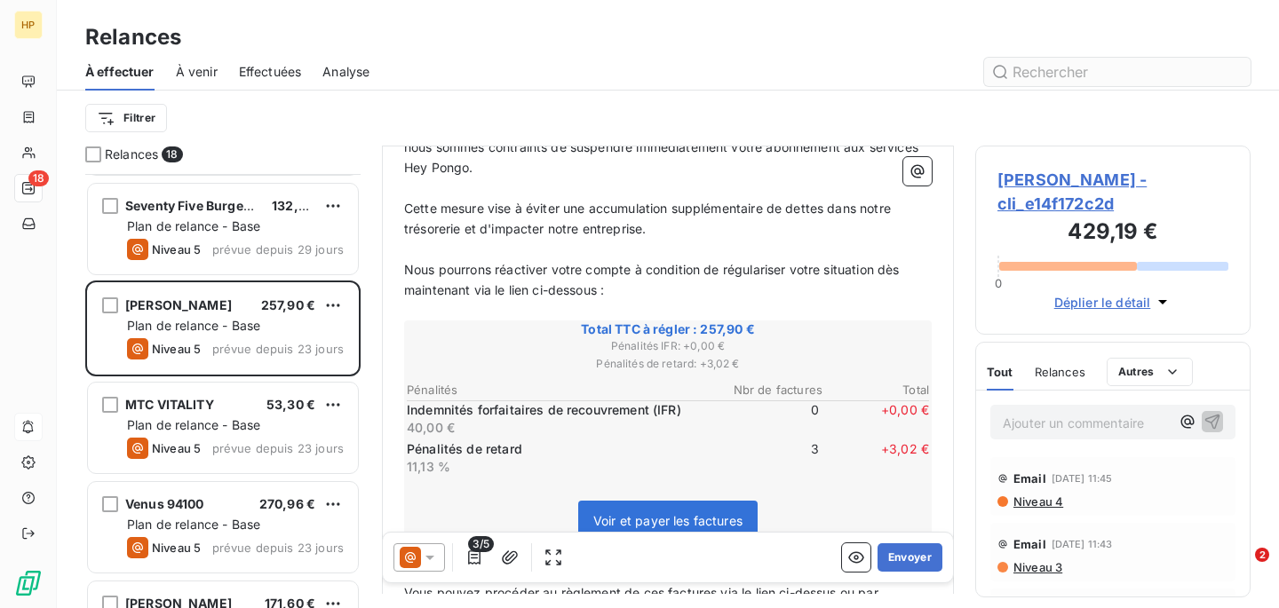
scroll to position [245, 0]
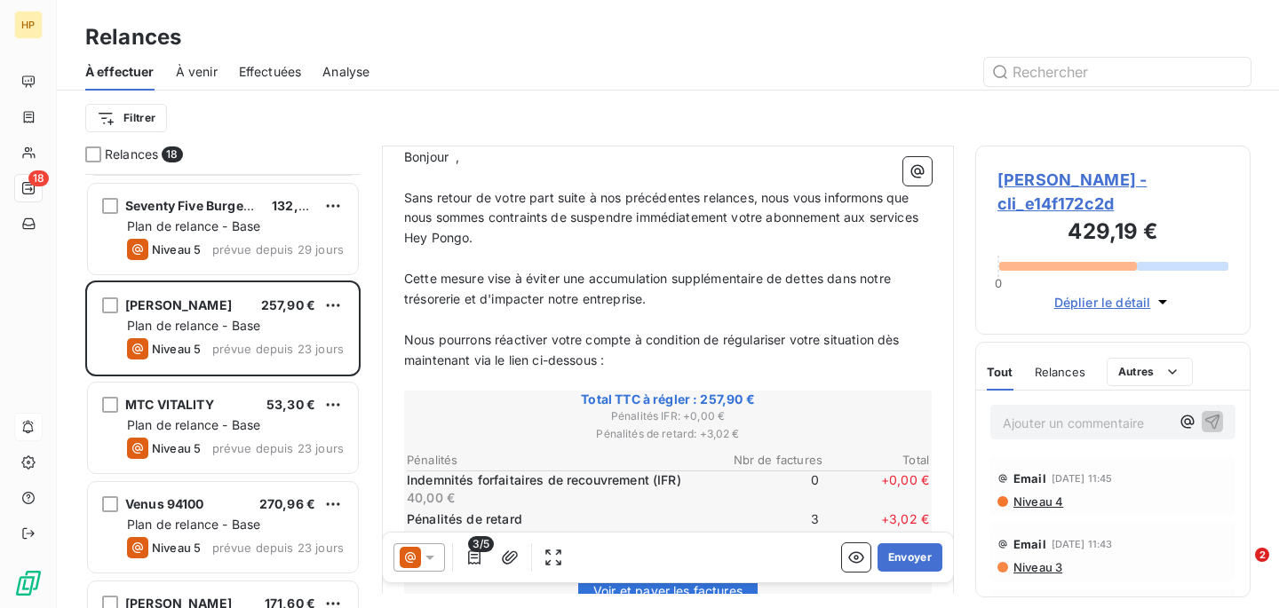
click at [1056, 179] on span "[PERSON_NAME] - cli_e14f172c2d" at bounding box center [1112, 192] width 231 height 48
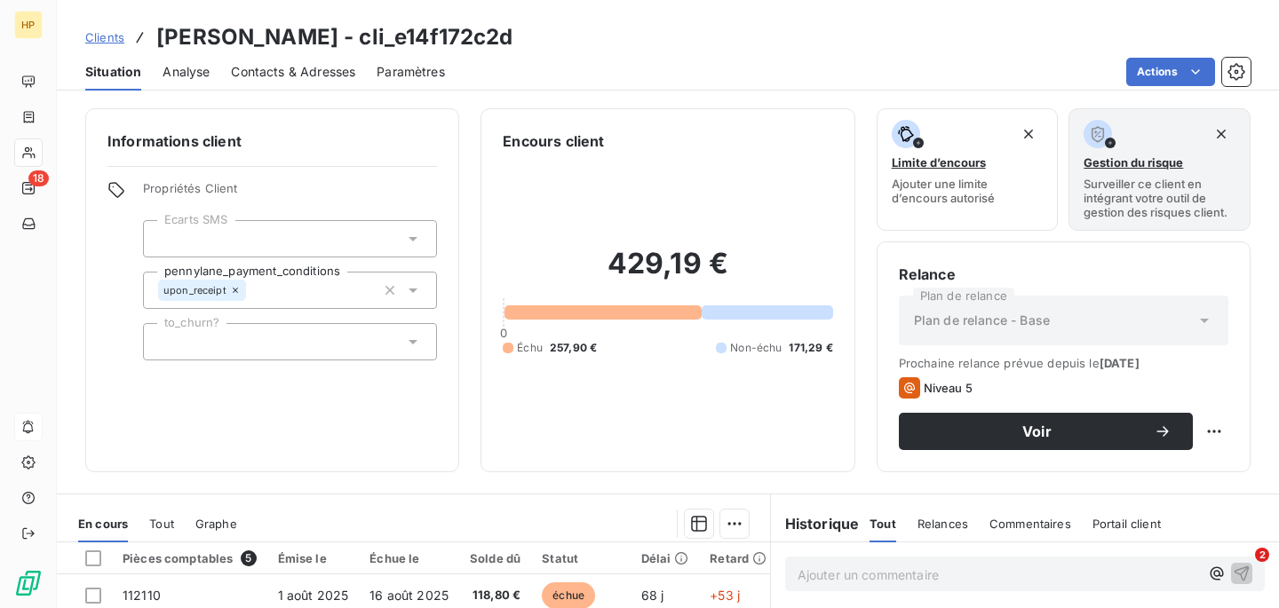
click at [267, 83] on div "Contacts & Adresses" at bounding box center [293, 71] width 124 height 37
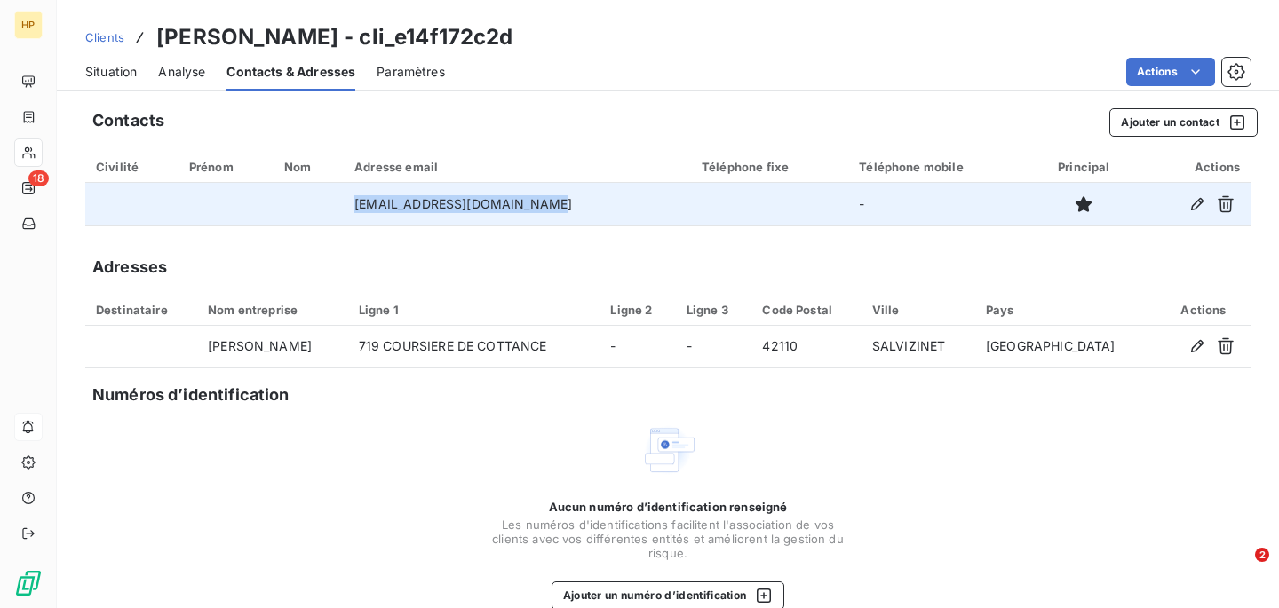
drag, startPoint x: 573, startPoint y: 209, endPoint x: 282, endPoint y: 207, distance: 290.4
click at [284, 208] on tr "[EMAIL_ADDRESS][DOMAIN_NAME] -" at bounding box center [667, 204] width 1165 height 43
copy tr "[EMAIL_ADDRESS][DOMAIN_NAME]"
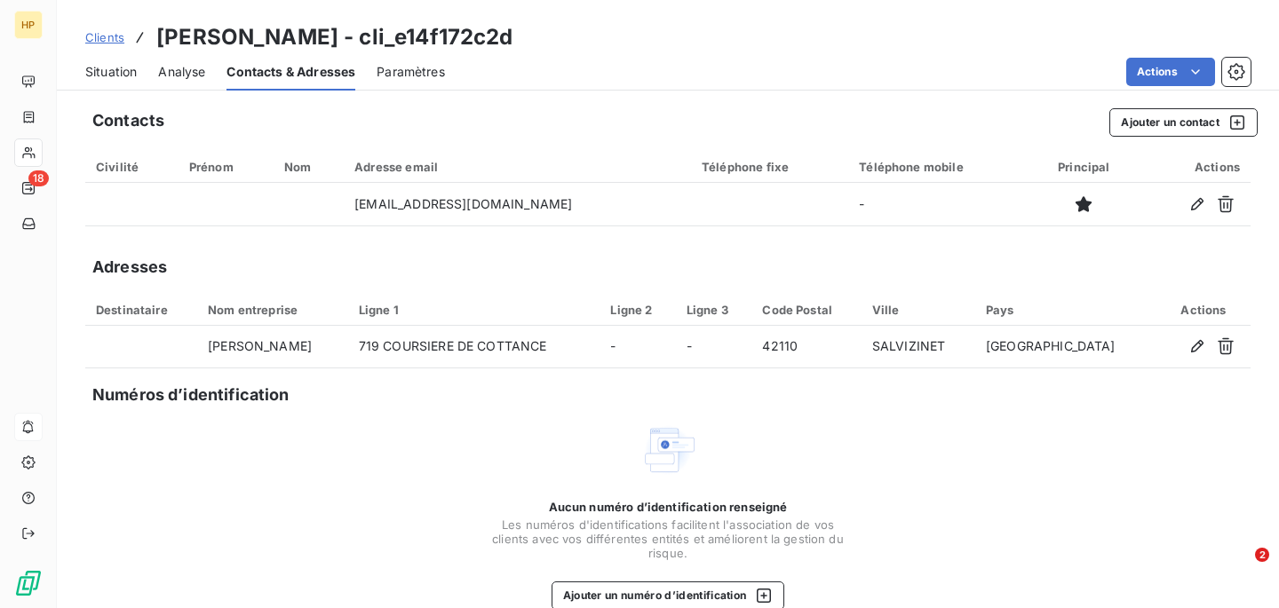
click at [112, 65] on span "Situation" at bounding box center [111, 72] width 52 height 18
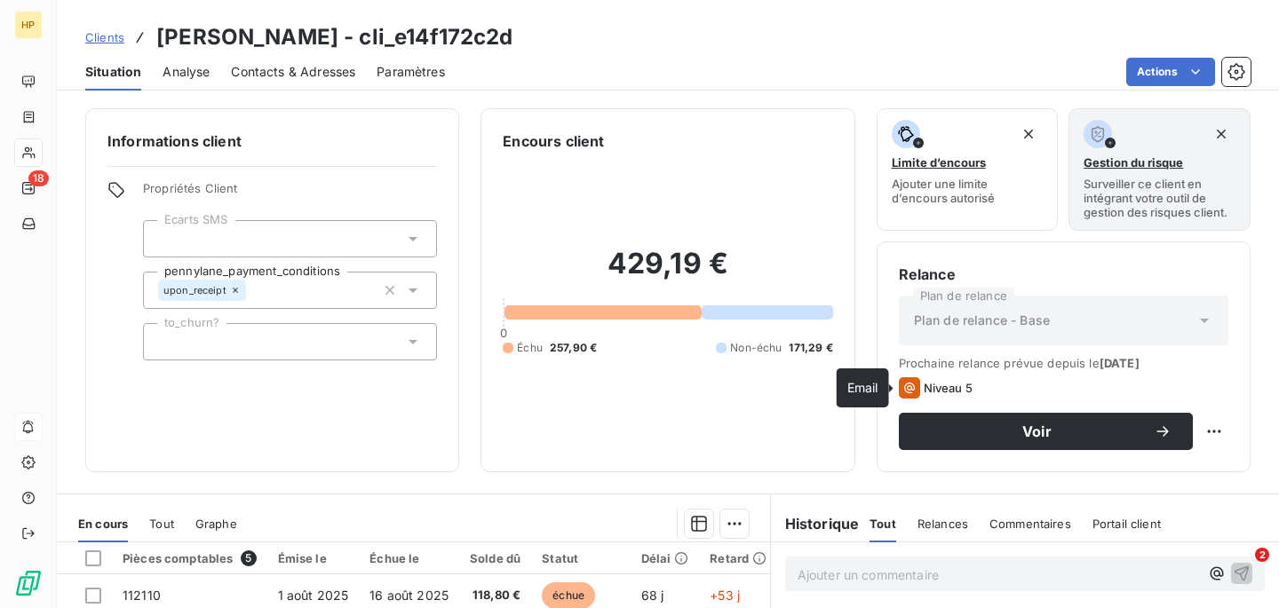
click at [916, 386] on icon at bounding box center [909, 387] width 21 height 21
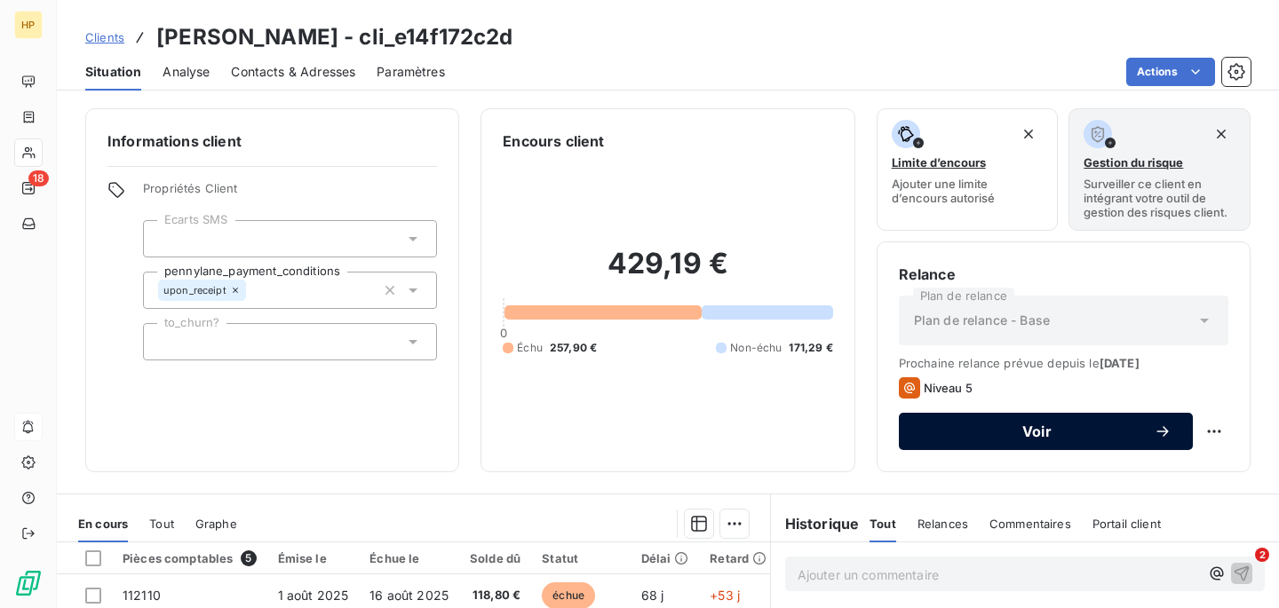
click at [1039, 425] on span "Voir" at bounding box center [1037, 432] width 234 height 14
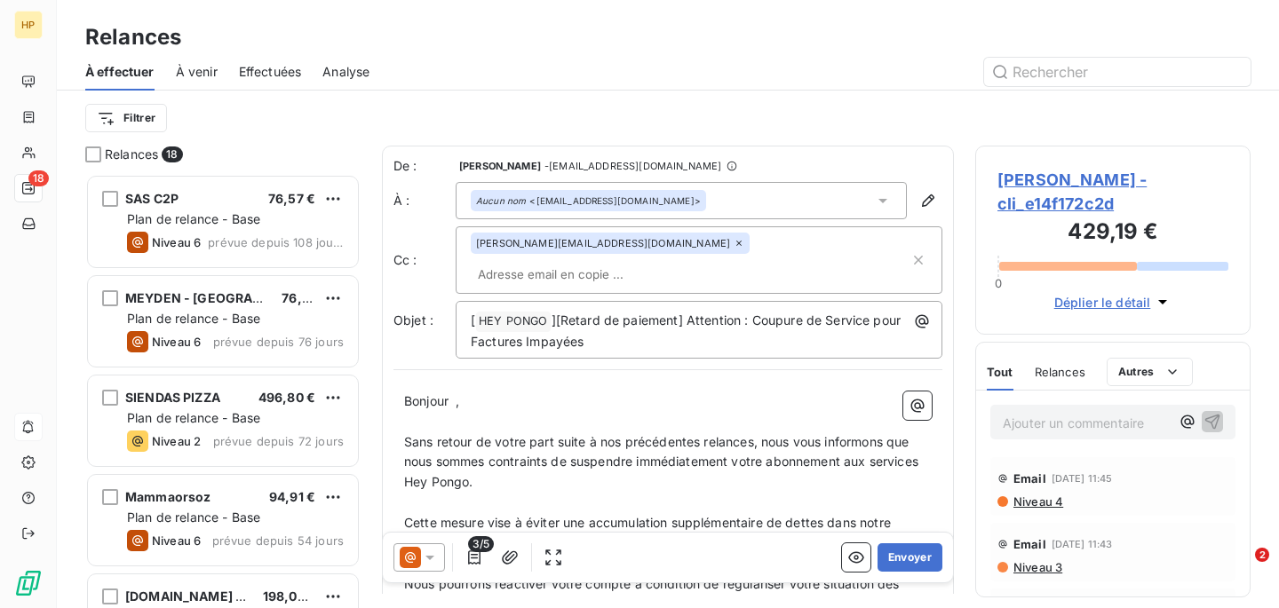
scroll to position [434, 275]
click at [928, 550] on button "Envoyer" at bounding box center [910, 558] width 65 height 28
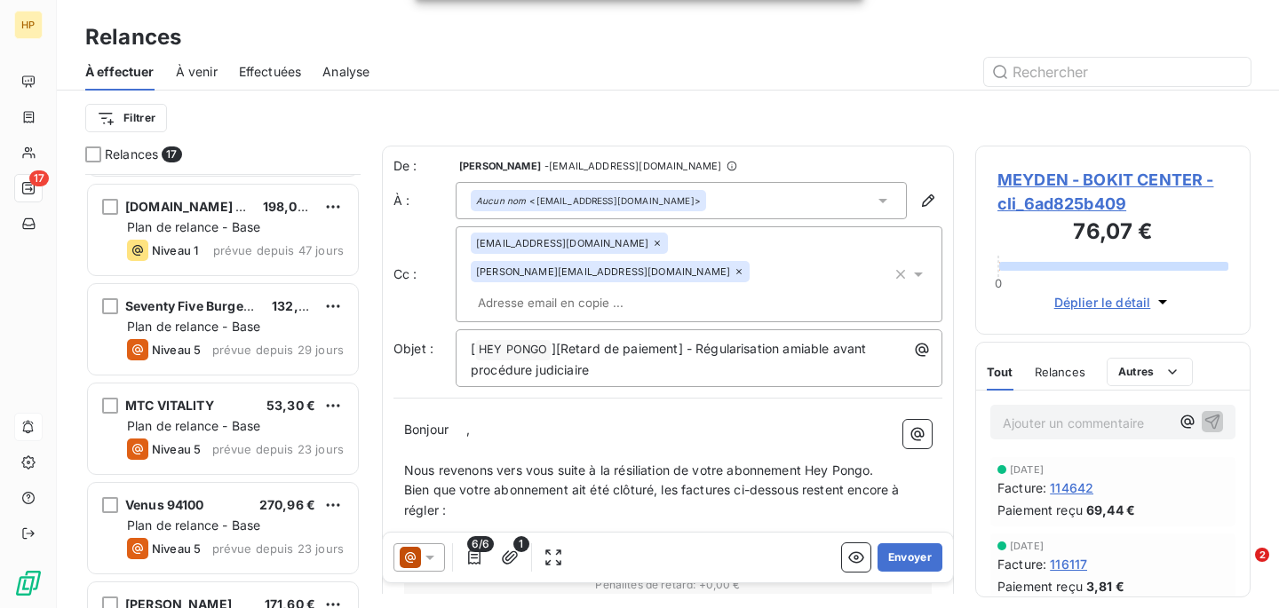
scroll to position [394, 0]
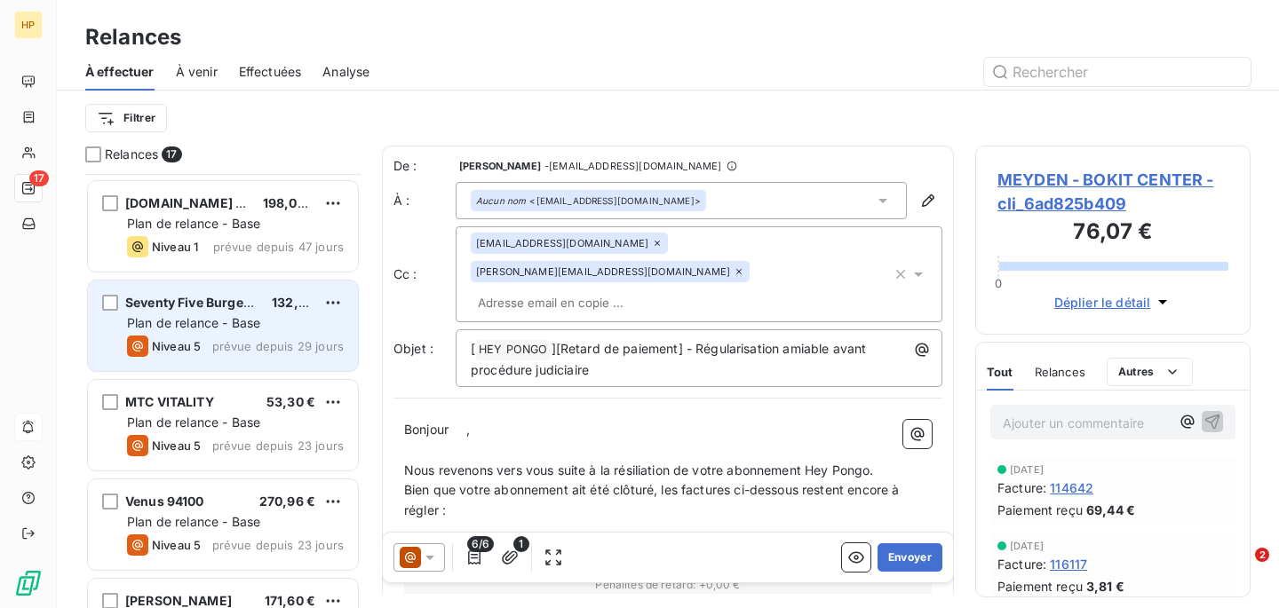
click at [271, 352] on span "prévue depuis 29 jours" at bounding box center [277, 346] width 131 height 14
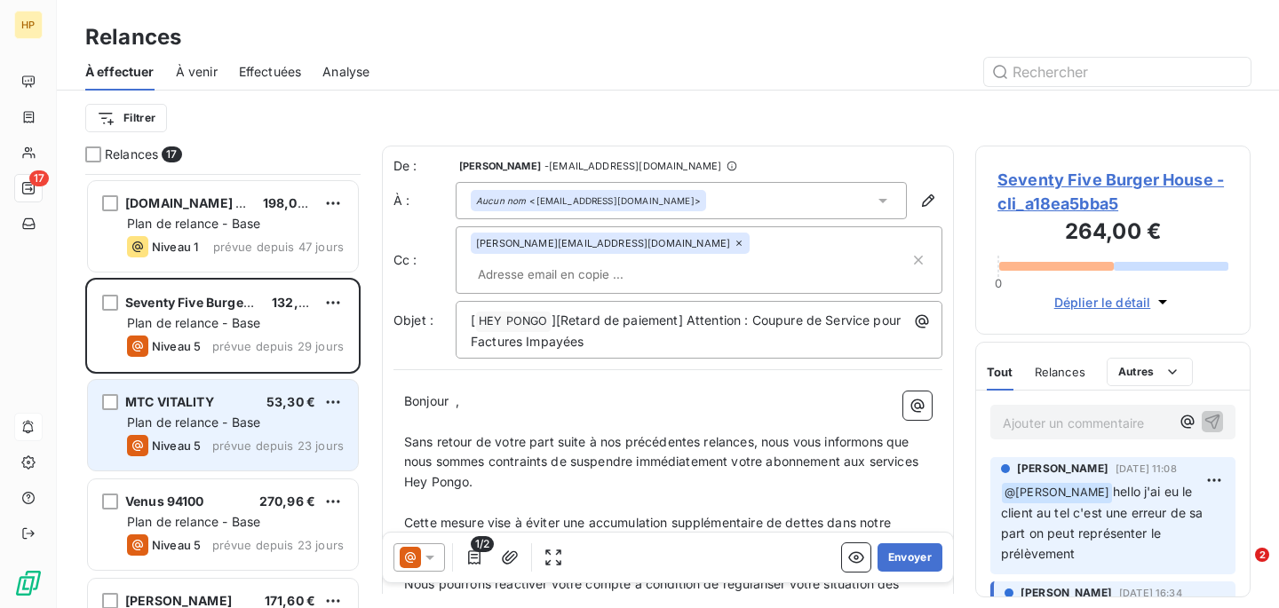
click at [250, 420] on span "Plan de relance - Base" at bounding box center [193, 422] width 133 height 15
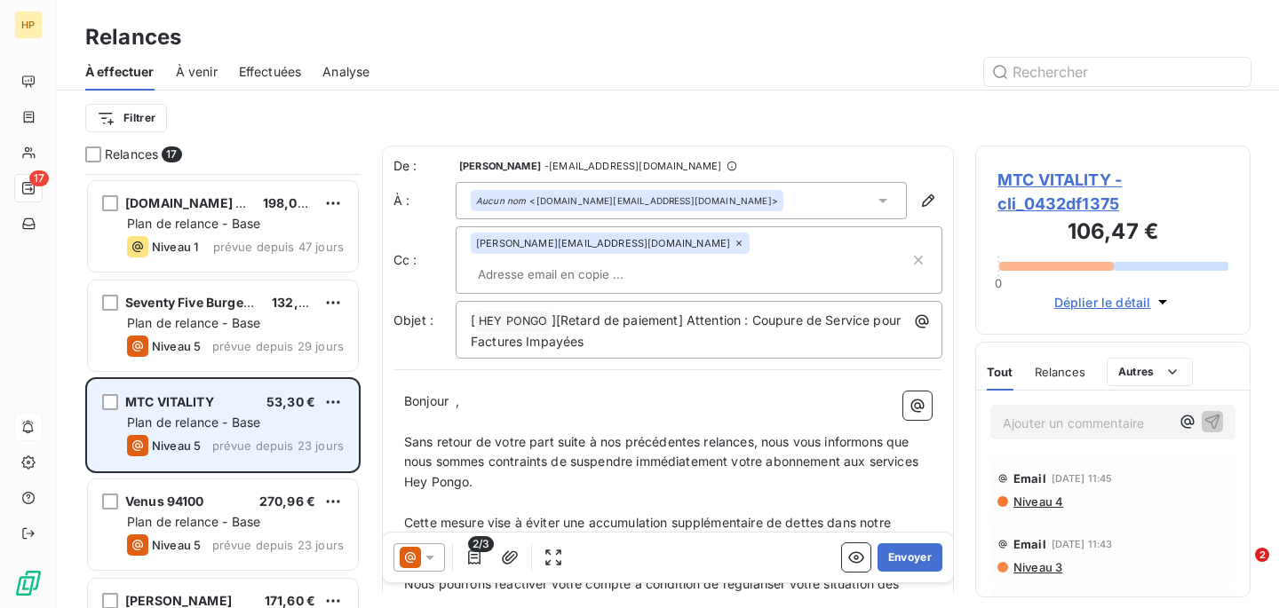
scroll to position [475, 0]
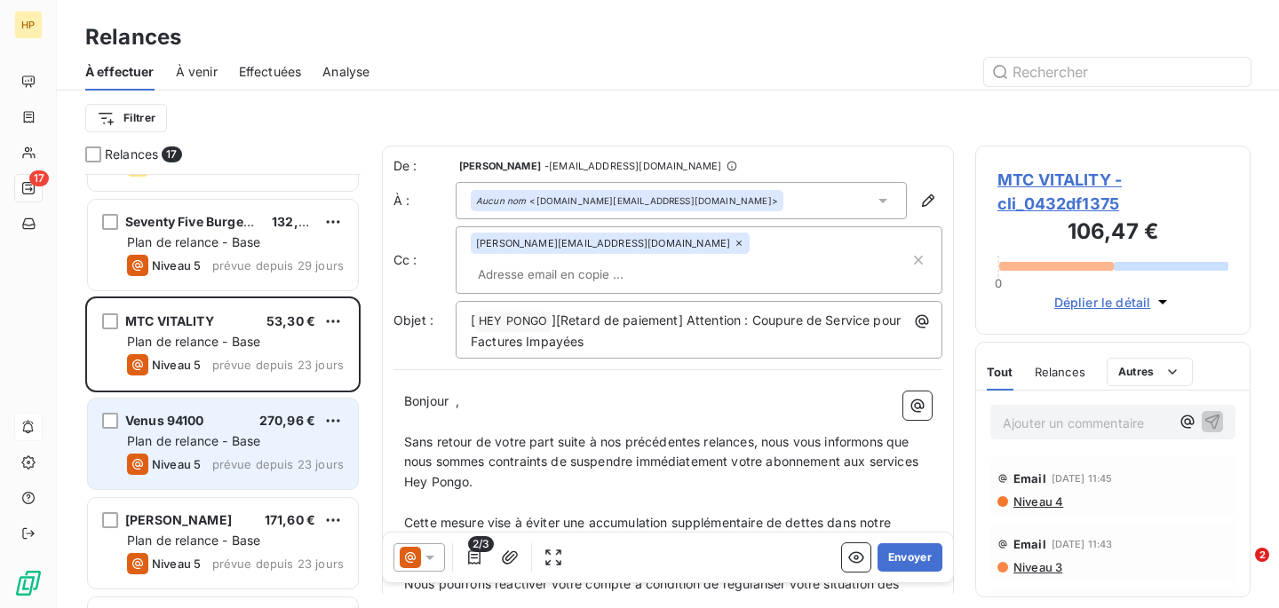
click at [236, 441] on span "Plan de relance - Base" at bounding box center [193, 440] width 133 height 15
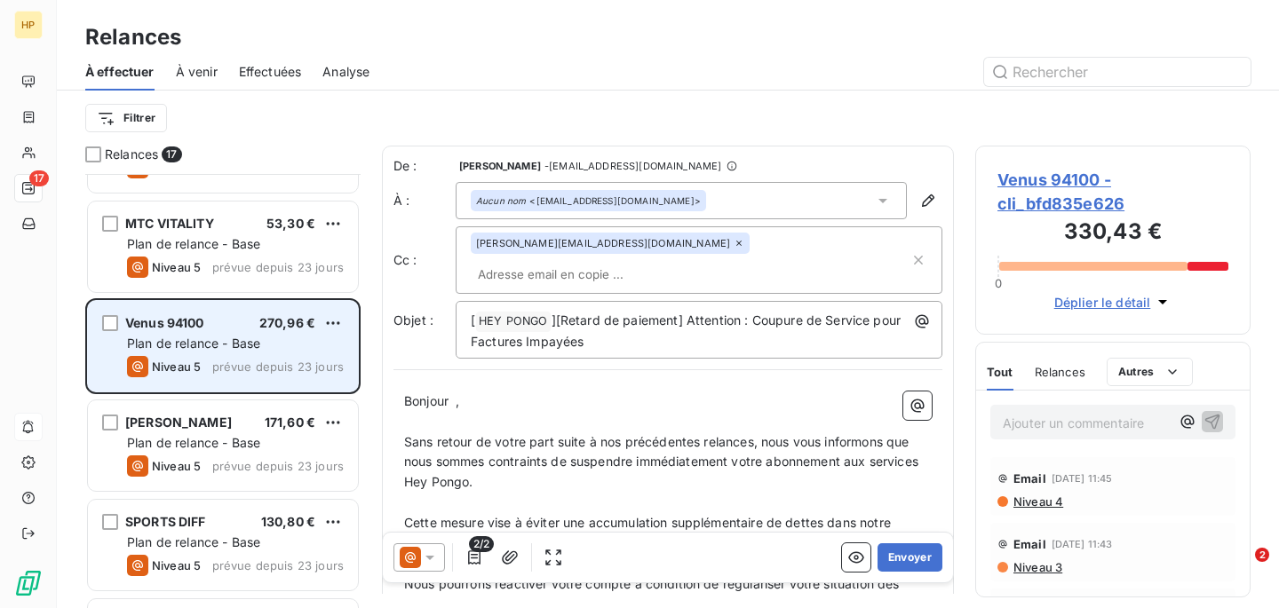
scroll to position [577, 0]
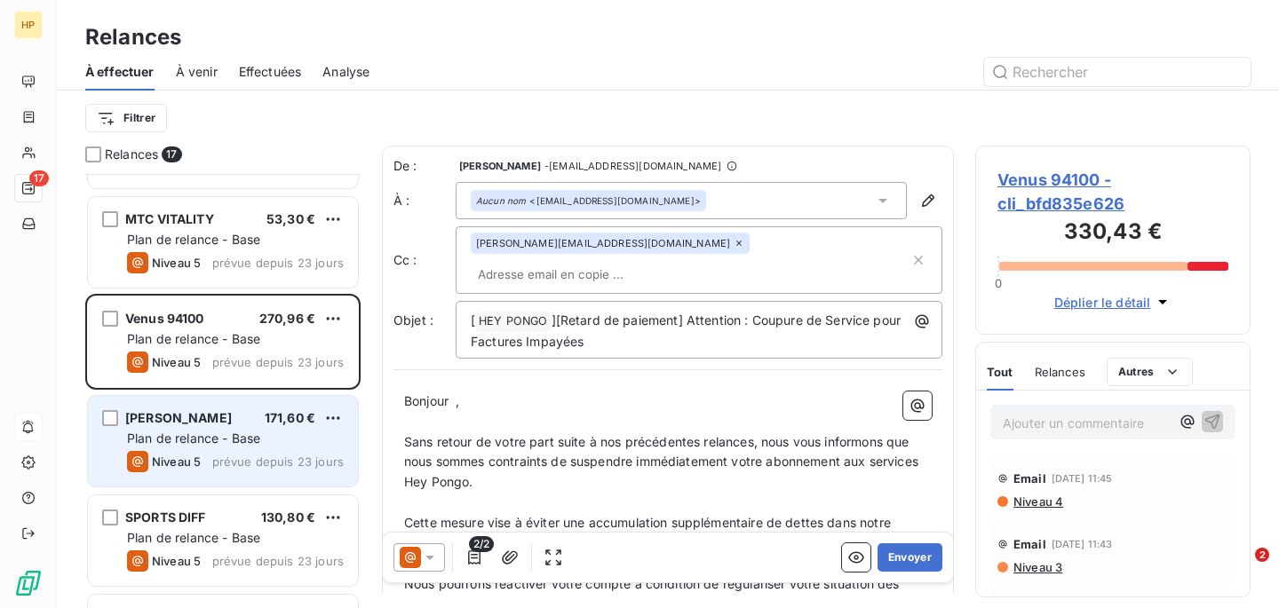
click at [231, 442] on span "Plan de relance - Base" at bounding box center [193, 438] width 133 height 15
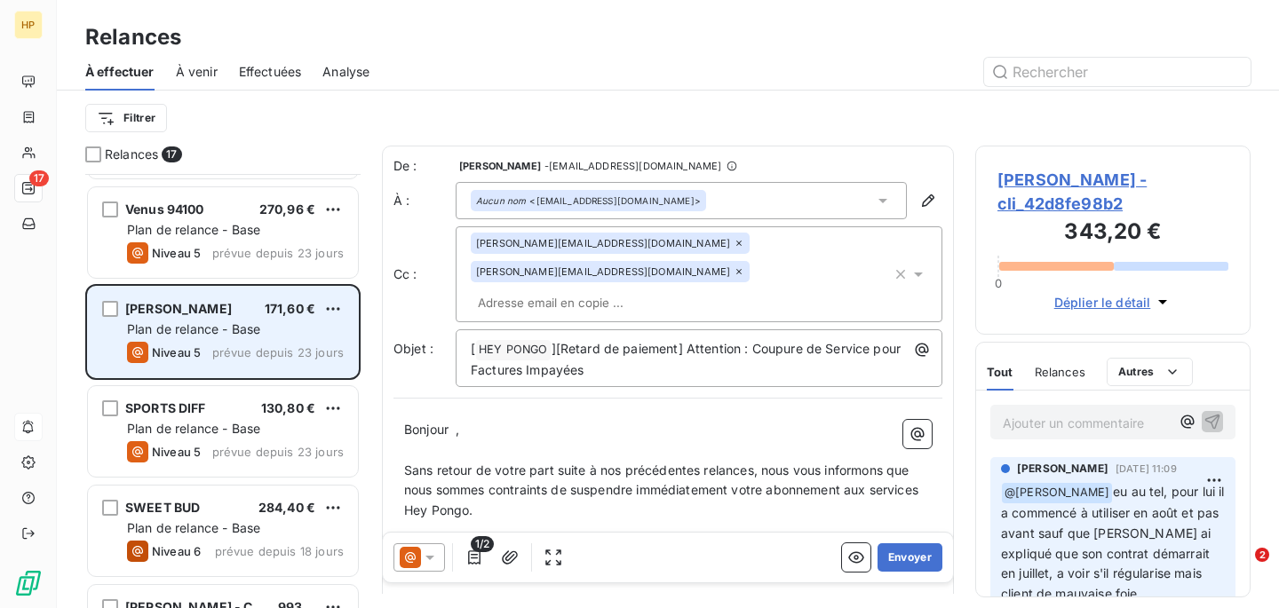
scroll to position [758, 0]
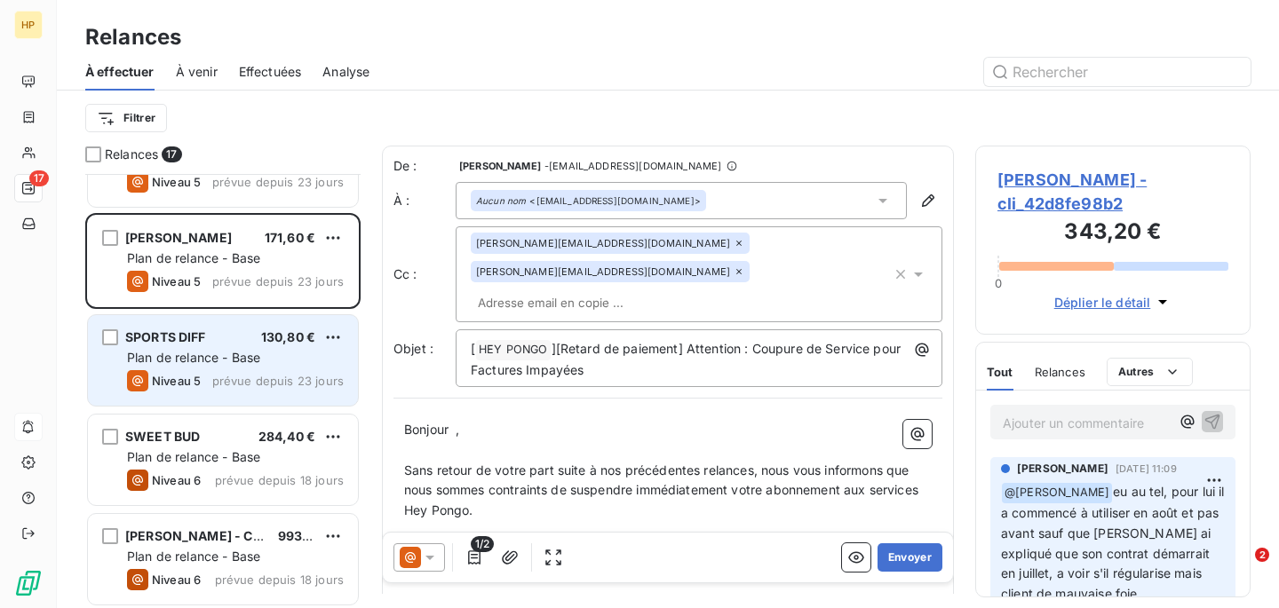
click at [218, 392] on div "SPORTS DIFF 130,80 € Plan de relance - Base Niveau 5 prévue depuis 23 jours" at bounding box center [223, 360] width 270 height 91
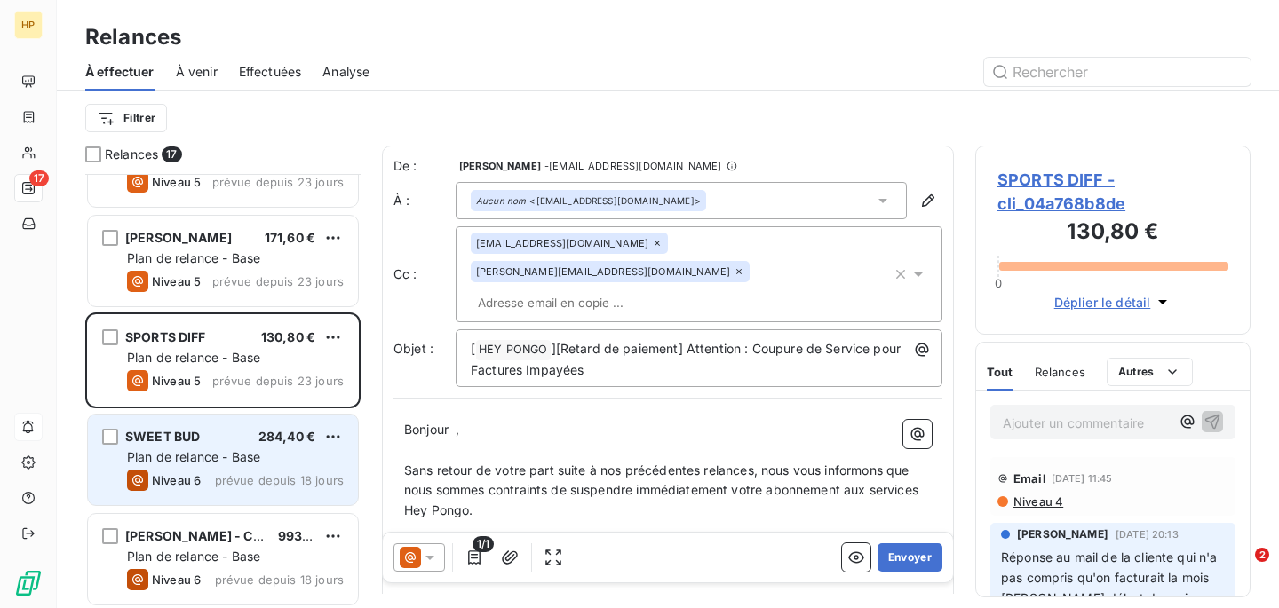
click at [227, 452] on span "Plan de relance - Base" at bounding box center [193, 456] width 133 height 15
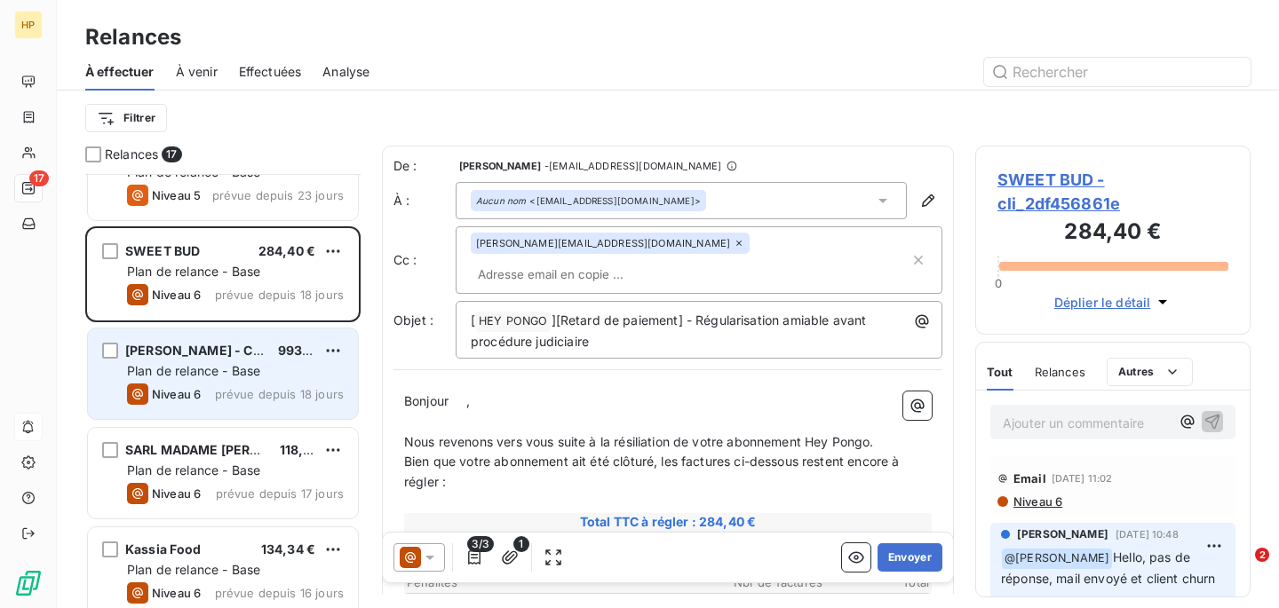
scroll to position [952, 0]
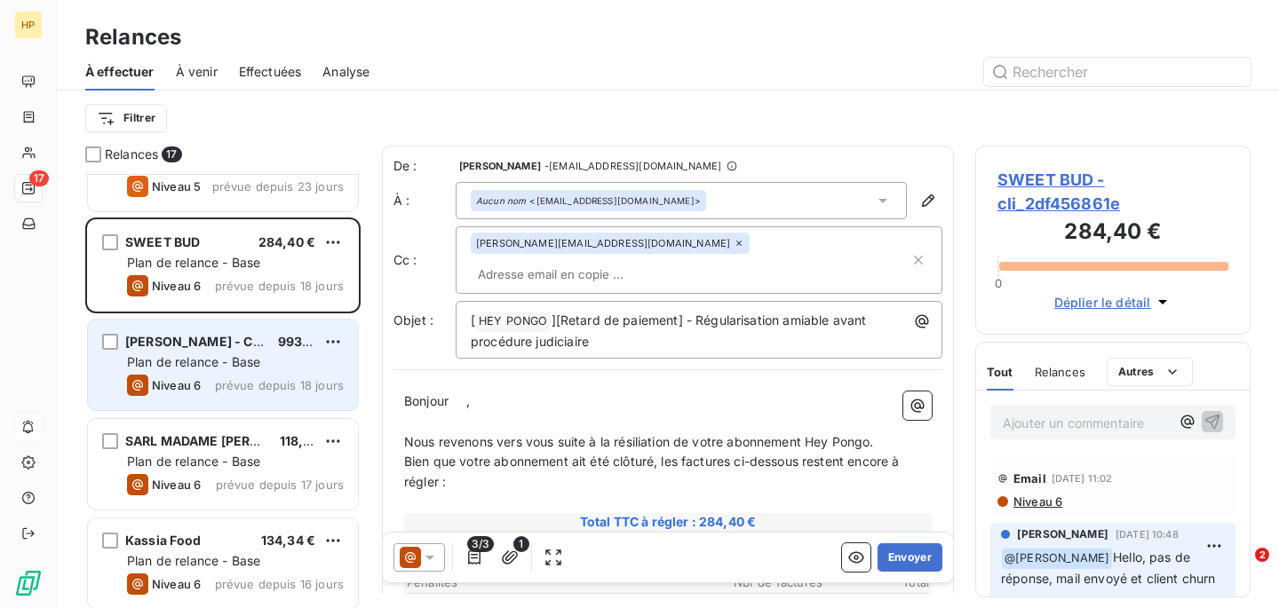
click at [250, 360] on span "Plan de relance - Base" at bounding box center [193, 361] width 133 height 15
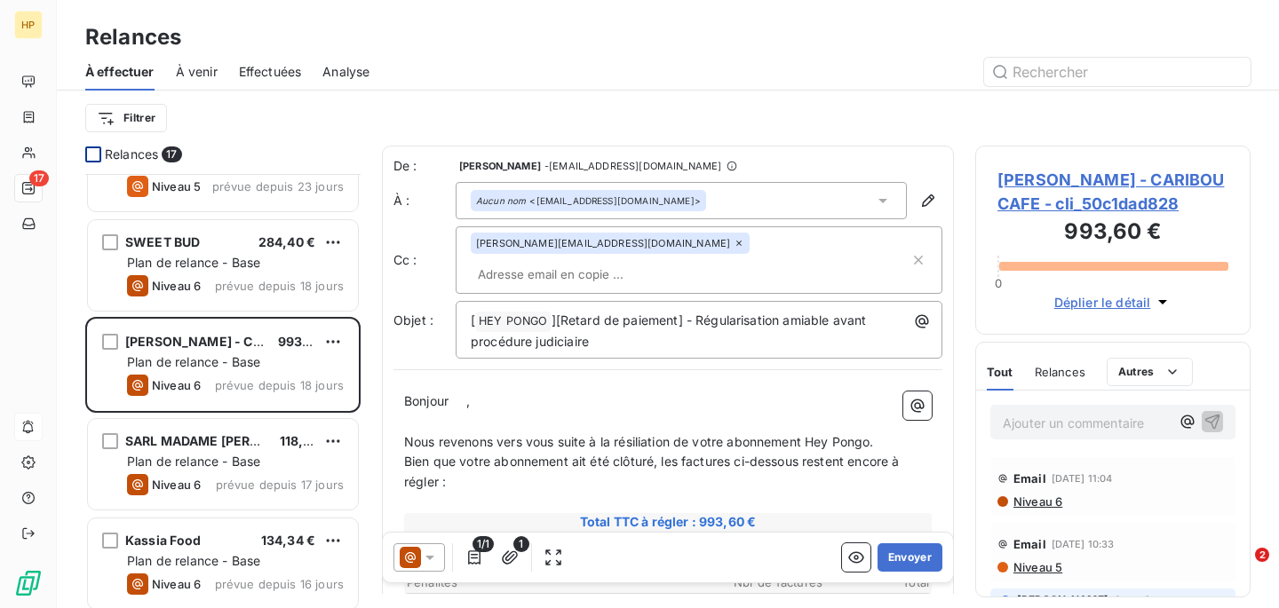
click at [93, 156] on div at bounding box center [93, 155] width 16 height 16
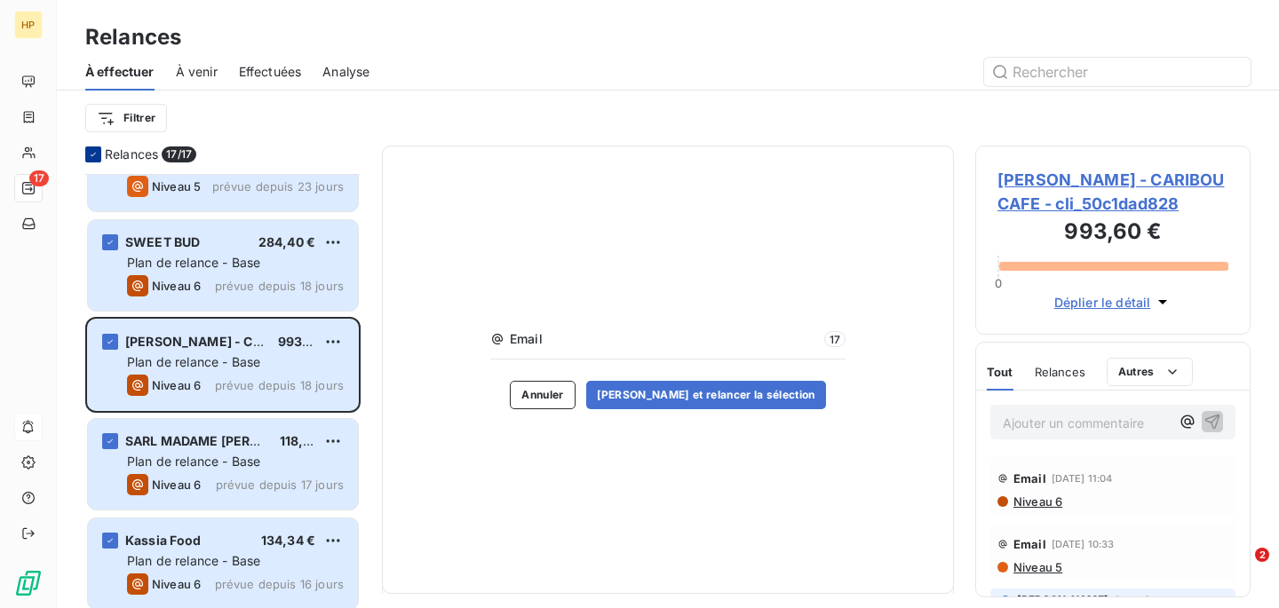
click at [95, 158] on icon at bounding box center [93, 154] width 11 height 11
